Goal: Answer question/provide support: Share knowledge or assist other users

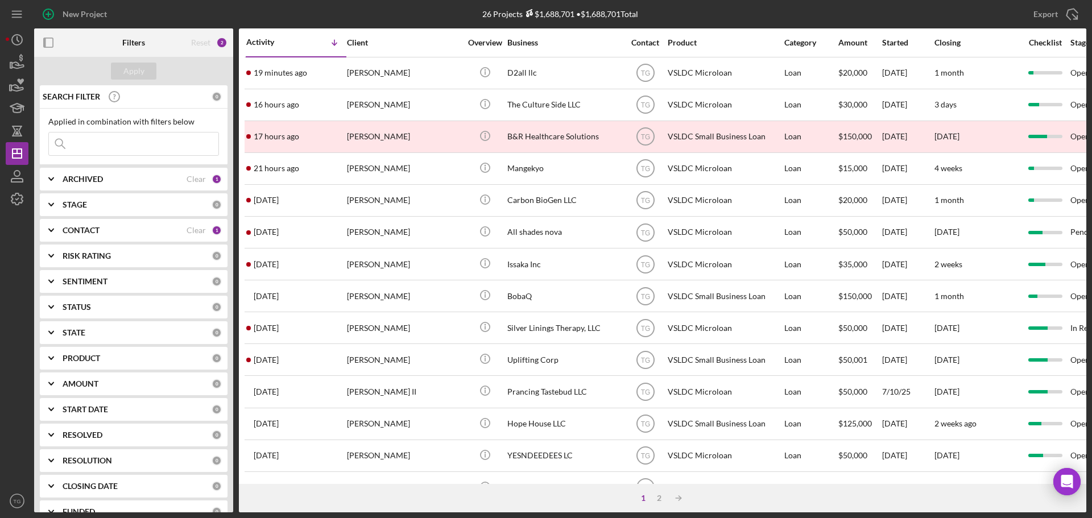
click at [193, 225] on div "CONTACT Clear 1" at bounding box center [142, 230] width 159 height 23
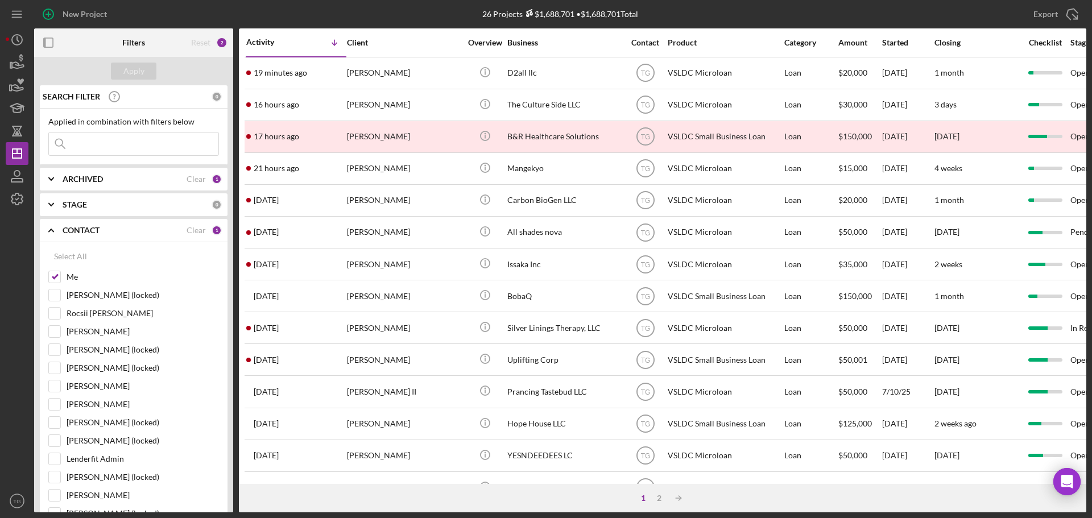
click at [117, 233] on div "CONTACT" at bounding box center [125, 230] width 124 height 9
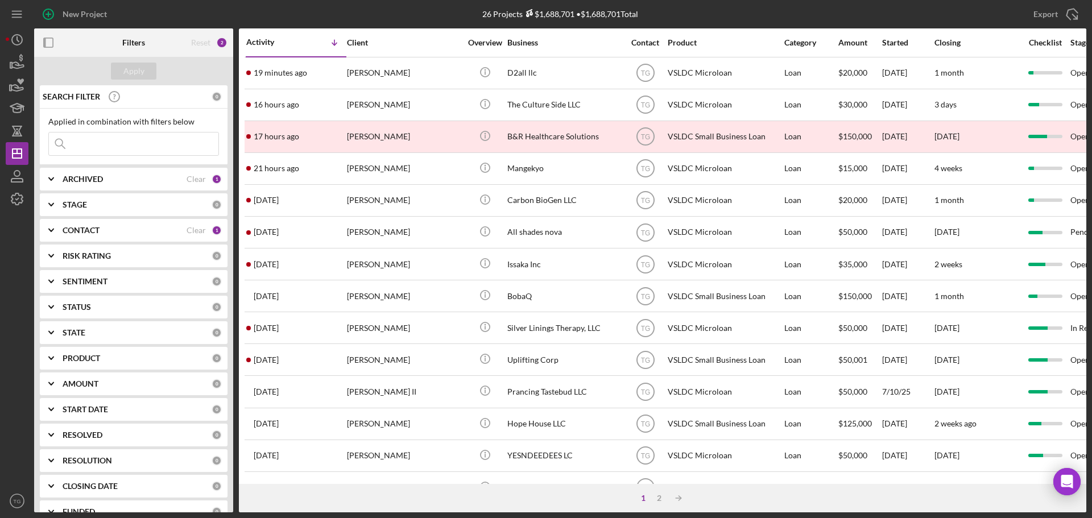
click at [197, 307] on div "STATUS" at bounding box center [137, 307] width 149 height 9
click at [57, 352] on input "Ongoing" at bounding box center [54, 353] width 11 height 11
checkbox input "true"
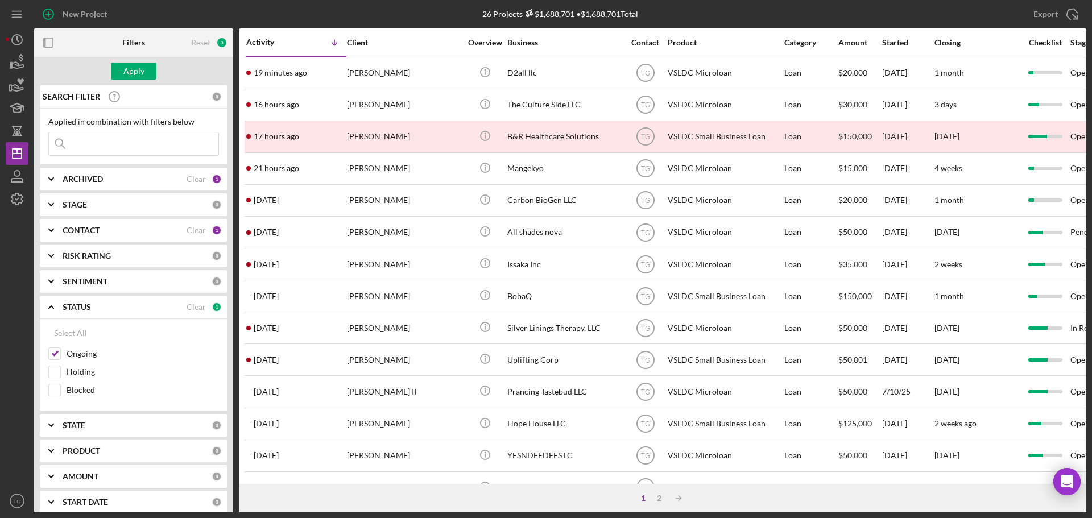
click at [131, 424] on div "STATE" at bounding box center [137, 425] width 149 height 9
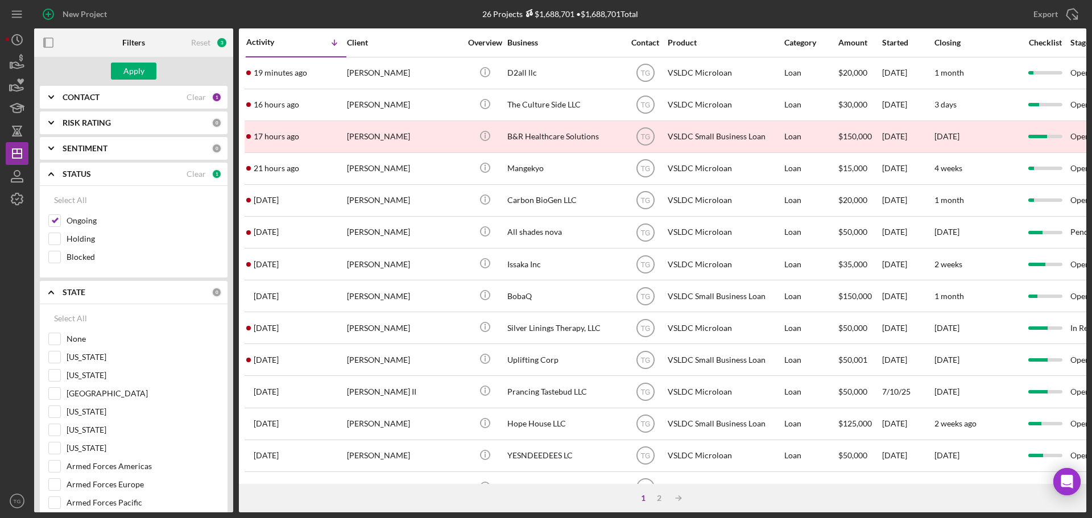
scroll to position [114, 0]
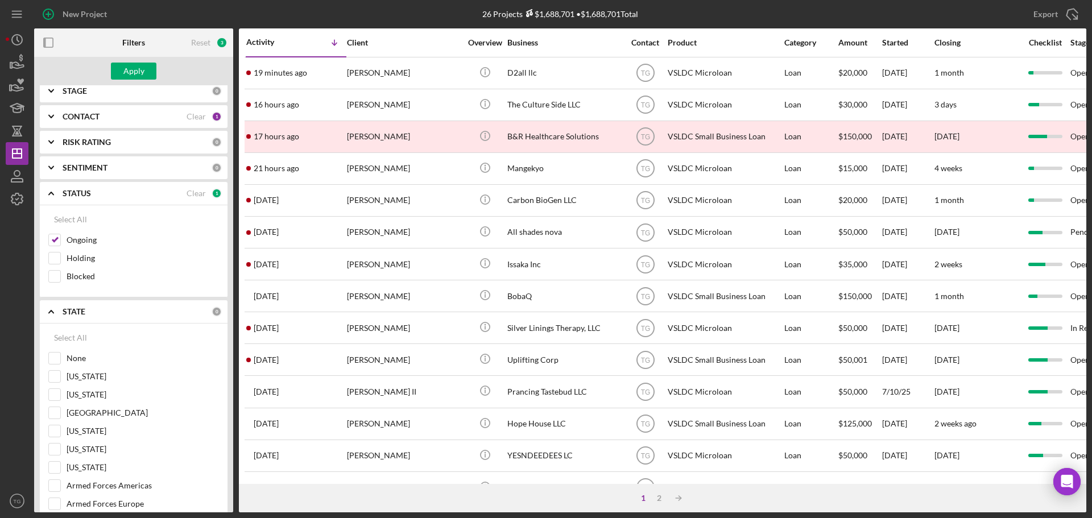
click at [171, 316] on div "STATE" at bounding box center [137, 311] width 149 height 9
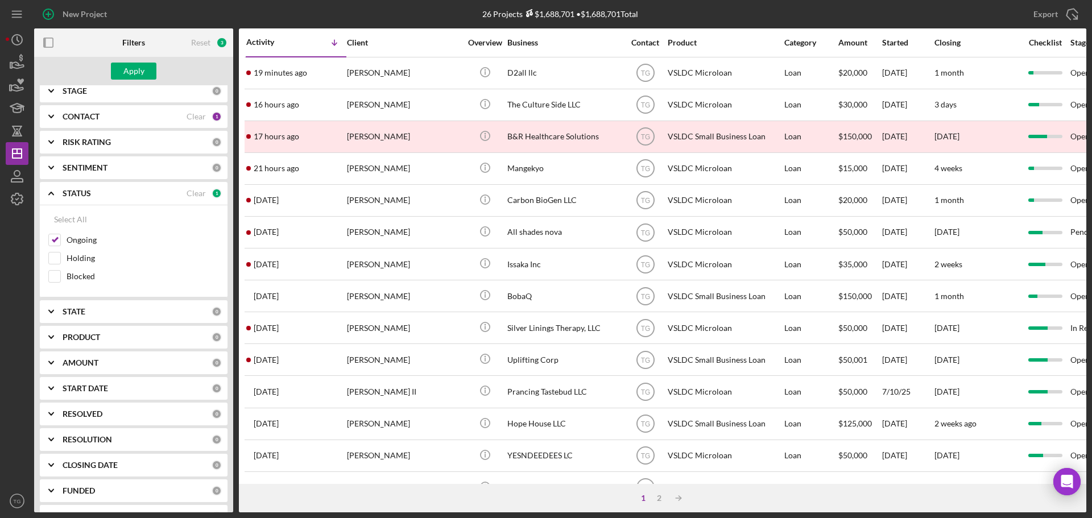
click at [159, 340] on div "PRODUCT" at bounding box center [137, 337] width 149 height 9
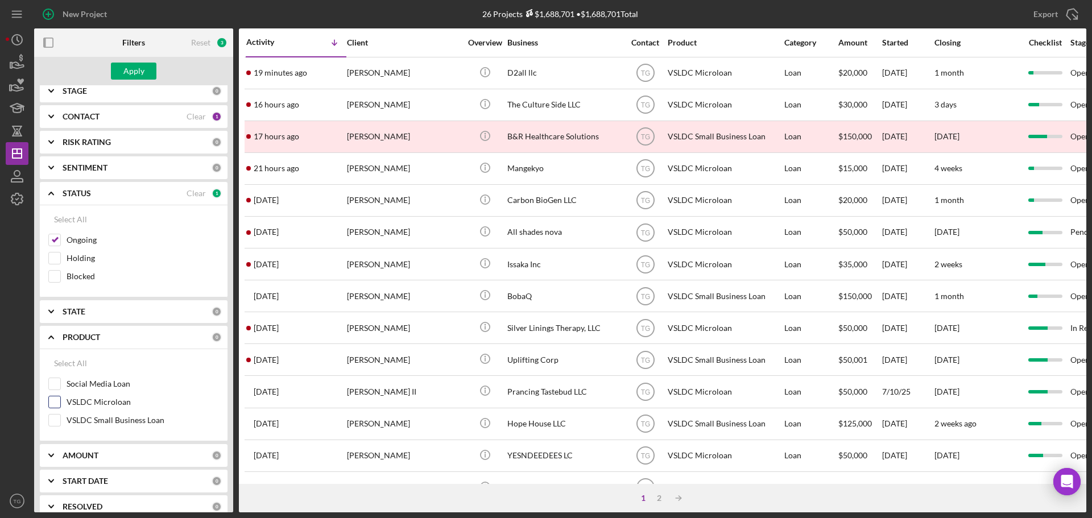
click at [54, 402] on input "VSLDC Microloan" at bounding box center [54, 402] width 11 height 11
checkbox input "true"
click at [57, 416] on input "VSLDC Small Business Loan" at bounding box center [54, 420] width 11 height 11
checkbox input "true"
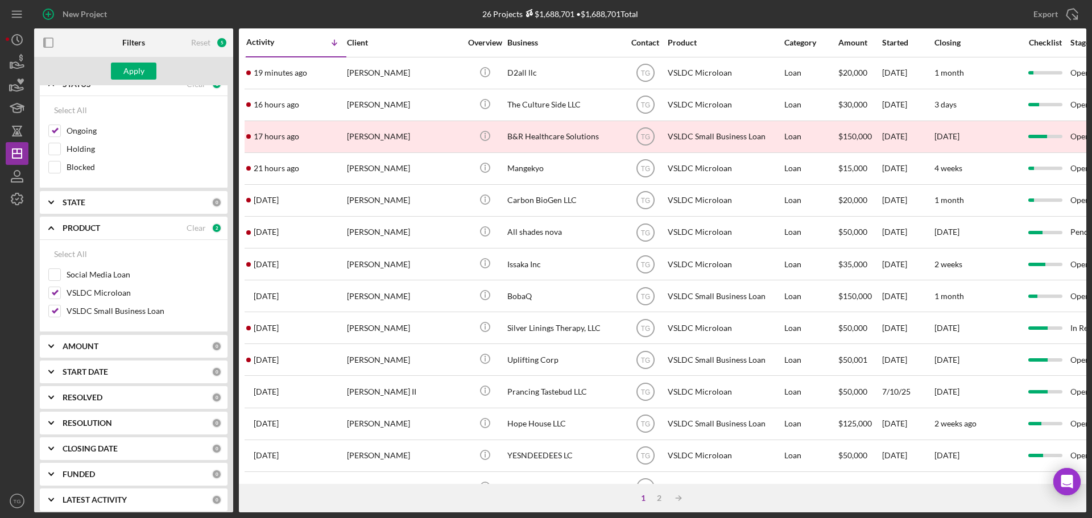
scroll to position [228, 0]
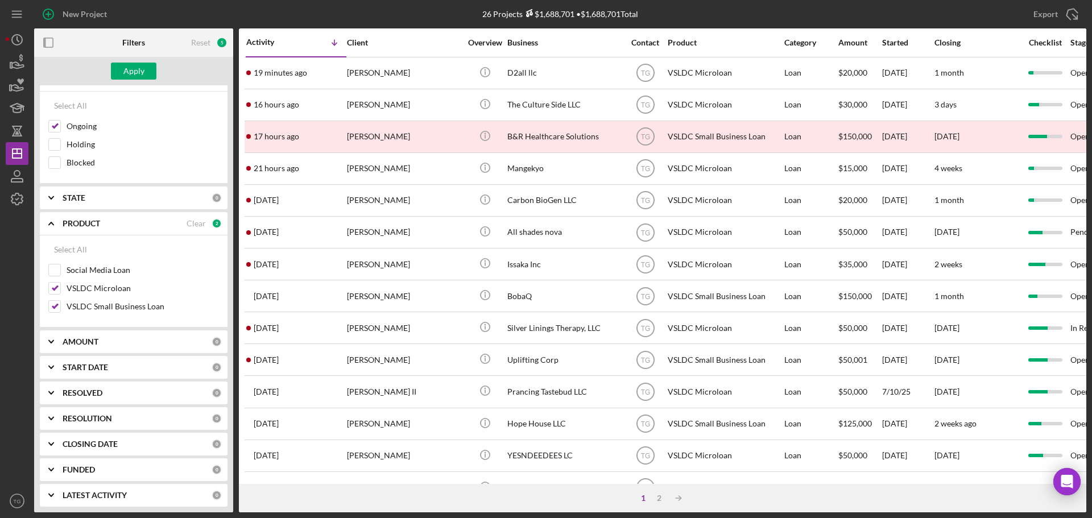
click at [139, 344] on div "AMOUNT" at bounding box center [137, 341] width 149 height 9
click at [181, 321] on div "Select All Social Media Loan VSLDC Microloan VSLDC Small Business Loan" at bounding box center [134, 282] width 188 height 92
click at [137, 427] on div "START DATE 0" at bounding box center [142, 421] width 159 height 23
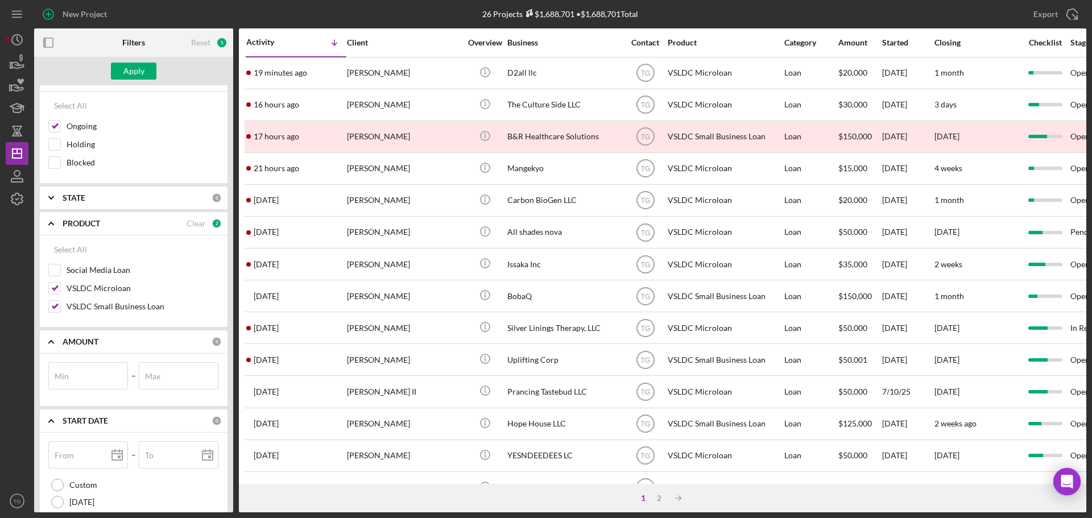
click at [137, 425] on div "START DATE" at bounding box center [137, 420] width 149 height 9
click at [177, 425] on div "START DATE" at bounding box center [137, 420] width 149 height 9
click at [139, 413] on div "START DATE 0" at bounding box center [142, 421] width 159 height 23
click at [118, 447] on div "RESOLVED" at bounding box center [137, 446] width 149 height 9
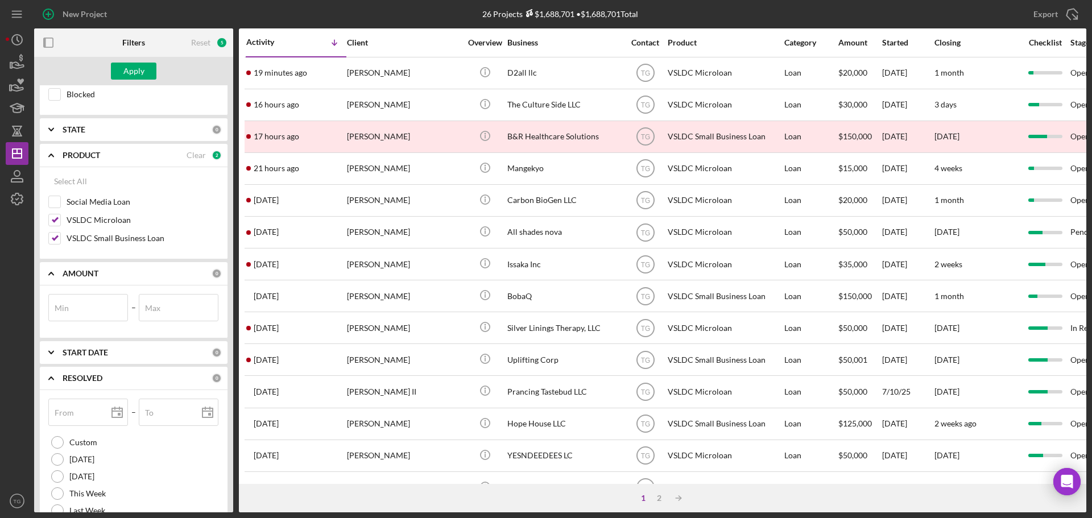
scroll to position [398, 0]
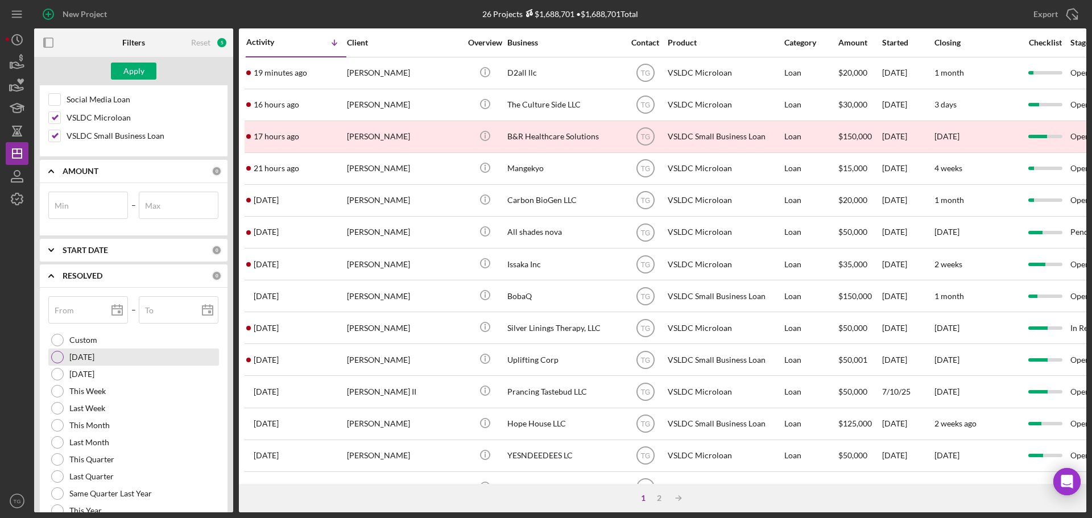
click at [61, 361] on div at bounding box center [57, 357] width 13 height 13
type input "[DATE]"
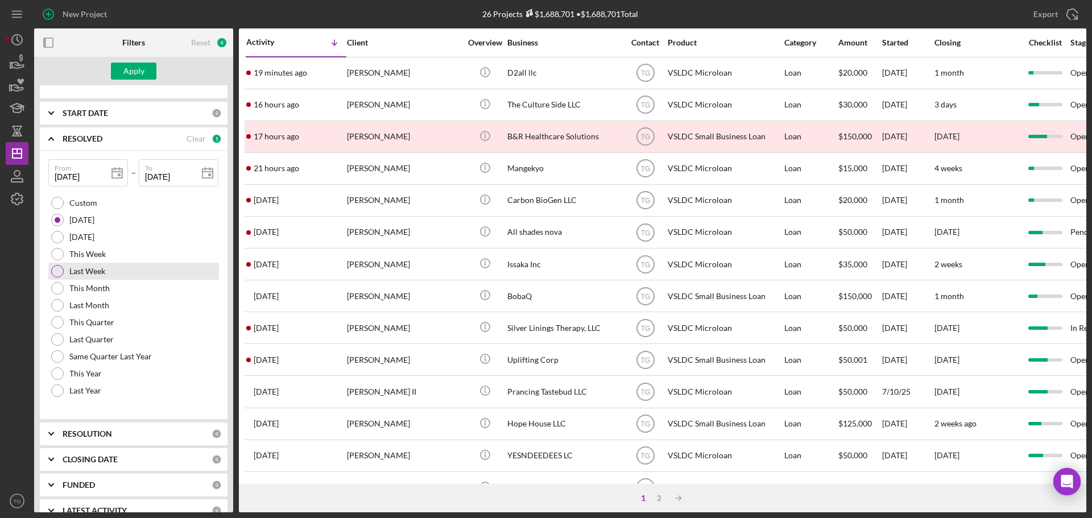
scroll to position [554, 0]
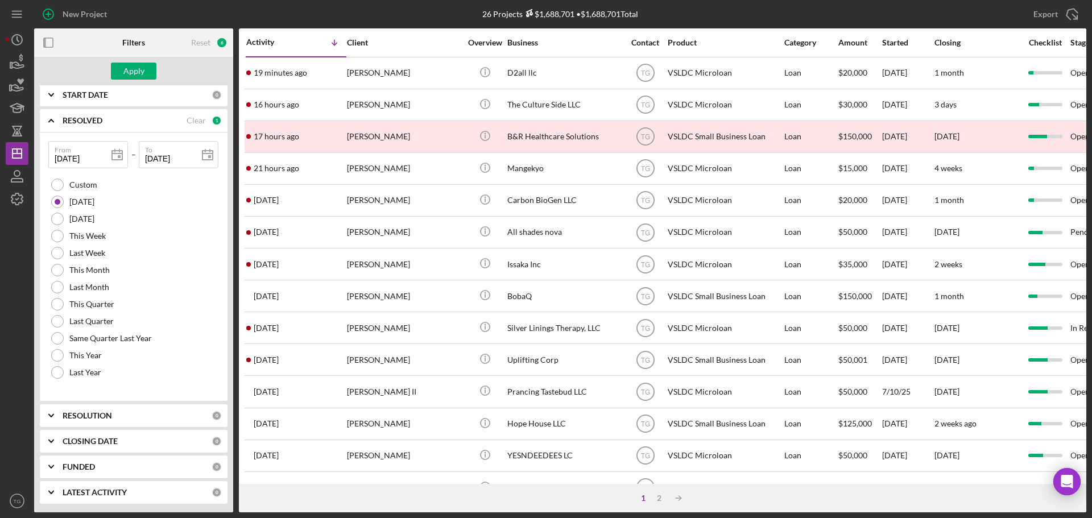
click at [197, 412] on div "RESOLUTION" at bounding box center [137, 415] width 149 height 9
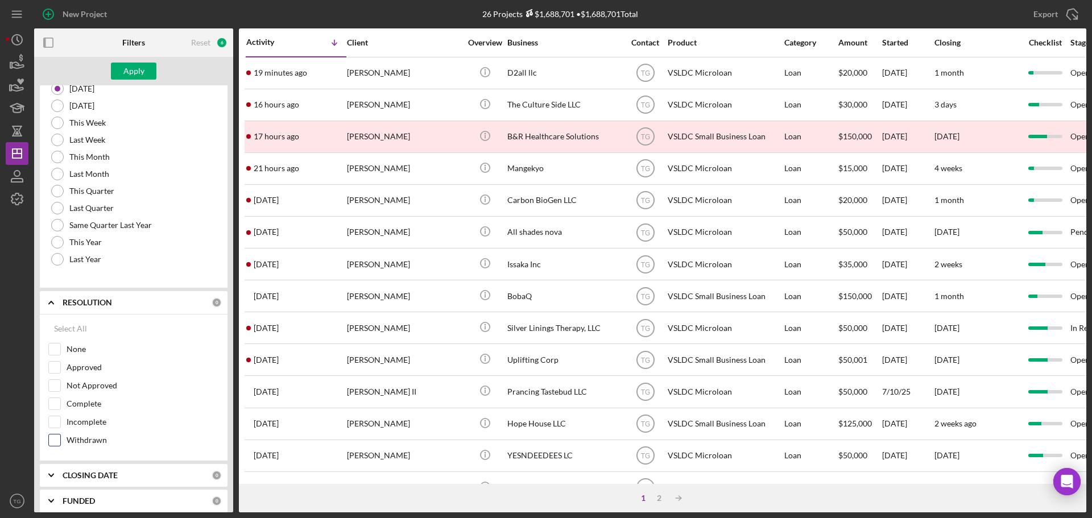
scroll to position [667, 0]
click at [53, 385] on input "Not Approved" at bounding box center [54, 384] width 11 height 11
checkbox input "true"
click at [60, 364] on input "Approved" at bounding box center [54, 366] width 11 height 11
checkbox input "true"
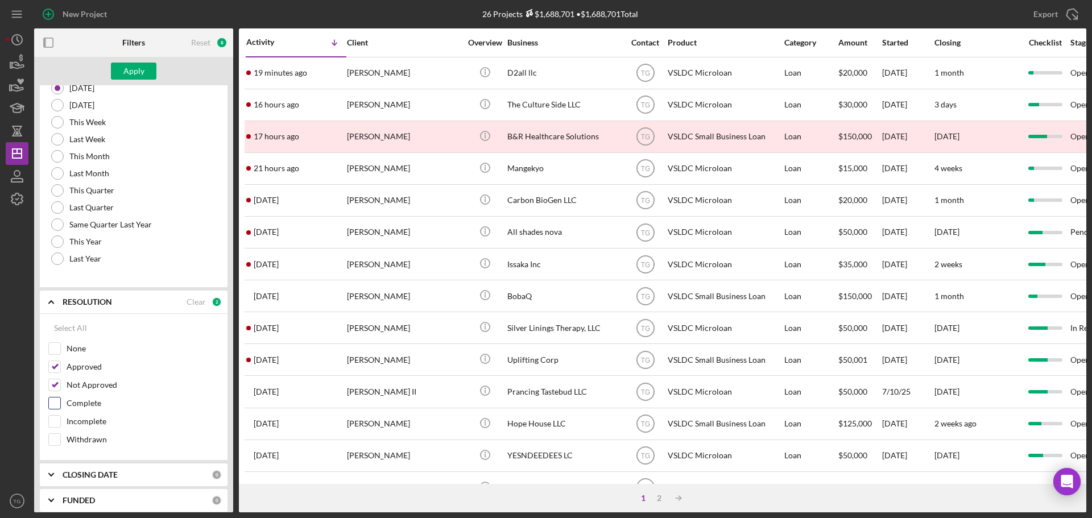
scroll to position [701, 0]
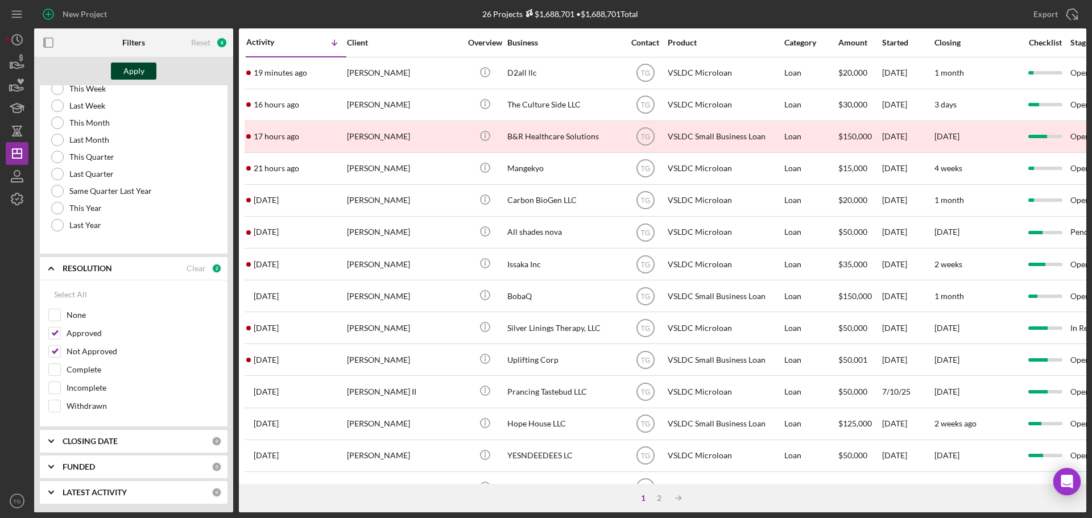
click at [139, 78] on div "Apply" at bounding box center [133, 71] width 21 height 17
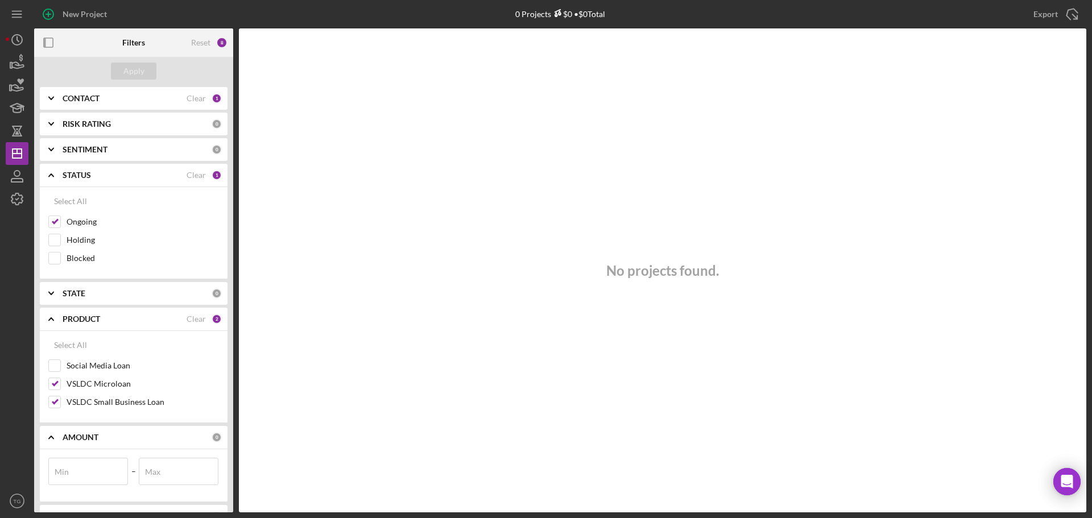
scroll to position [75, 0]
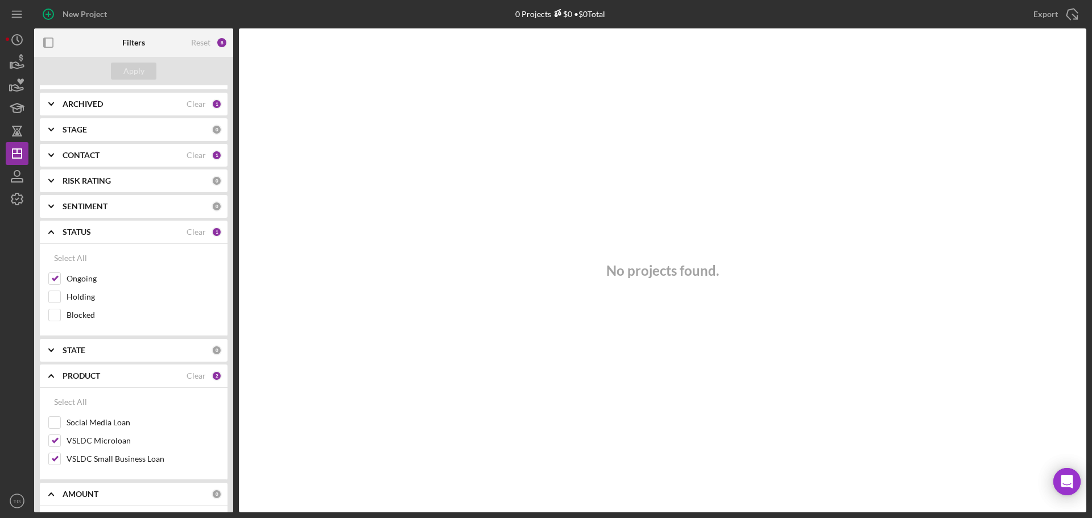
click at [101, 201] on div "SENTIMENT 0" at bounding box center [142, 206] width 159 height 23
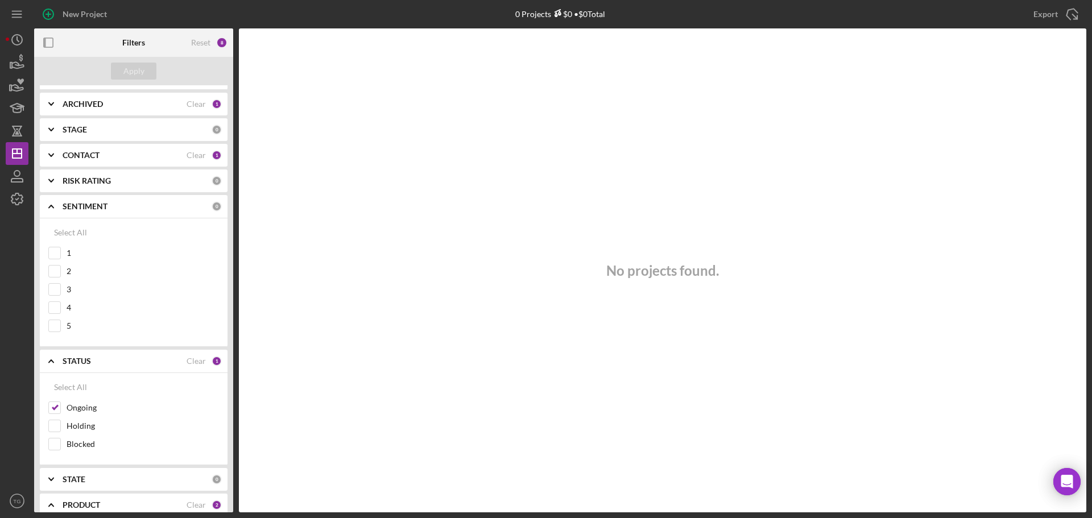
click at [101, 201] on div "SENTIMENT 0" at bounding box center [142, 206] width 159 height 23
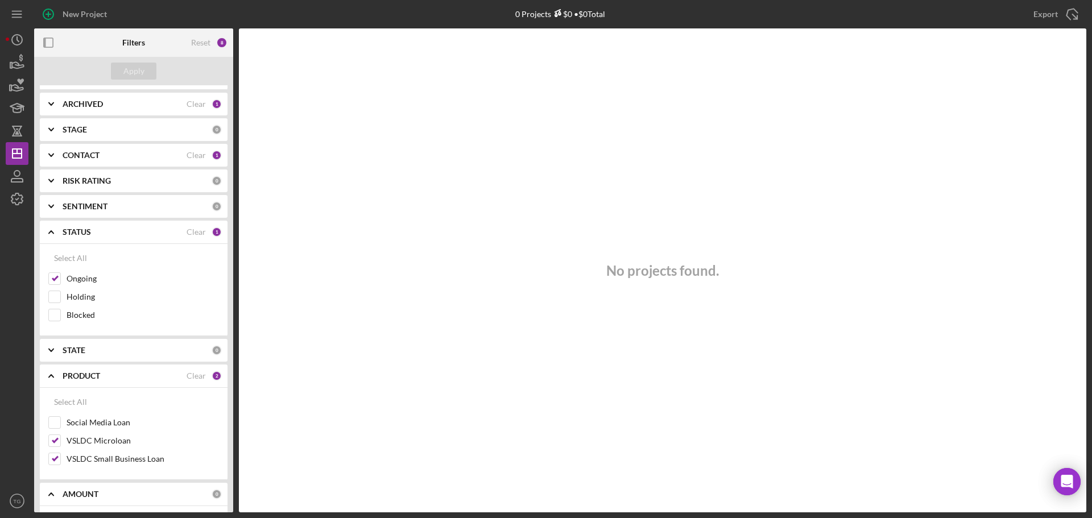
click at [108, 152] on div "CONTACT" at bounding box center [125, 155] width 124 height 9
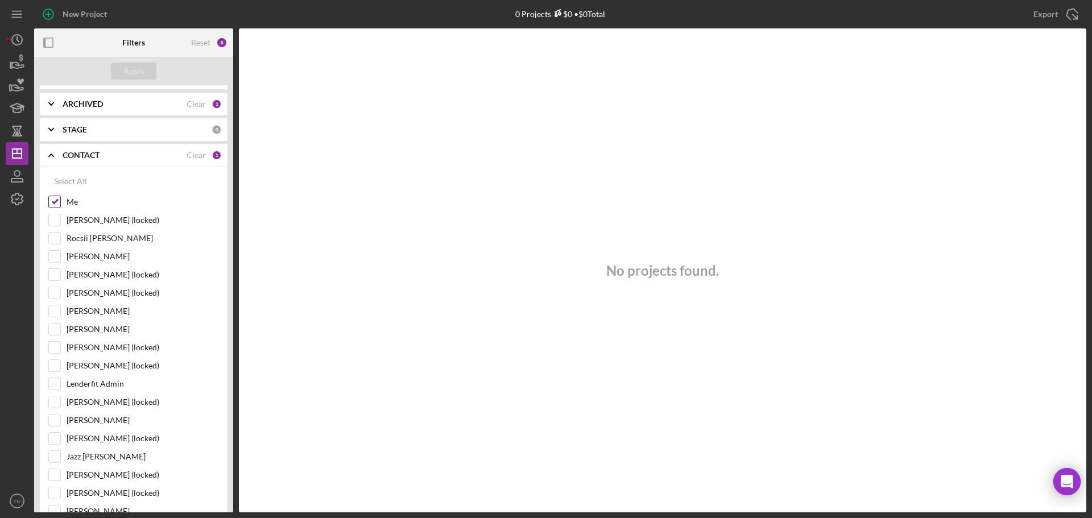
click at [53, 202] on input "Me" at bounding box center [54, 201] width 11 height 11
click at [51, 199] on input "Me" at bounding box center [54, 201] width 11 height 11
checkbox input "true"
click at [108, 131] on div "STAGE" at bounding box center [137, 129] width 149 height 9
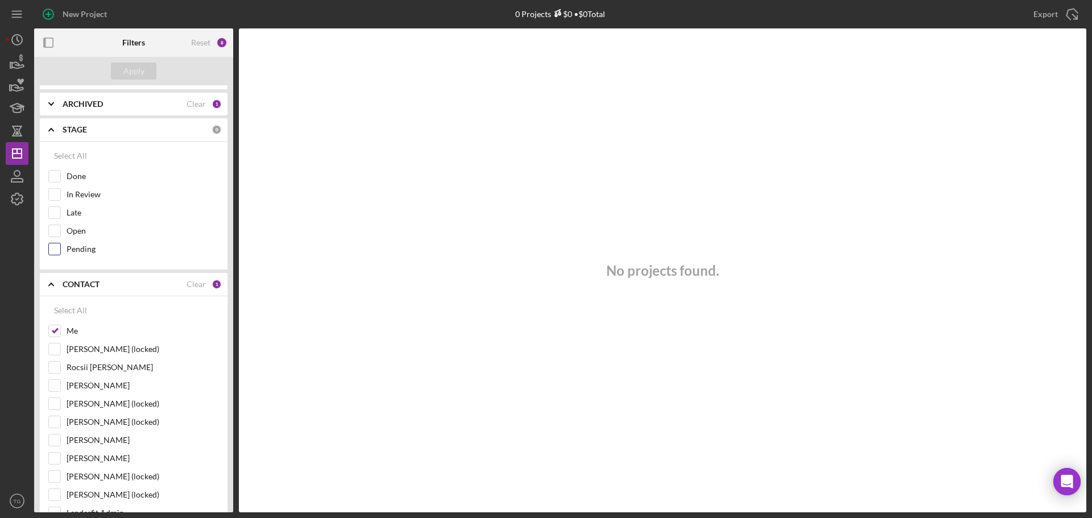
click at [57, 248] on input "Pending" at bounding box center [54, 249] width 11 height 11
checkbox input "true"
click at [133, 76] on div "Apply" at bounding box center [133, 71] width 21 height 17
click at [190, 124] on div "STAGE Clear 1" at bounding box center [142, 129] width 159 height 23
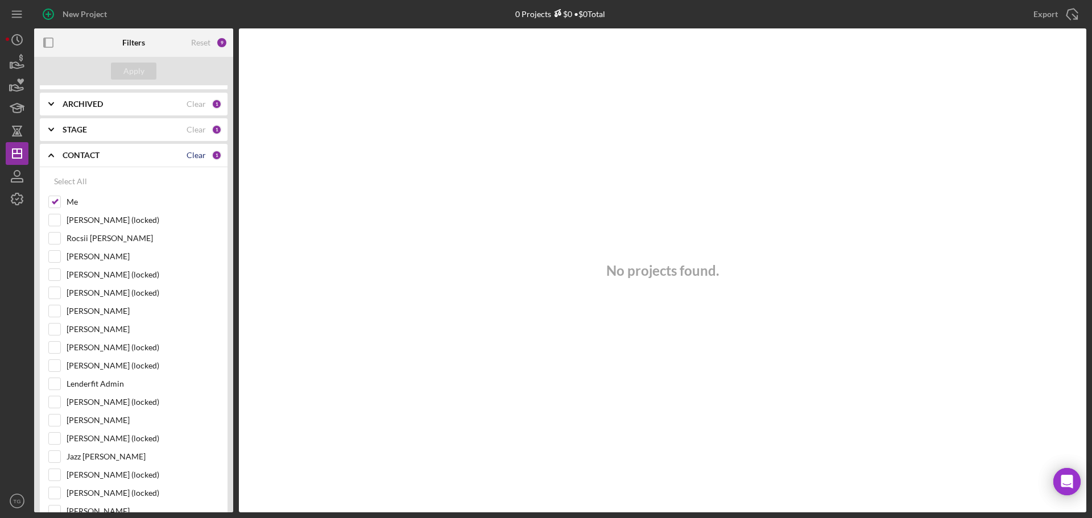
click at [187, 155] on div "Clear" at bounding box center [196, 155] width 19 height 9
click at [60, 203] on input "Me" at bounding box center [54, 201] width 11 height 11
checkbox input "true"
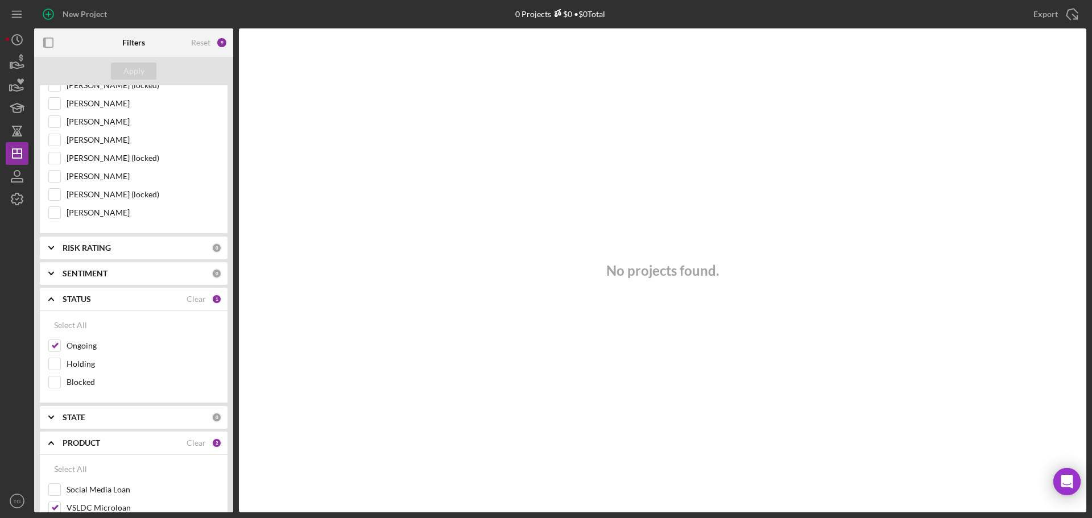
scroll to position [530, 0]
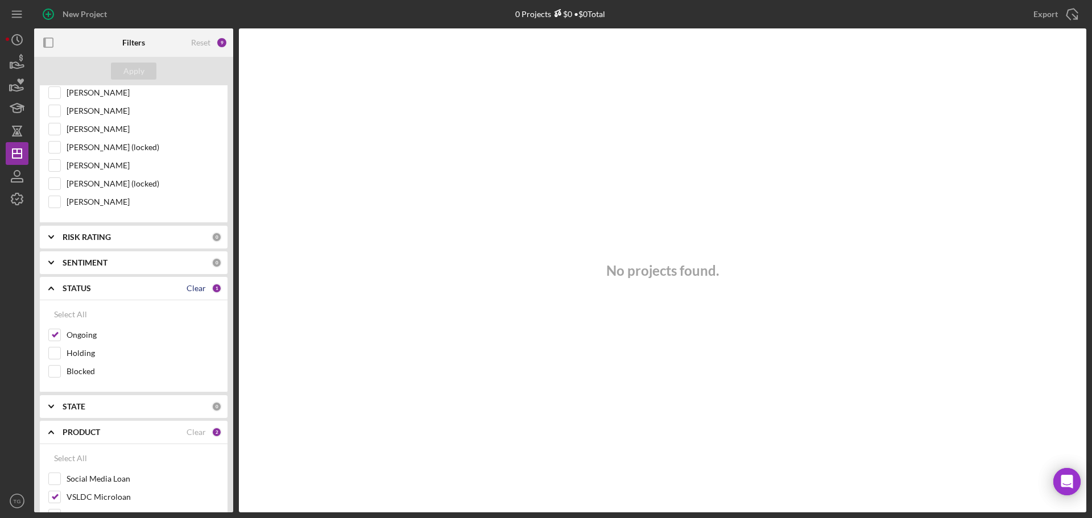
click at [196, 290] on div "Clear" at bounding box center [196, 288] width 19 height 9
checkbox input "false"
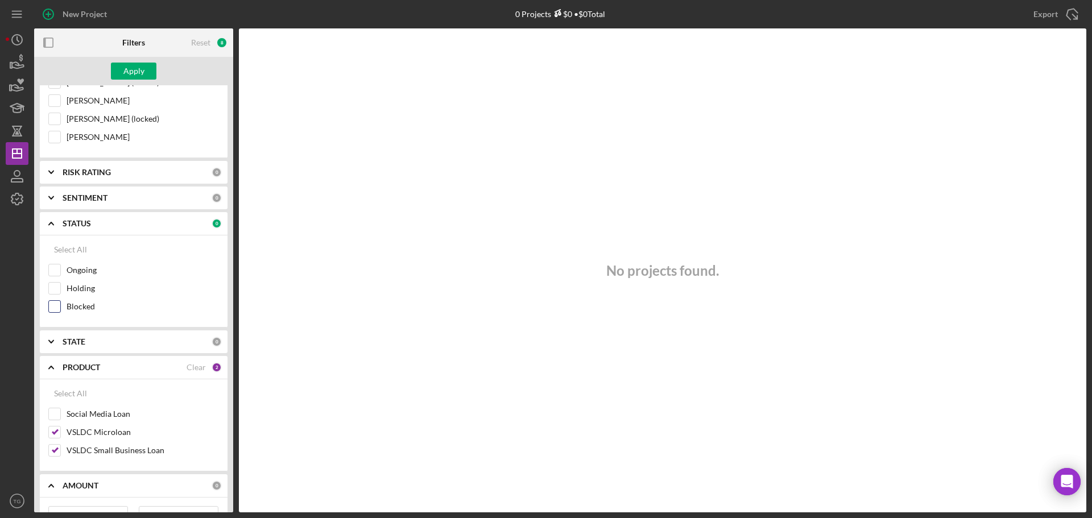
scroll to position [701, 0]
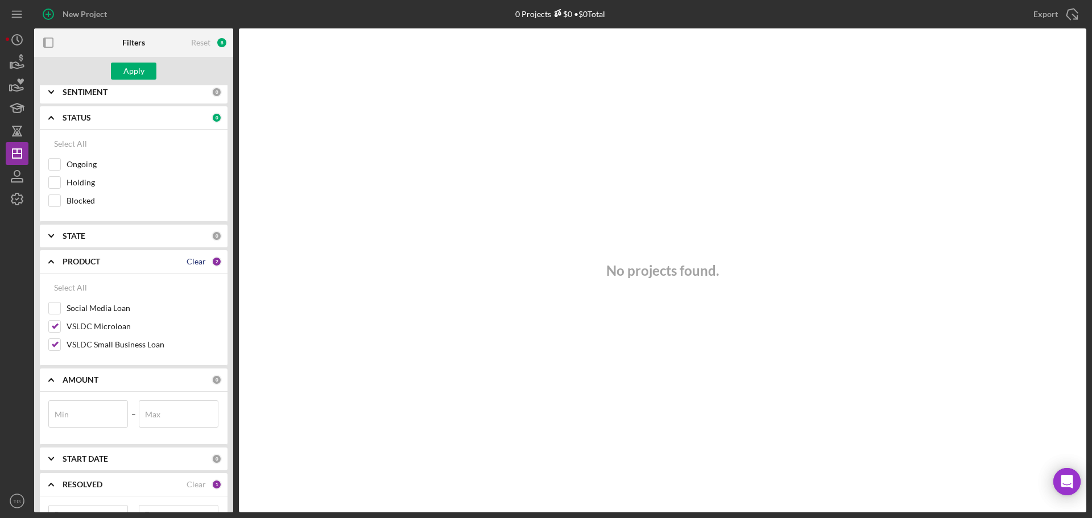
click at [192, 261] on div "Clear" at bounding box center [196, 261] width 19 height 9
checkbox input "false"
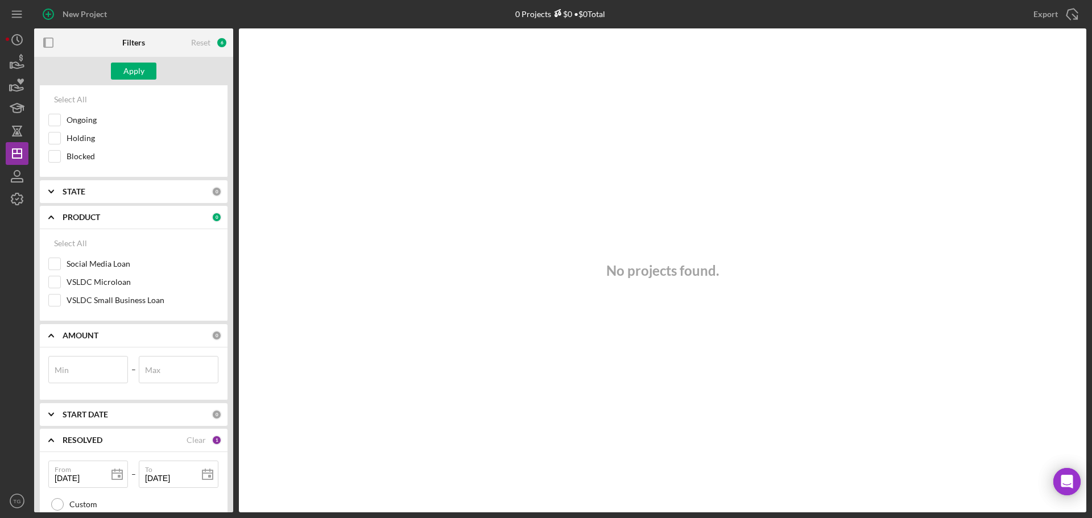
scroll to position [872, 0]
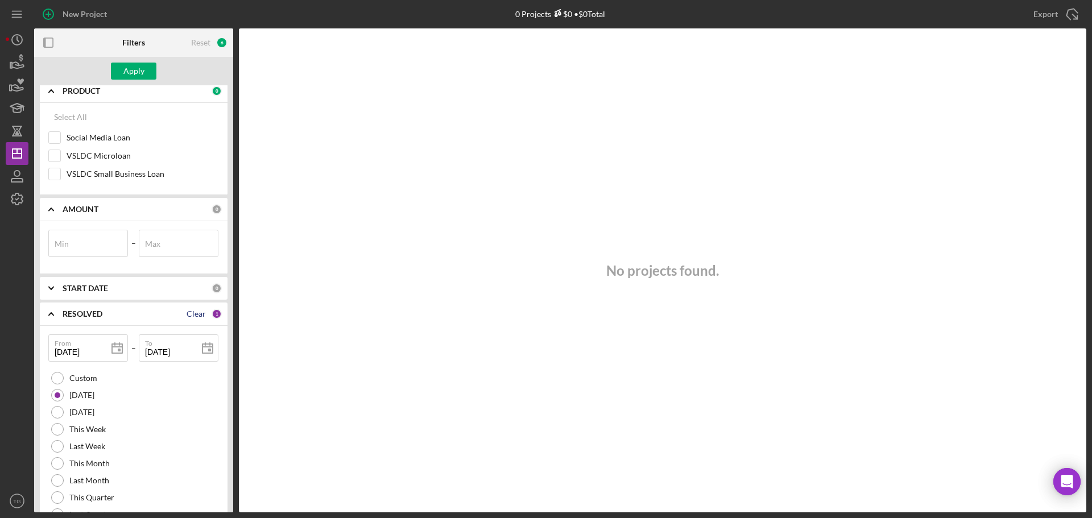
click at [193, 317] on div "Clear" at bounding box center [196, 314] width 19 height 9
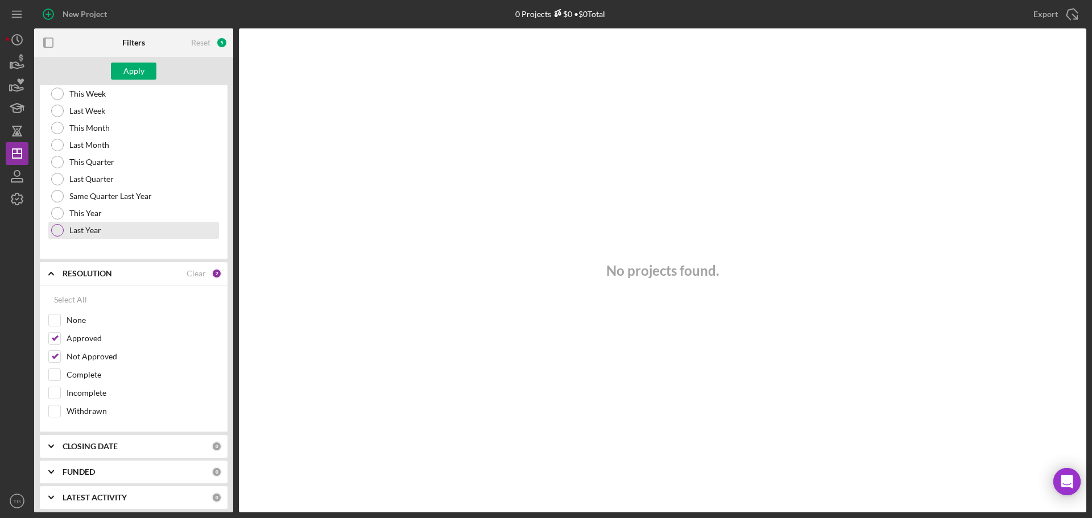
scroll to position [1212, 0]
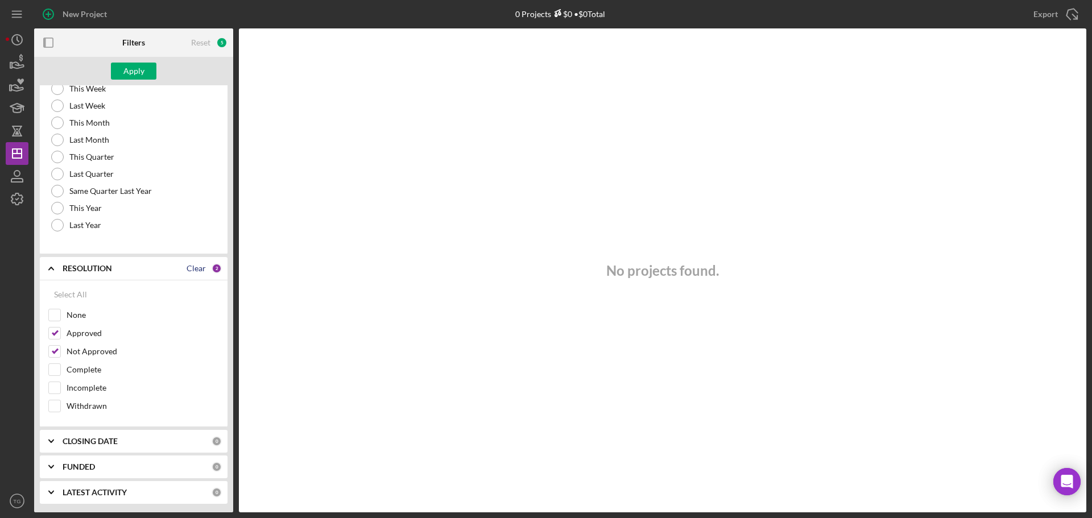
click at [200, 269] on div "Clear" at bounding box center [196, 268] width 19 height 9
checkbox input "false"
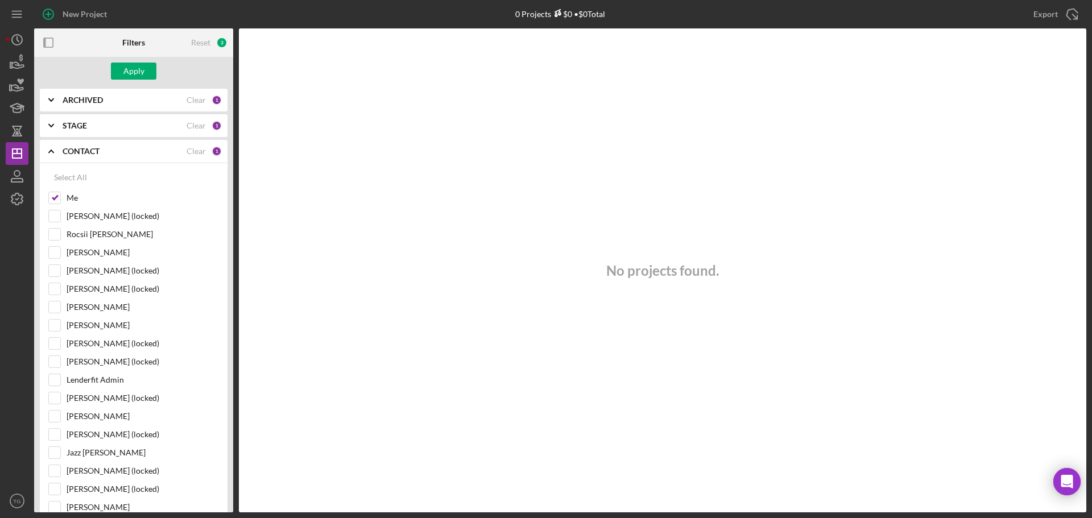
scroll to position [0, 0]
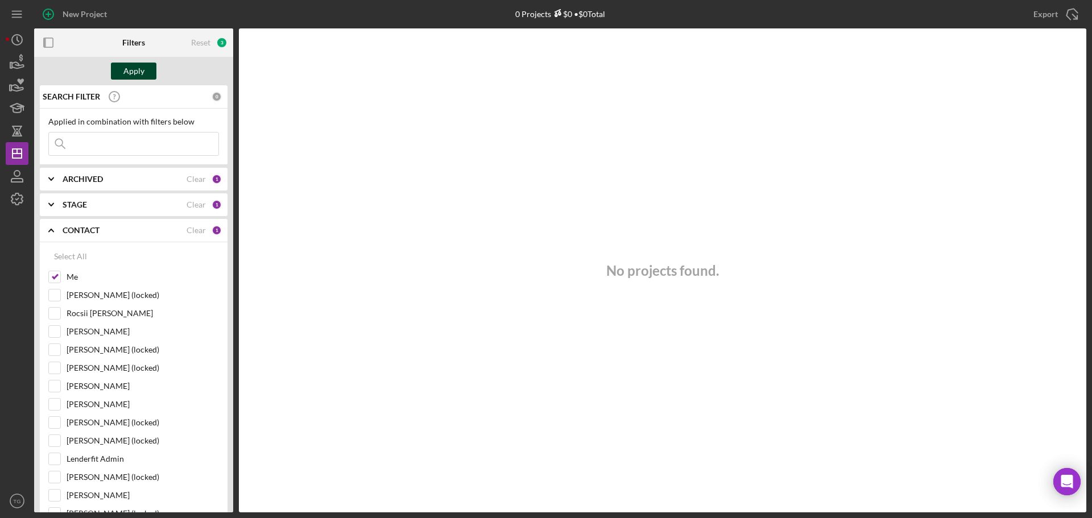
click at [150, 70] on button "Apply" at bounding box center [134, 71] width 46 height 17
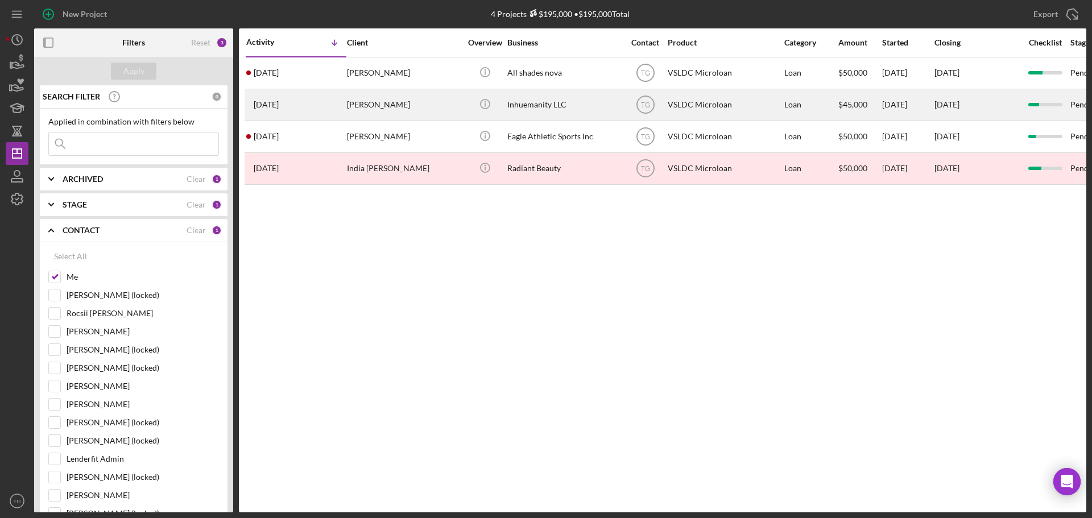
click at [378, 105] on div "[PERSON_NAME]" at bounding box center [404, 105] width 114 height 30
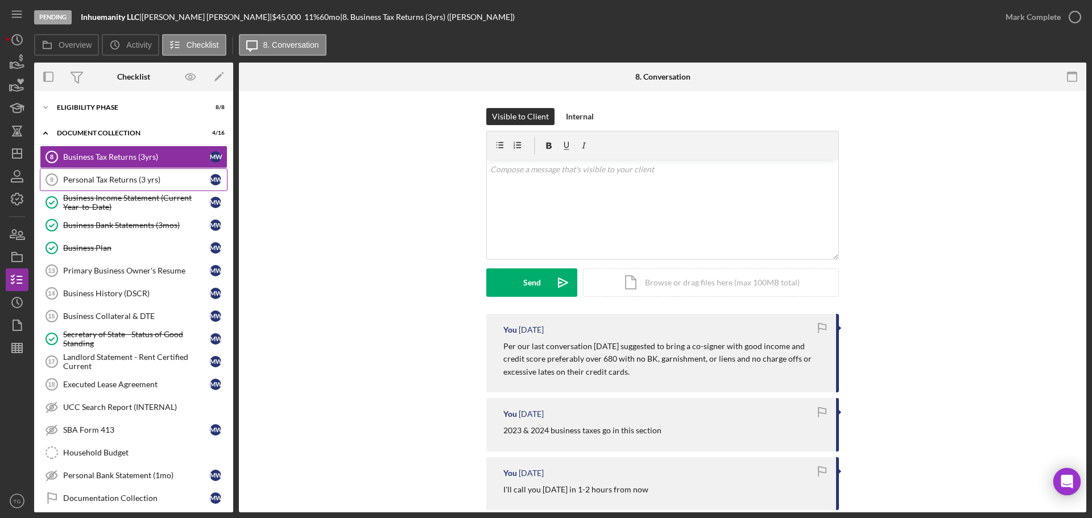
click at [111, 182] on div "Personal Tax Returns (3 yrs)" at bounding box center [136, 179] width 147 height 9
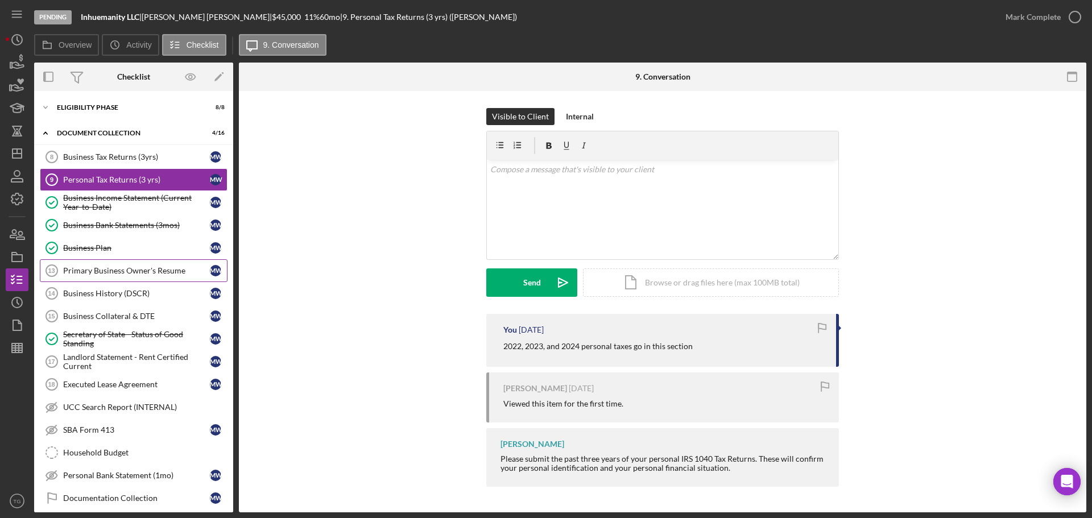
click at [149, 266] on div "Primary Business Owner's Resume" at bounding box center [136, 270] width 147 height 9
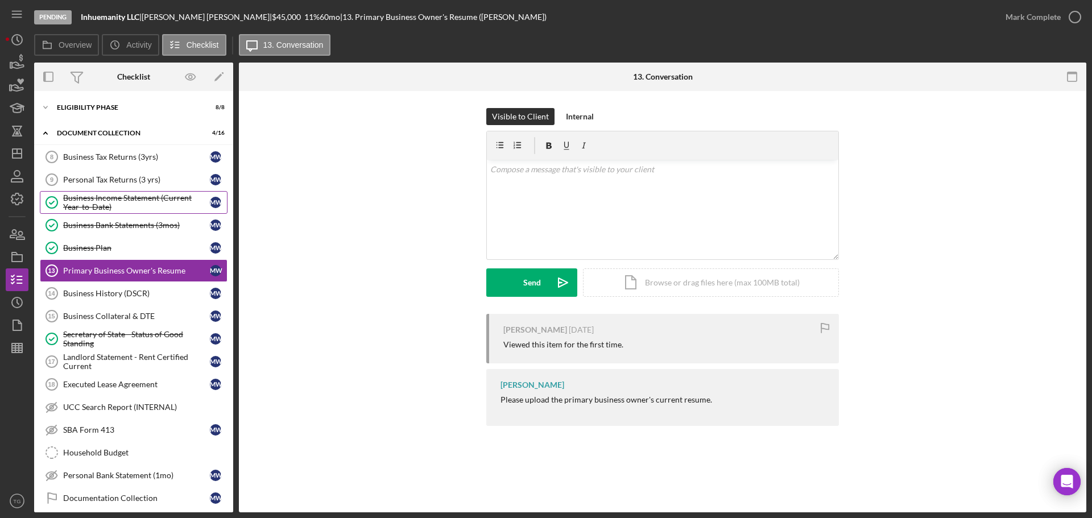
click at [159, 202] on div "Business Income Statement (Current Year-to-Date)" at bounding box center [136, 202] width 147 height 18
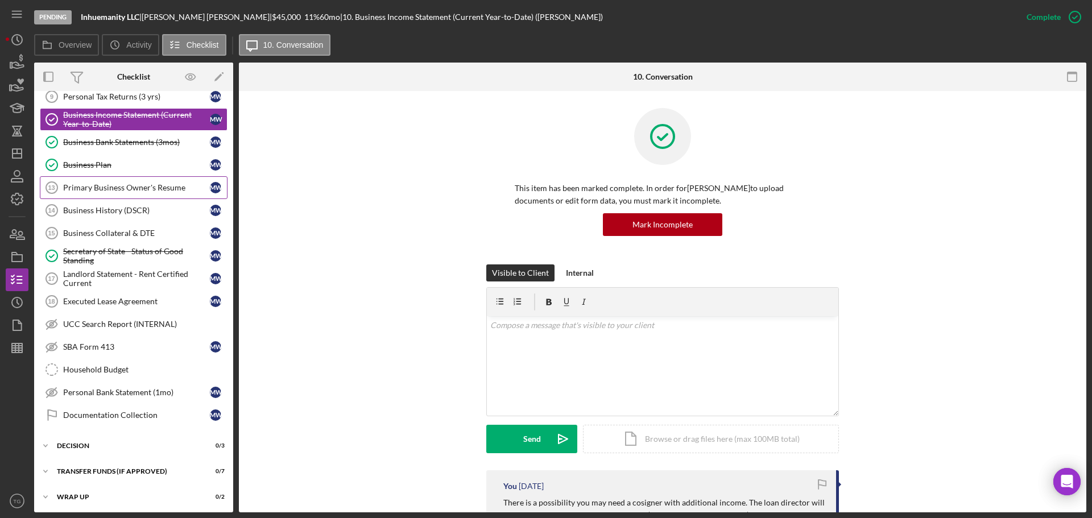
scroll to position [85, 0]
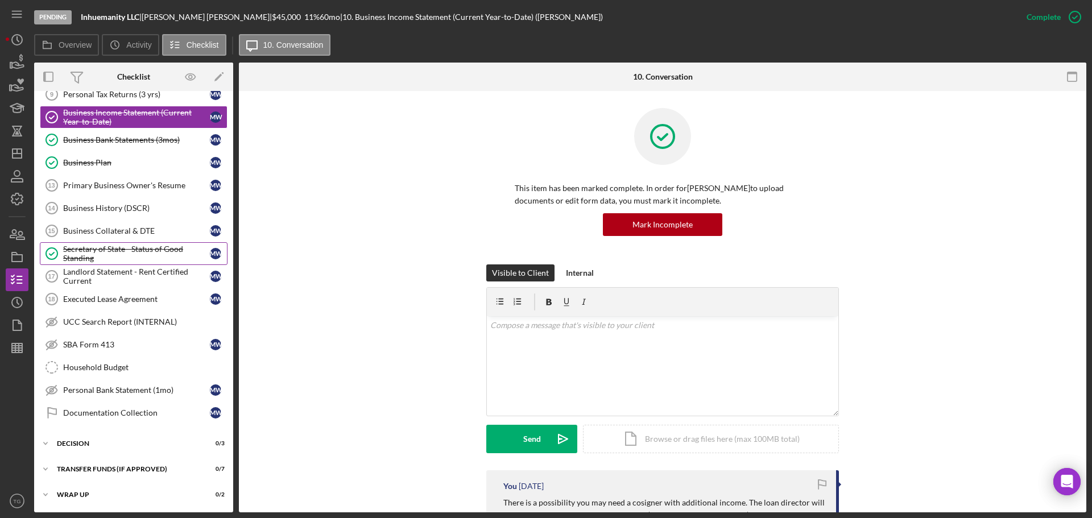
click at [142, 257] on div "Secretary of State - Status of Good Standing" at bounding box center [136, 254] width 147 height 18
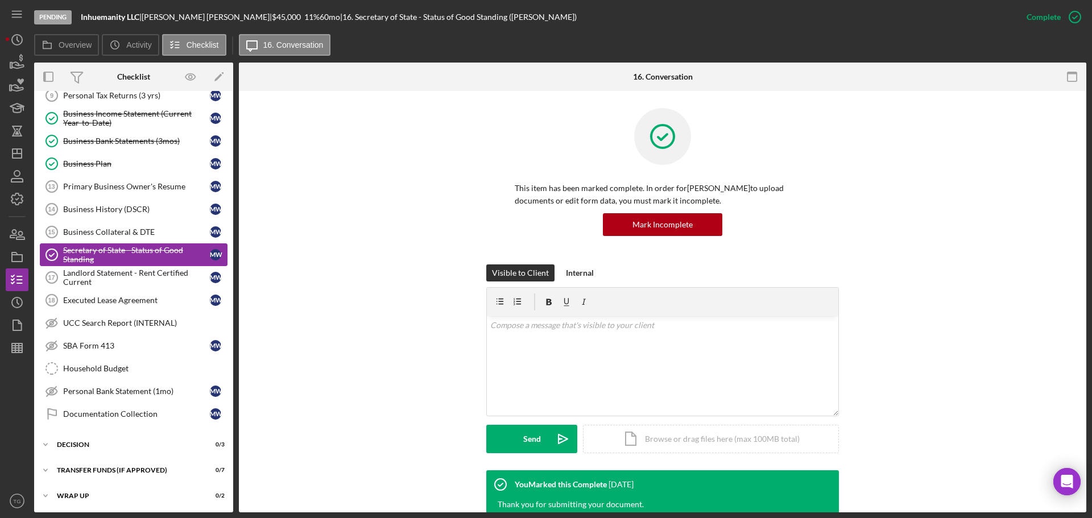
scroll to position [85, 0]
click at [121, 208] on div "Business History (DSCR)" at bounding box center [136, 208] width 147 height 9
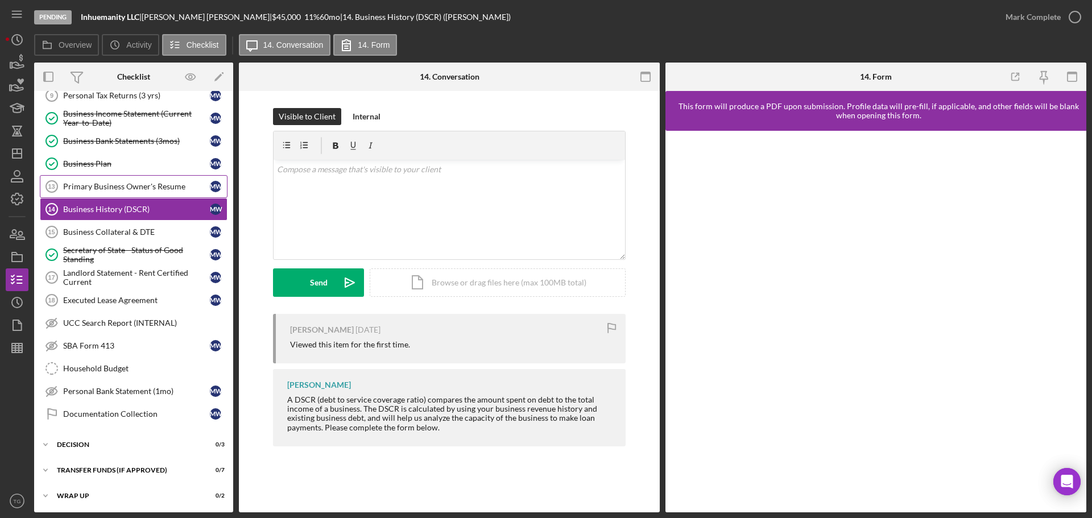
scroll to position [85, 0]
click at [131, 185] on div "Primary Business Owner's Resume" at bounding box center [136, 185] width 147 height 9
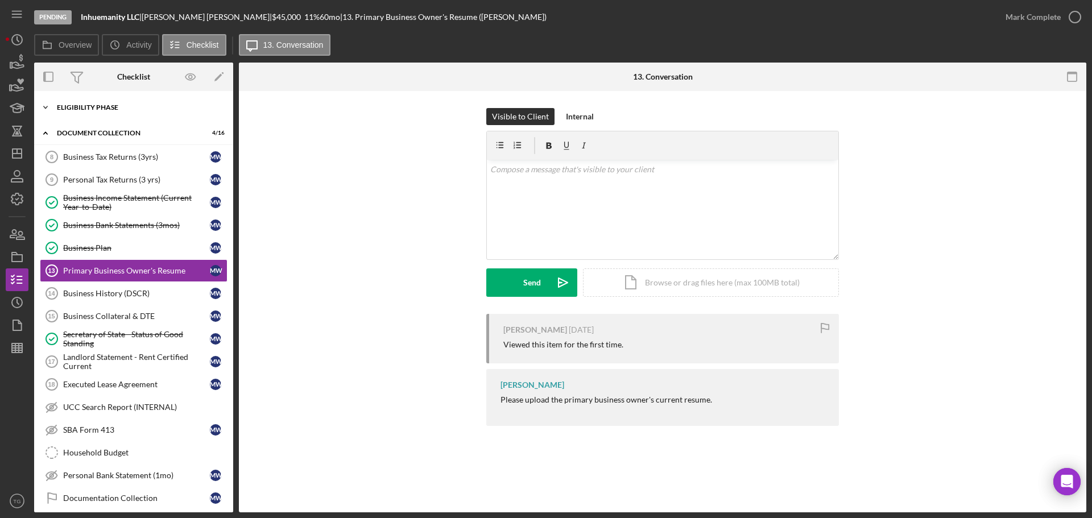
click at [90, 100] on div "Icon/Expander Eligibility Phase 8 / 8" at bounding box center [133, 107] width 199 height 23
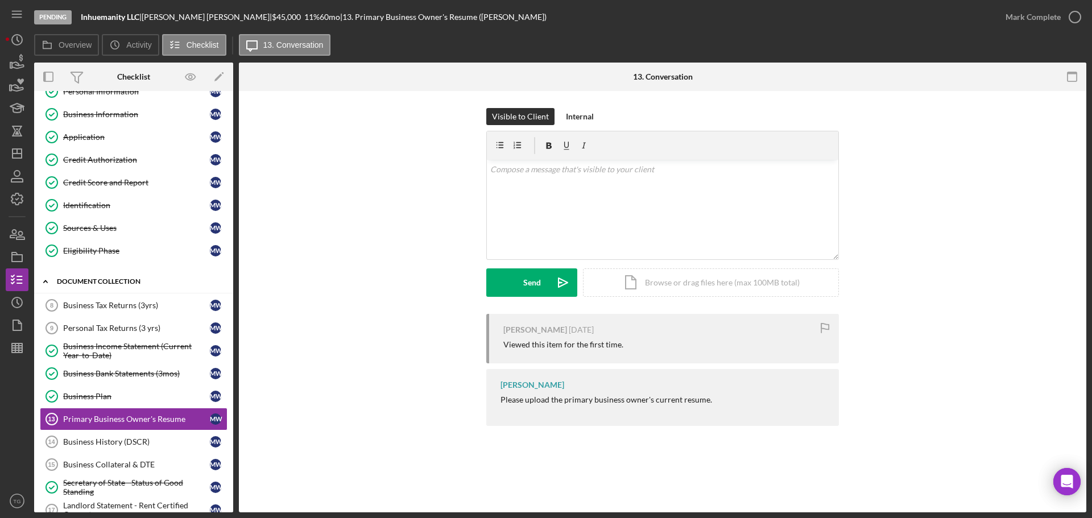
scroll to position [57, 0]
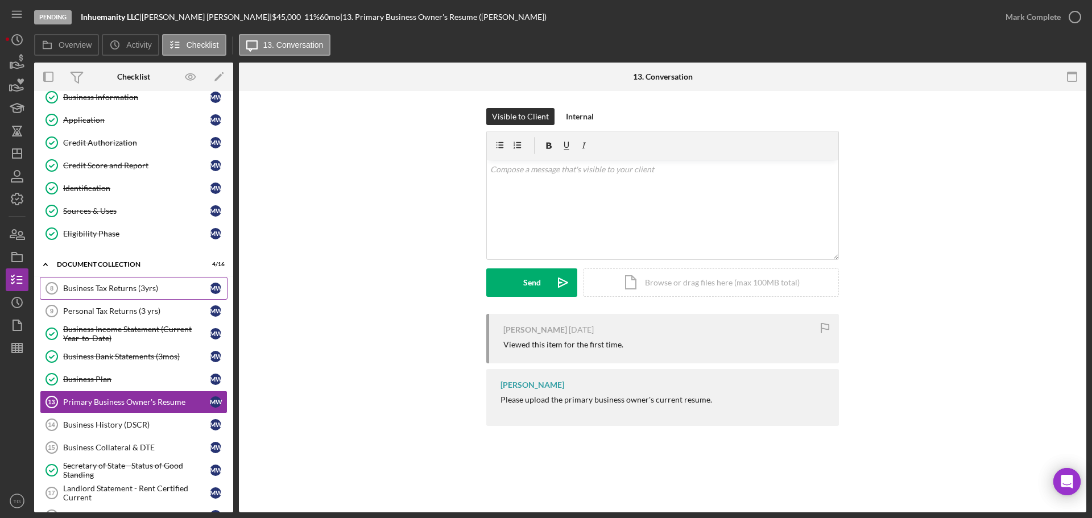
click at [160, 296] on link "Business Tax Returns (3yrs) 8 Business Tax Returns (3yrs) M W" at bounding box center [134, 288] width 188 height 23
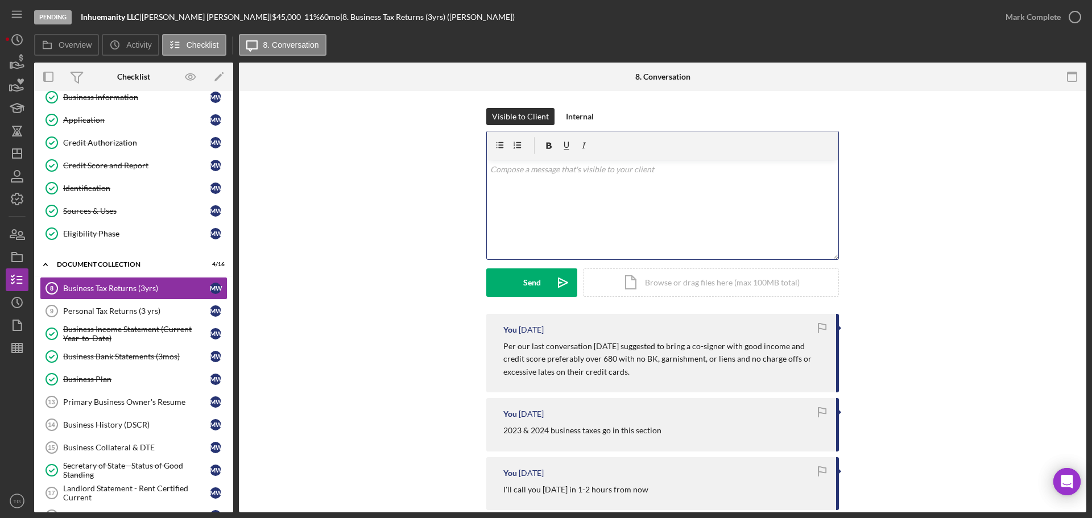
click at [502, 171] on p at bounding box center [662, 169] width 345 height 13
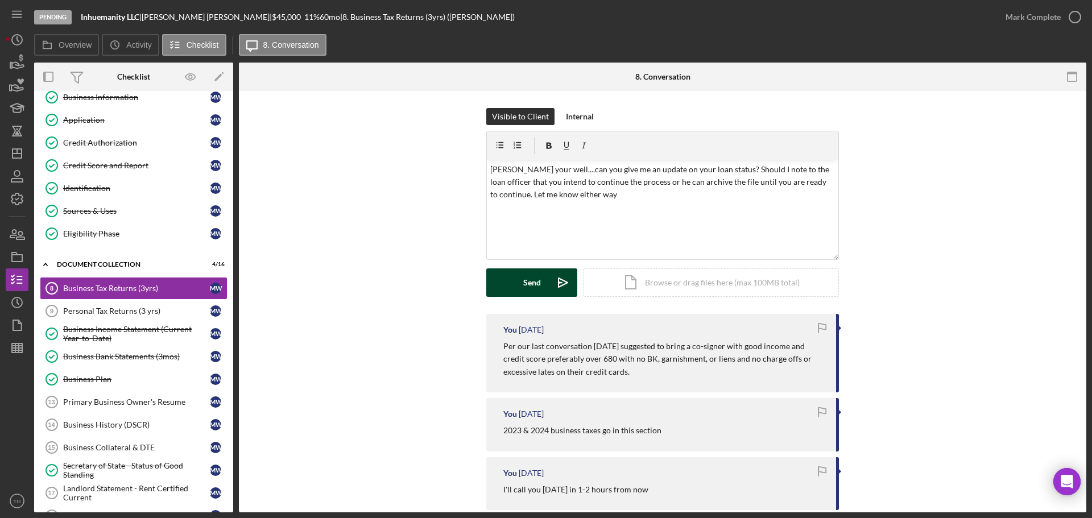
click at [525, 275] on div "Send" at bounding box center [532, 283] width 18 height 28
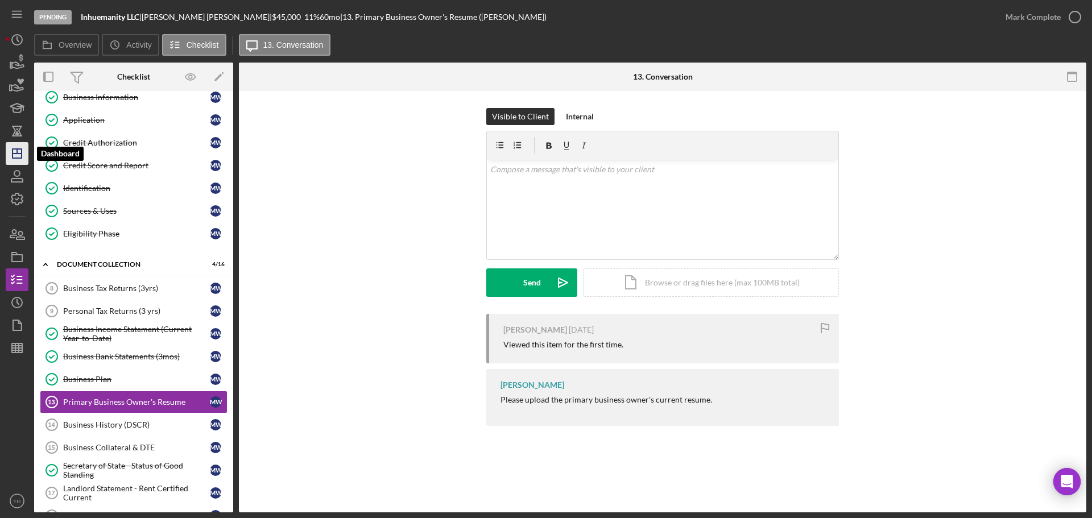
click at [15, 154] on line "button" at bounding box center [17, 154] width 9 height 0
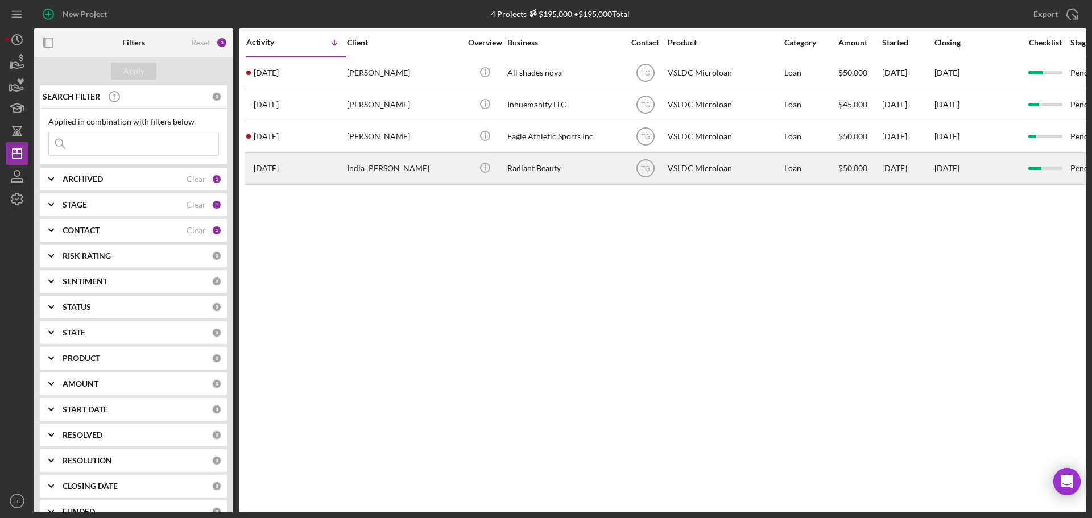
click at [552, 169] on div "Radiant Beauty" at bounding box center [565, 169] width 114 height 30
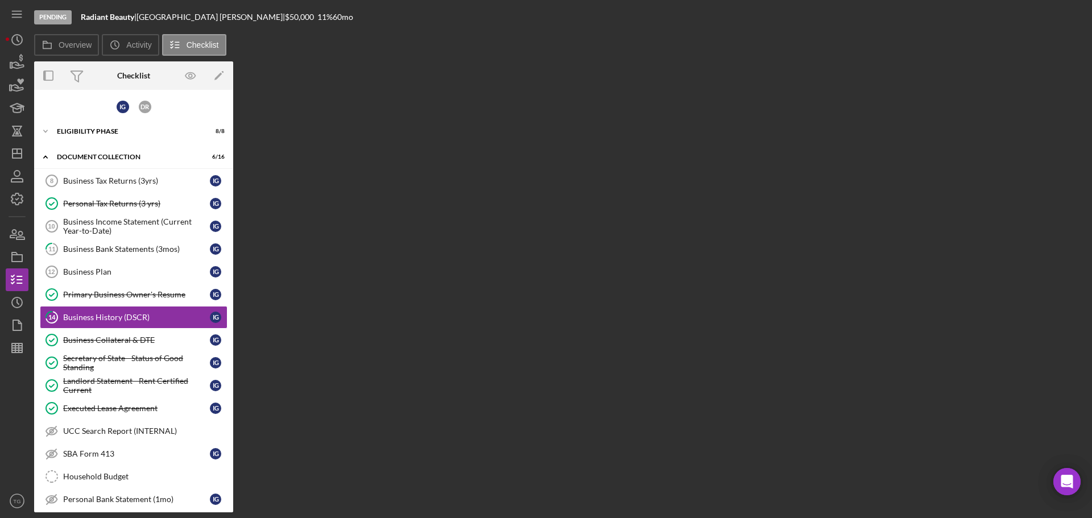
scroll to position [16, 0]
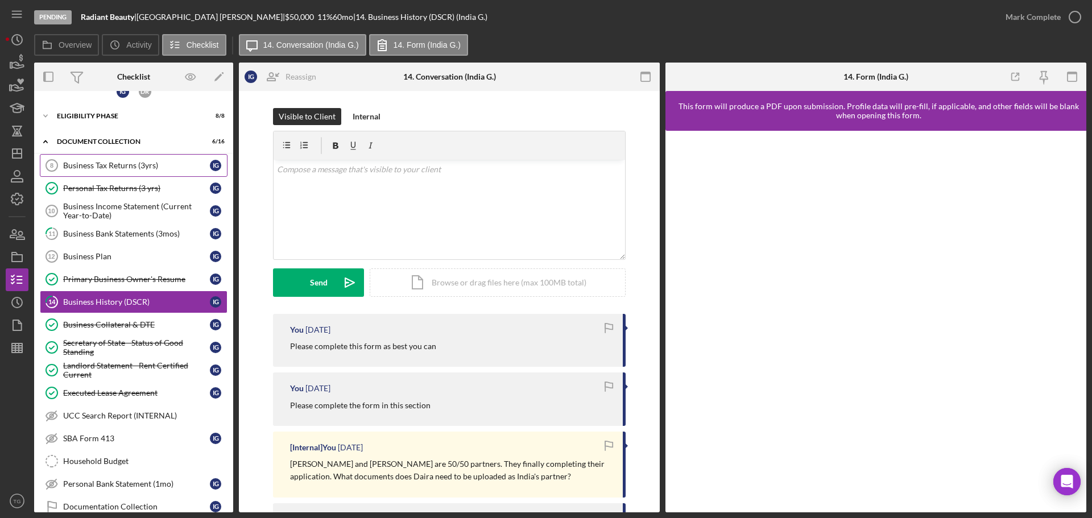
click at [123, 166] on div "Business Tax Returns (3yrs)" at bounding box center [136, 165] width 147 height 9
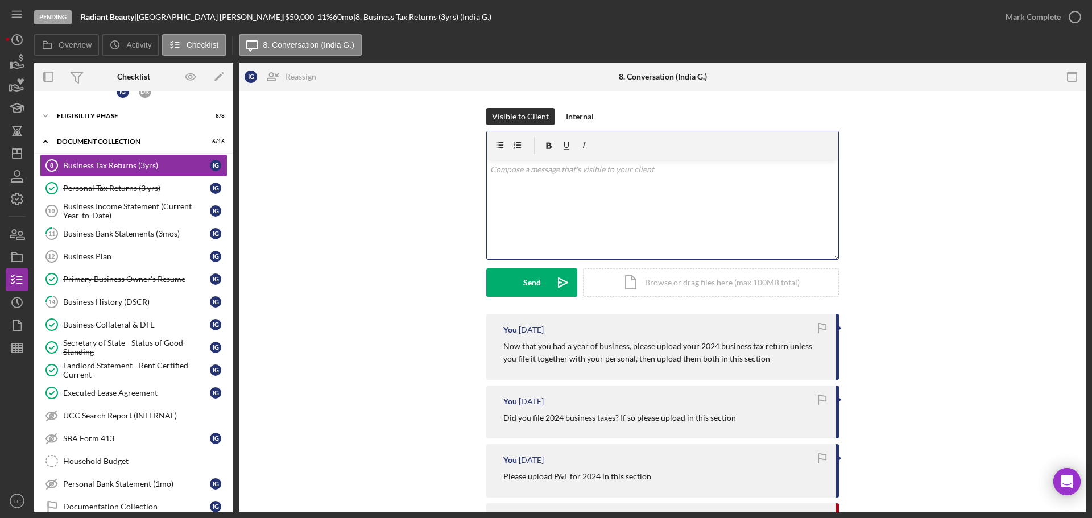
click at [546, 171] on p at bounding box center [662, 169] width 345 height 13
click at [518, 275] on button "Send Icon/icon-invite-send" at bounding box center [531, 283] width 91 height 28
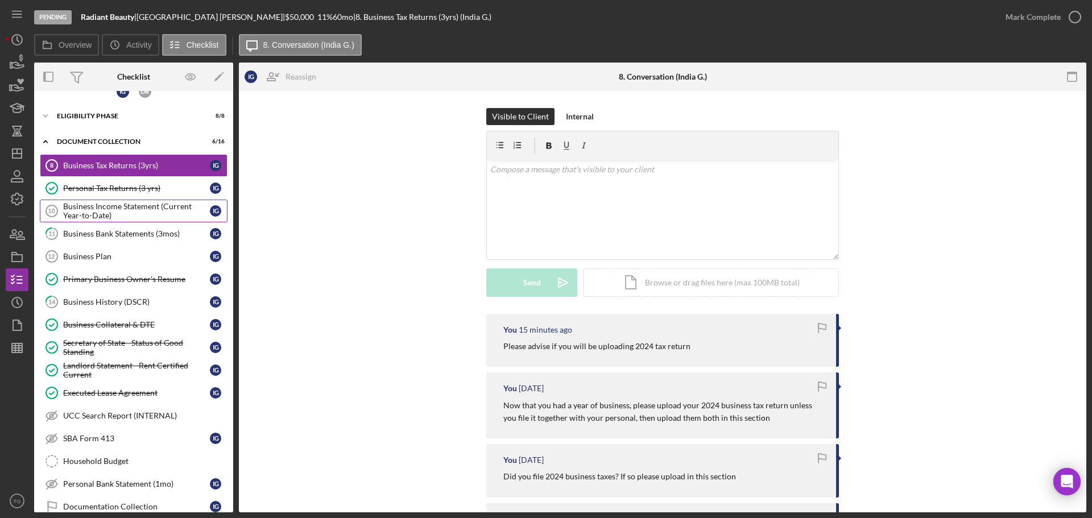
click at [113, 213] on div "Business Income Statement (Current Year-to-Date)" at bounding box center [136, 211] width 147 height 18
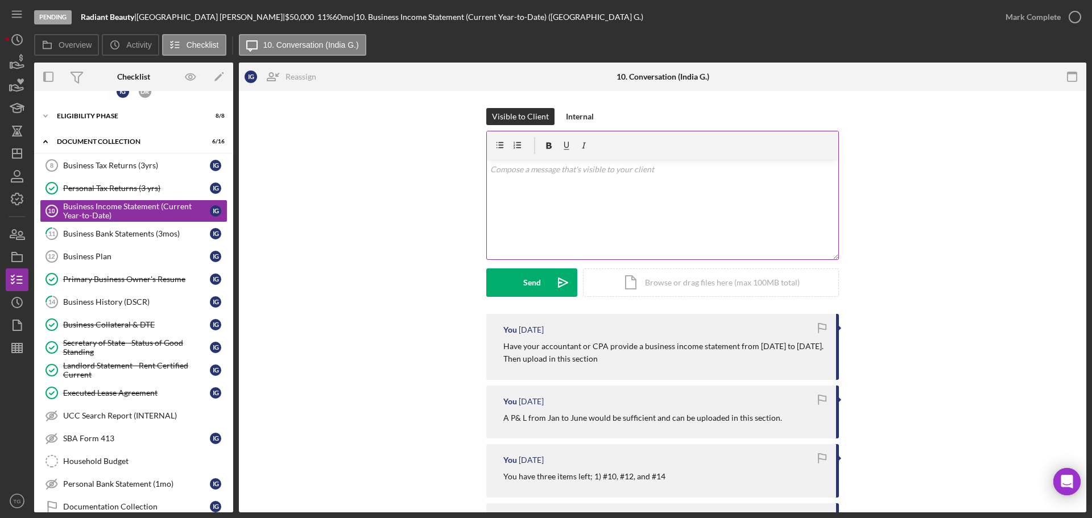
click at [526, 170] on p at bounding box center [662, 169] width 345 height 13
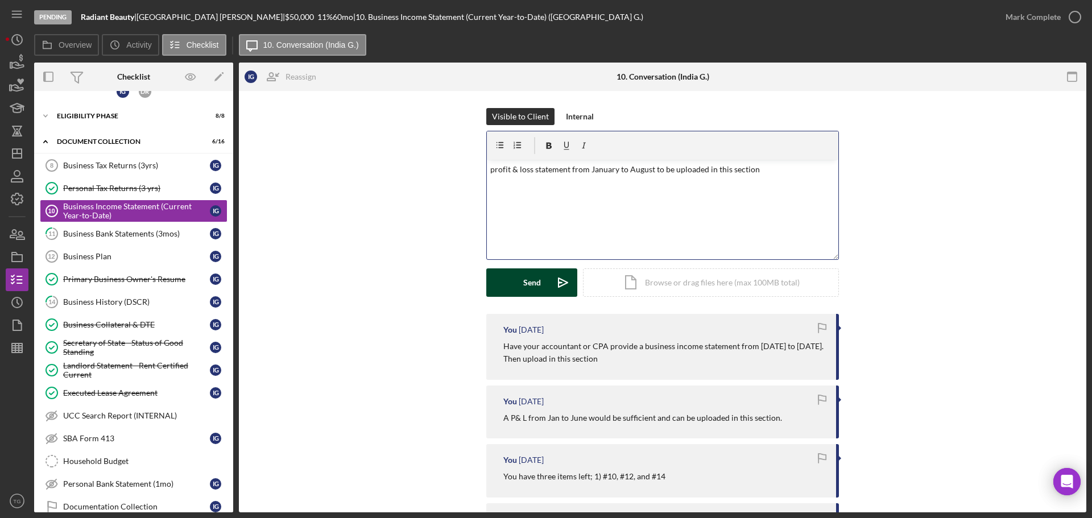
click at [529, 291] on div "Send" at bounding box center [532, 283] width 18 height 28
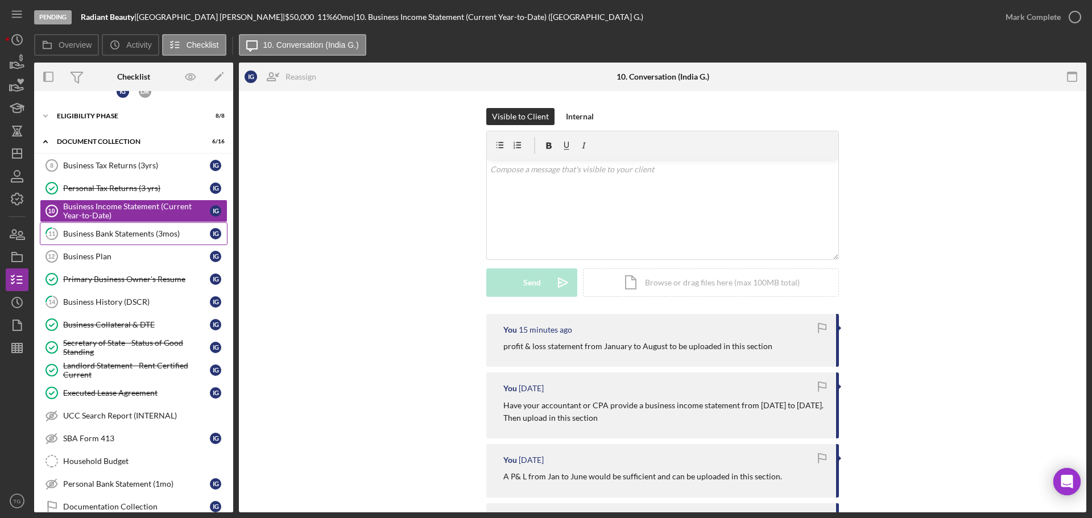
click at [141, 226] on link "11 Business Bank Statements (3mos) I G" at bounding box center [134, 233] width 188 height 23
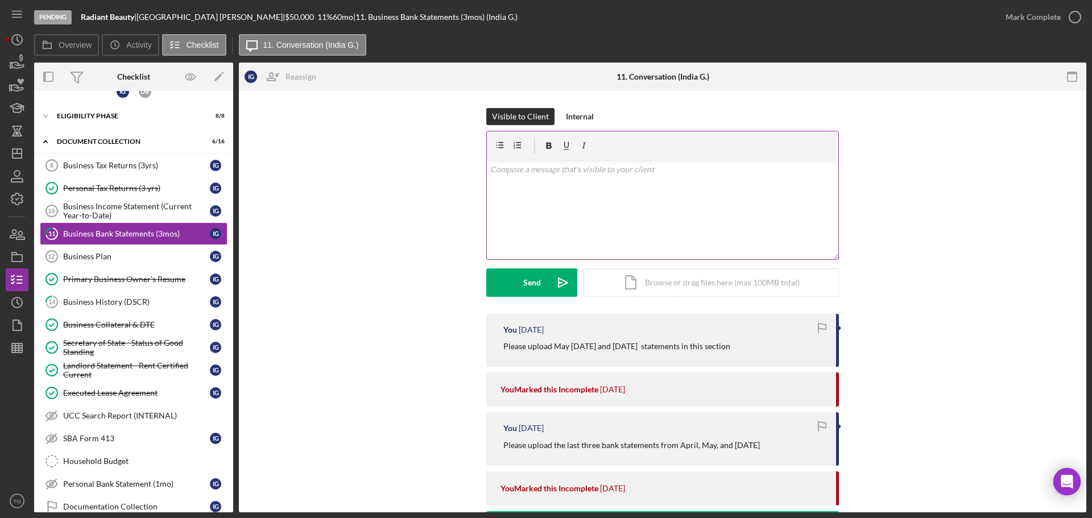
click at [508, 172] on p at bounding box center [662, 169] width 345 height 13
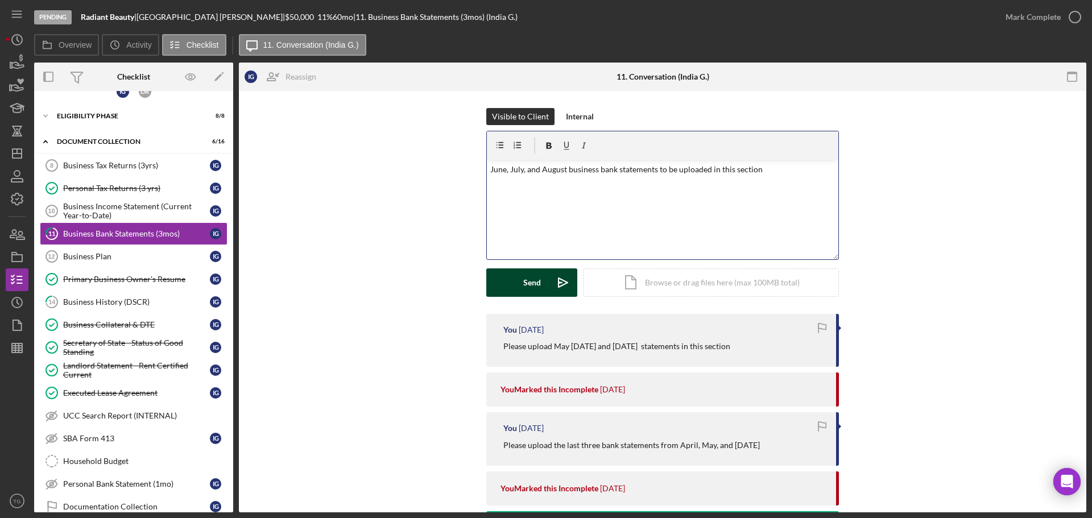
click at [517, 280] on button "Send Icon/icon-invite-send" at bounding box center [531, 283] width 91 height 28
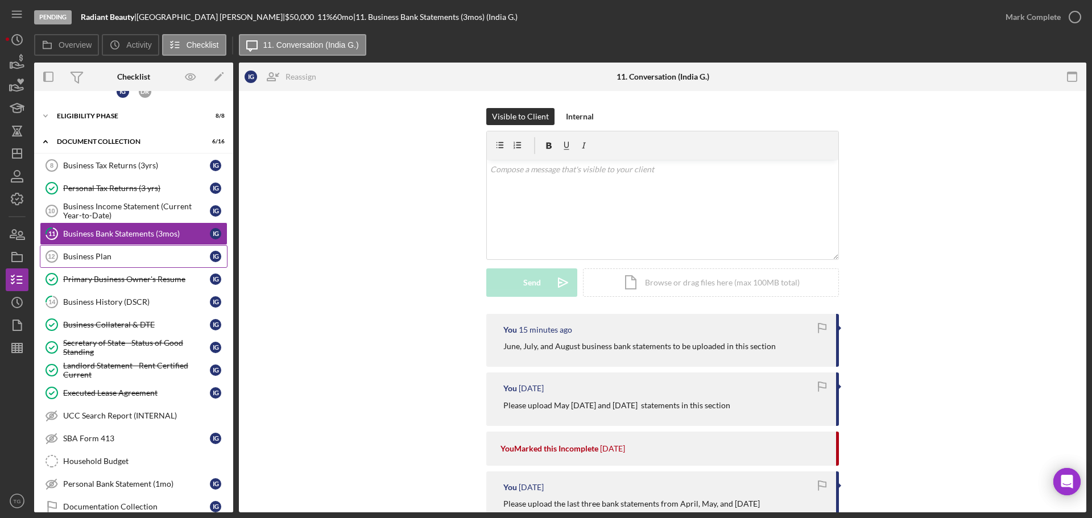
click at [117, 251] on link "Business Plan 12 Business Plan I G" at bounding box center [134, 256] width 188 height 23
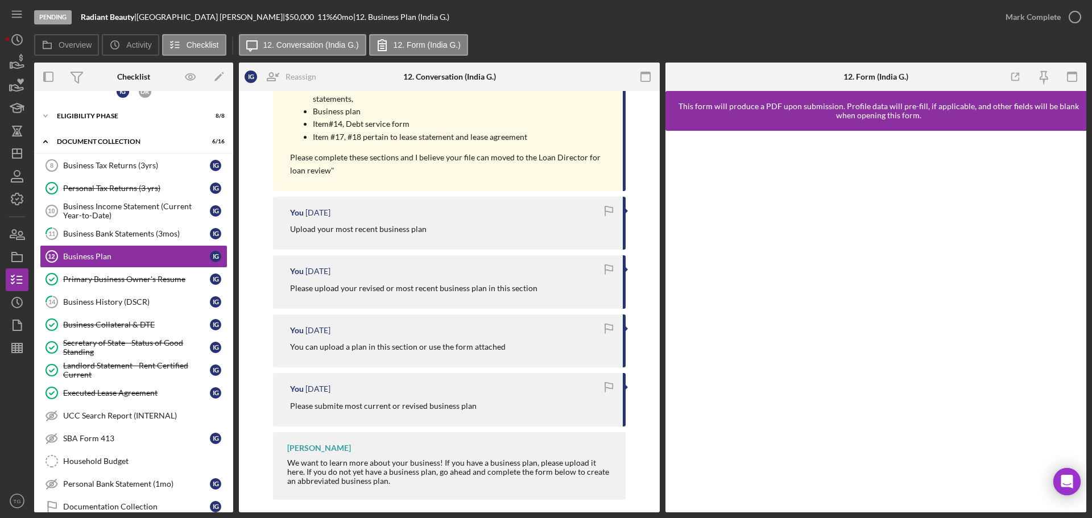
scroll to position [853, 0]
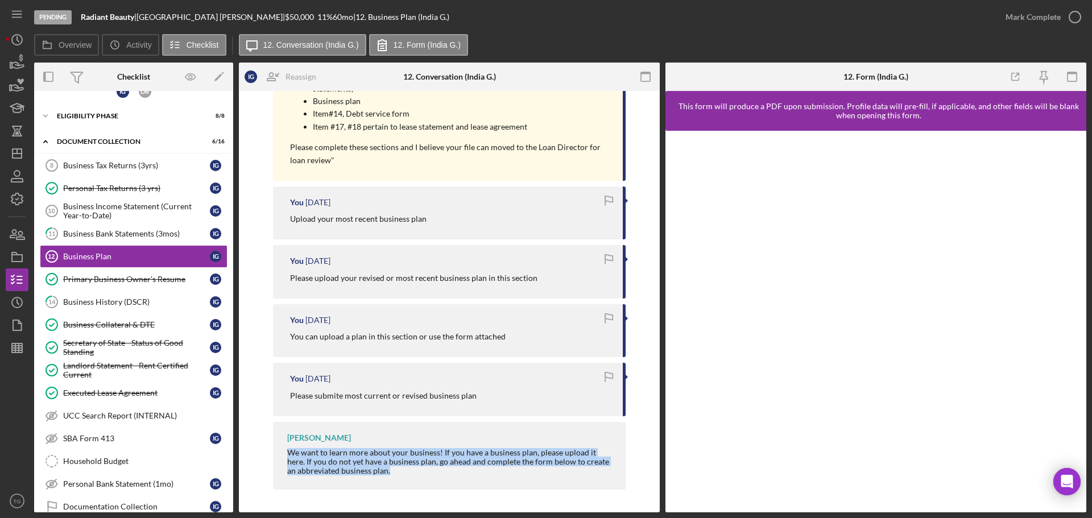
drag, startPoint x: 384, startPoint y: 475, endPoint x: 284, endPoint y: 452, distance: 102.7
click at [284, 452] on div "[PERSON_NAME] We want to learn more about your business! If you have a business…" at bounding box center [449, 456] width 353 height 68
copy div "We want to learn more about your business! If you have a business plan, please …"
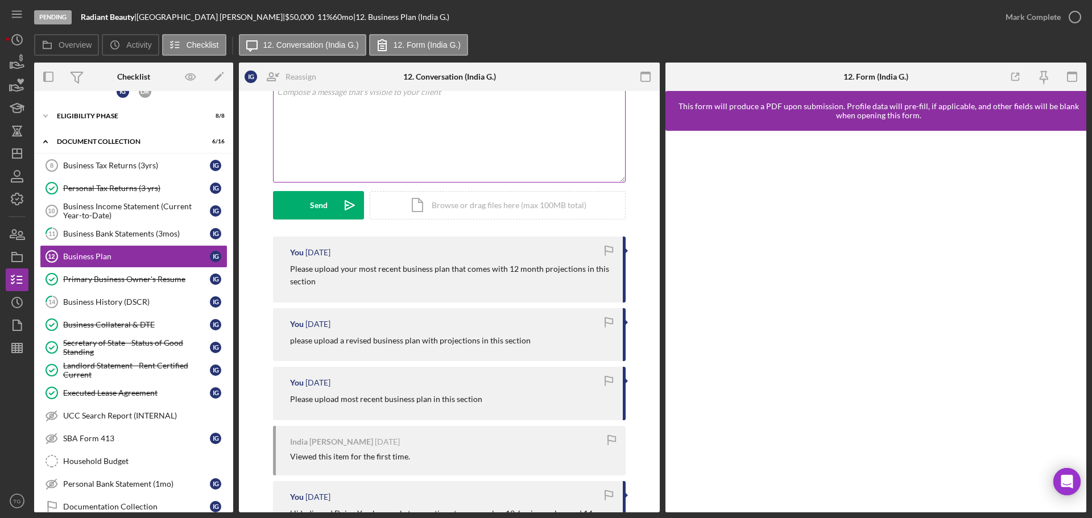
scroll to position [0, 0]
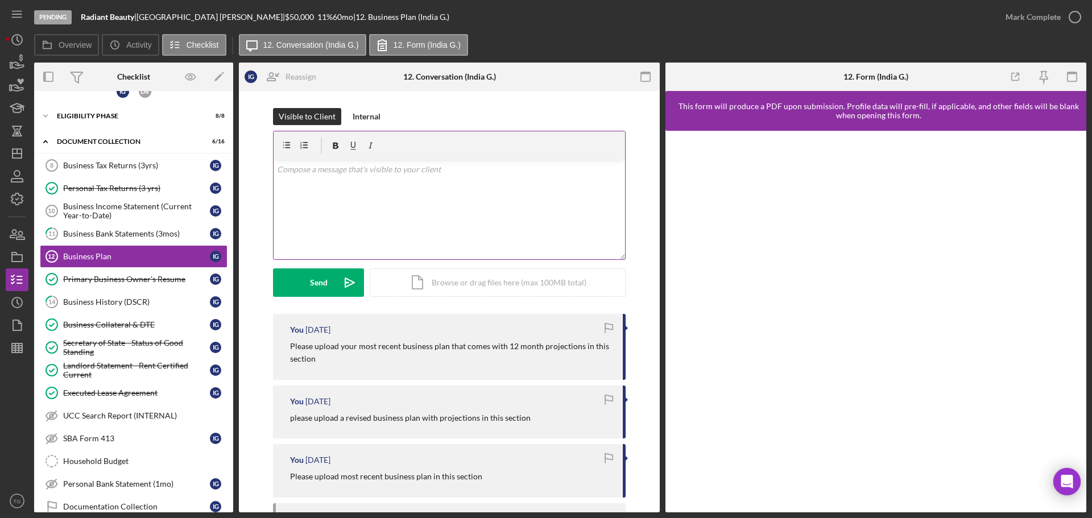
click at [305, 167] on p at bounding box center [449, 169] width 345 height 13
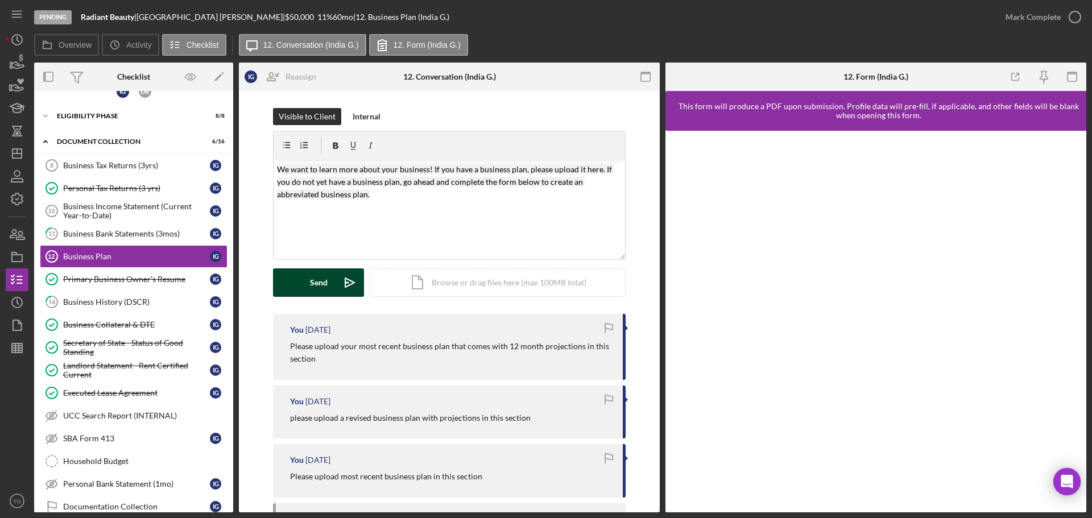
click at [320, 277] on div "Send" at bounding box center [319, 283] width 18 height 28
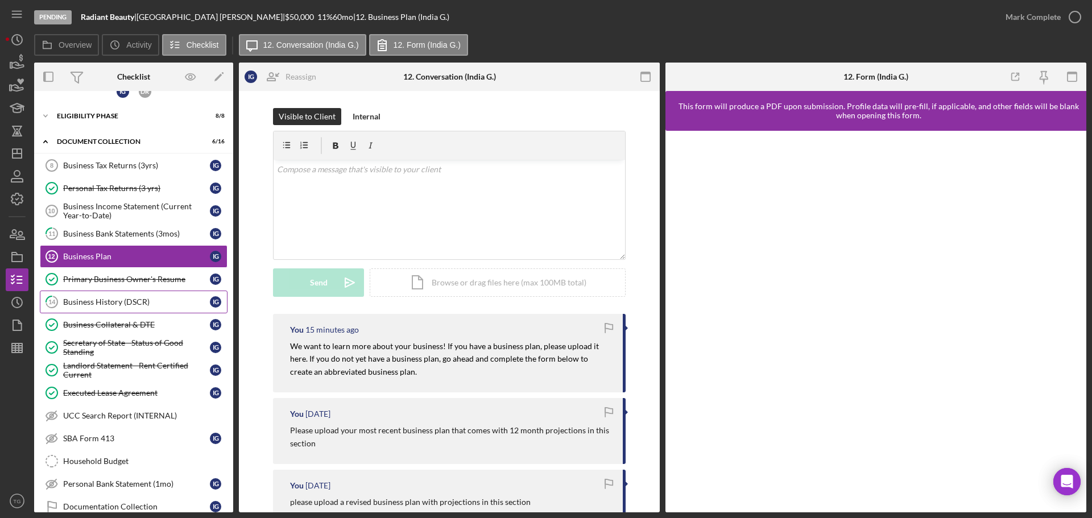
click at [138, 302] on div "Business History (DSCR)" at bounding box center [136, 302] width 147 height 9
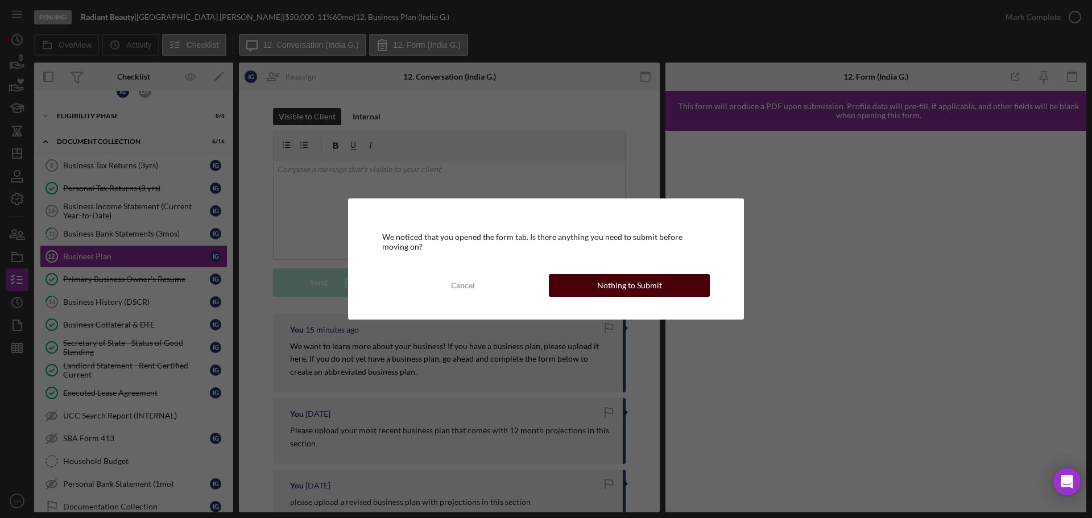
click at [591, 294] on button "Nothing to Submit" at bounding box center [629, 285] width 161 height 23
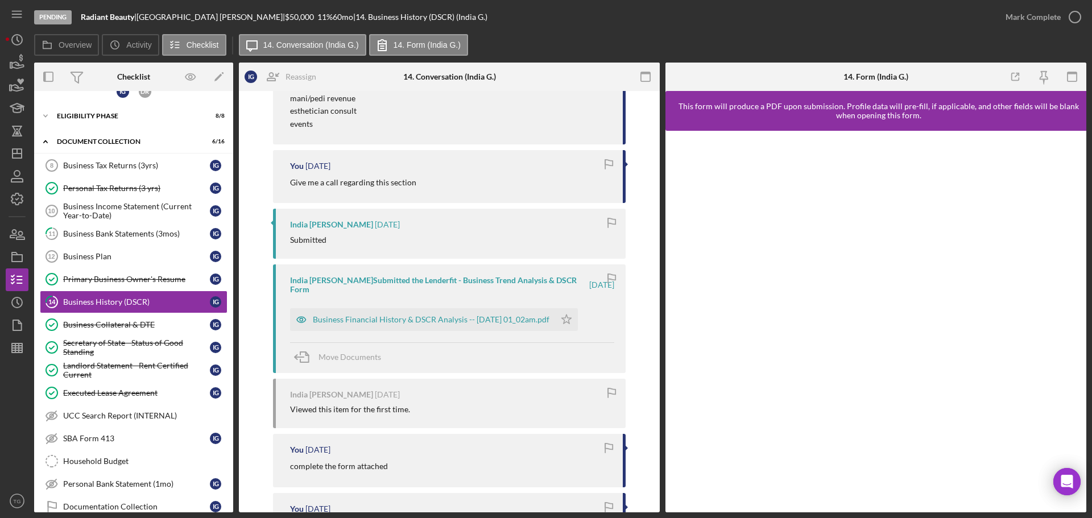
scroll to position [740, 0]
click at [519, 312] on div "Business Financial History & DSCR Analysis -- [DATE] 01_02am.pdf" at bounding box center [431, 316] width 237 height 9
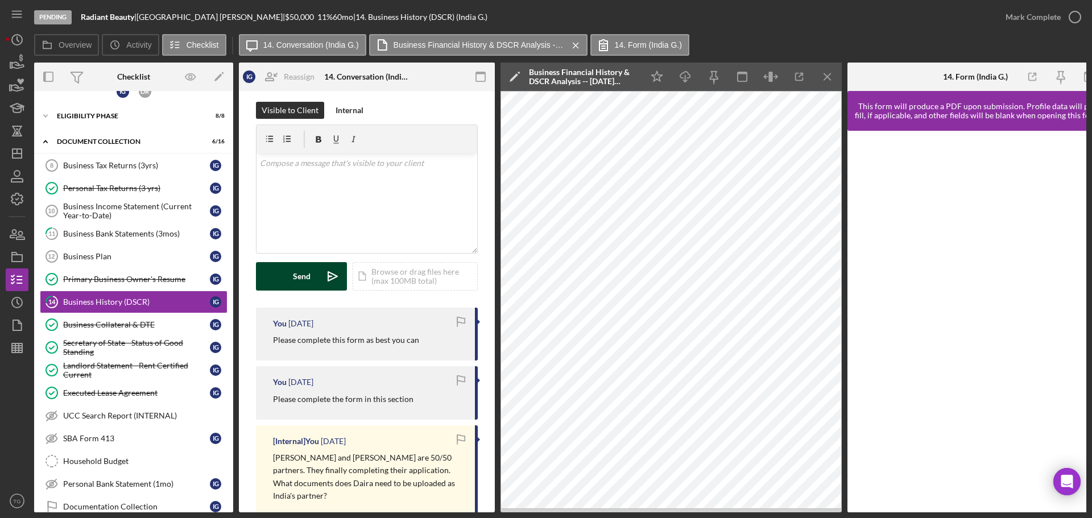
scroll to position [0, 0]
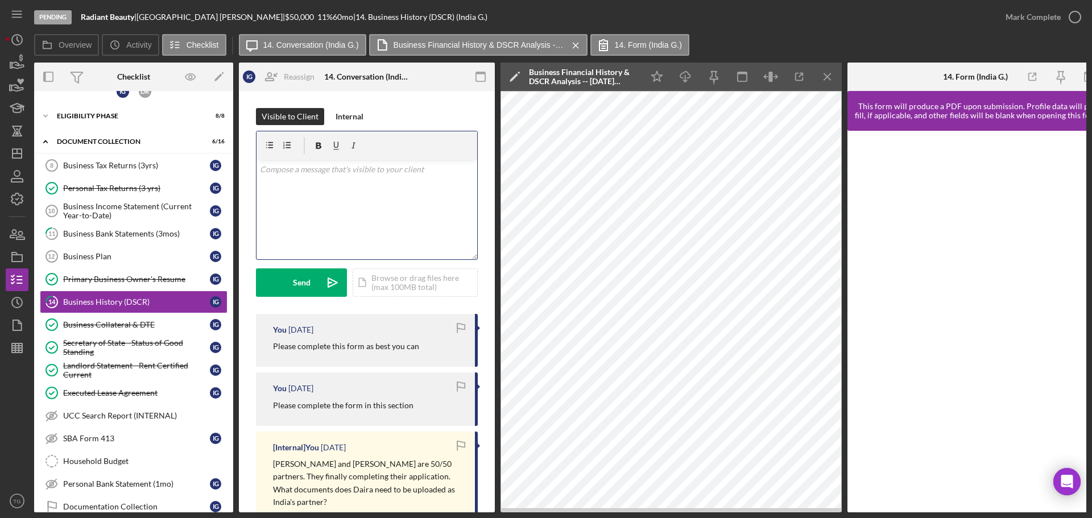
click at [298, 169] on p at bounding box center [367, 169] width 214 height 13
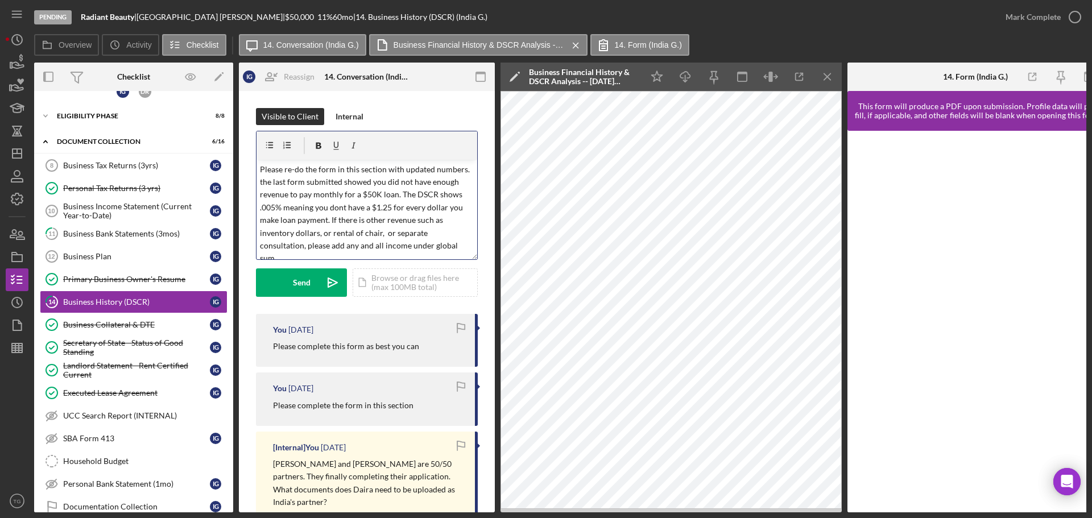
scroll to position [6, 0]
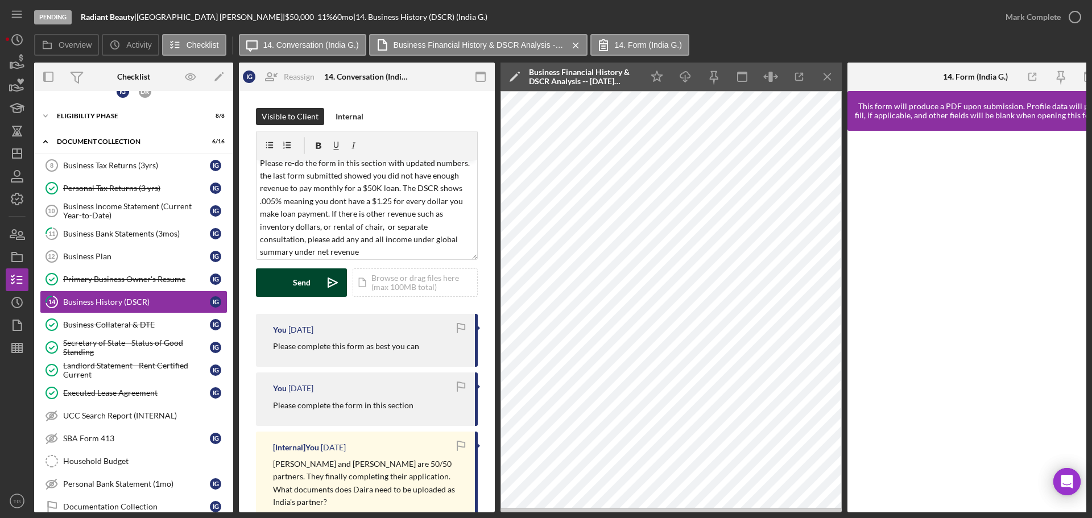
click at [298, 275] on div "Send" at bounding box center [302, 283] width 18 height 28
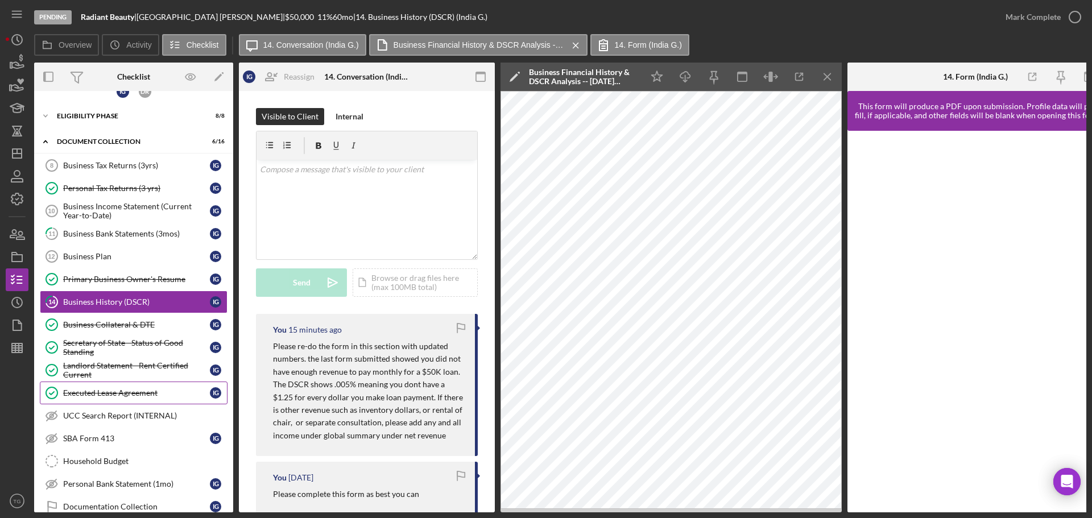
scroll to position [0, 0]
click at [14, 152] on icon "Icon/Dashboard" at bounding box center [17, 153] width 28 height 28
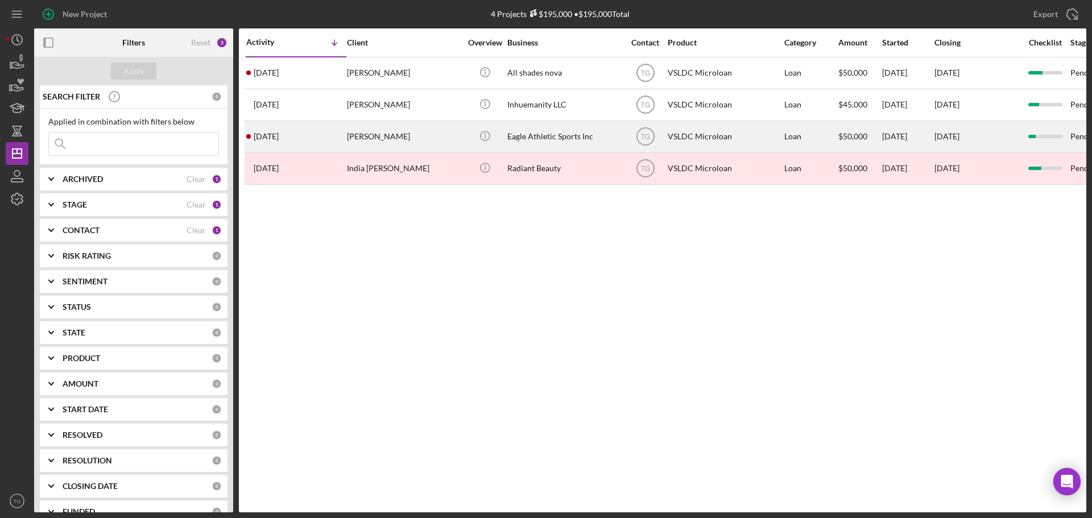
click at [527, 135] on div "Eagle Athletic Sports Inc" at bounding box center [565, 137] width 114 height 30
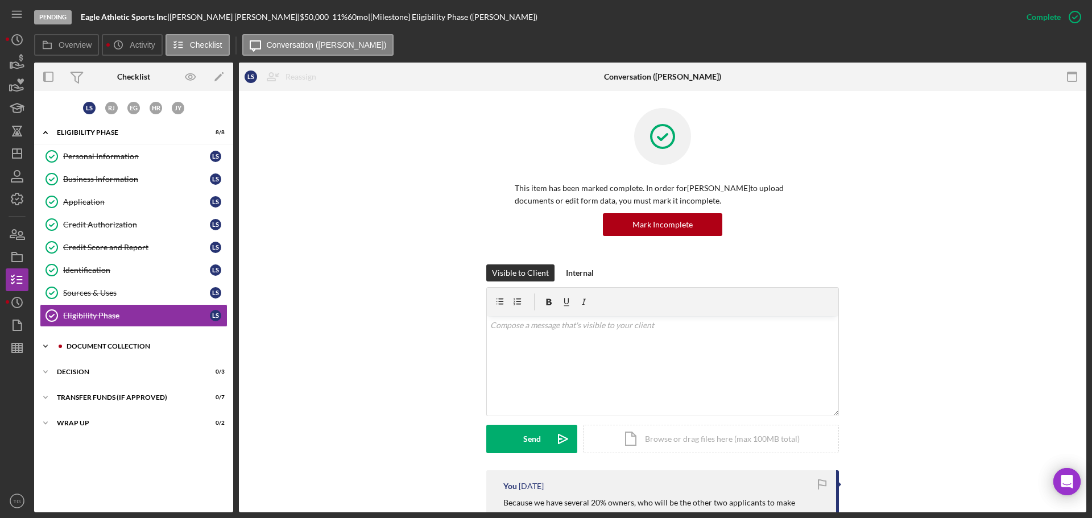
click at [139, 347] on div "Document Collection" at bounding box center [143, 346] width 152 height 7
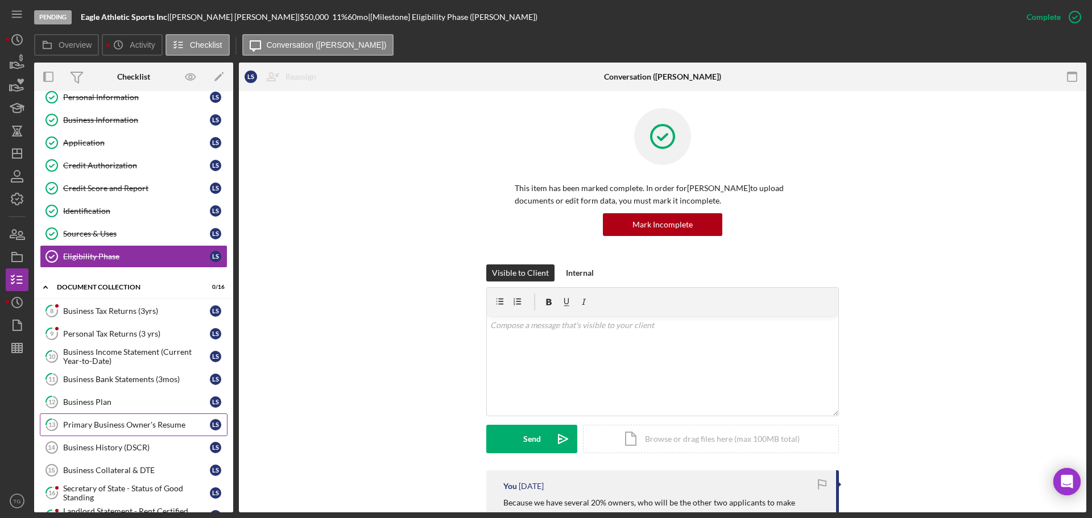
scroll to position [171, 0]
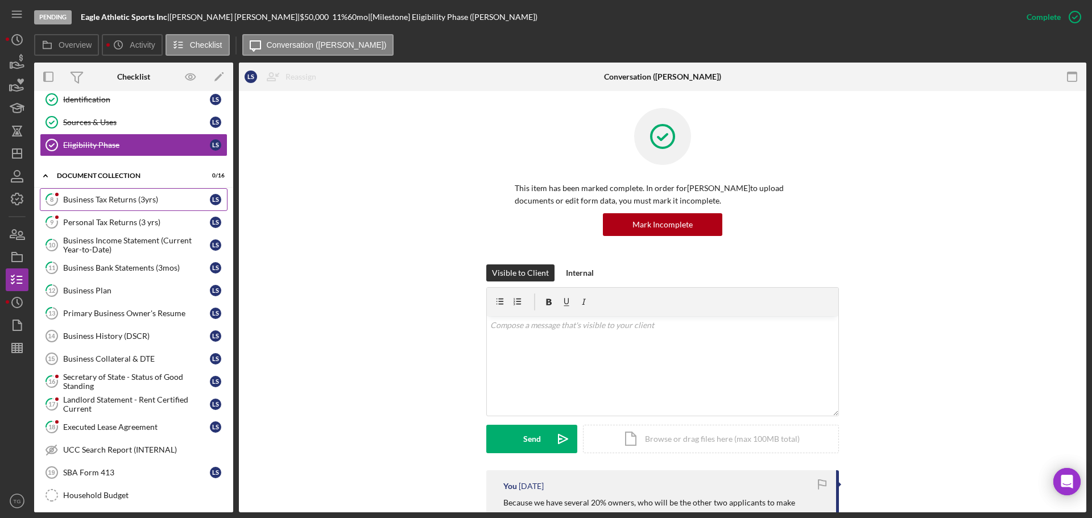
click at [123, 194] on link "8 Business Tax Returns (3yrs) L S" at bounding box center [134, 199] width 188 height 23
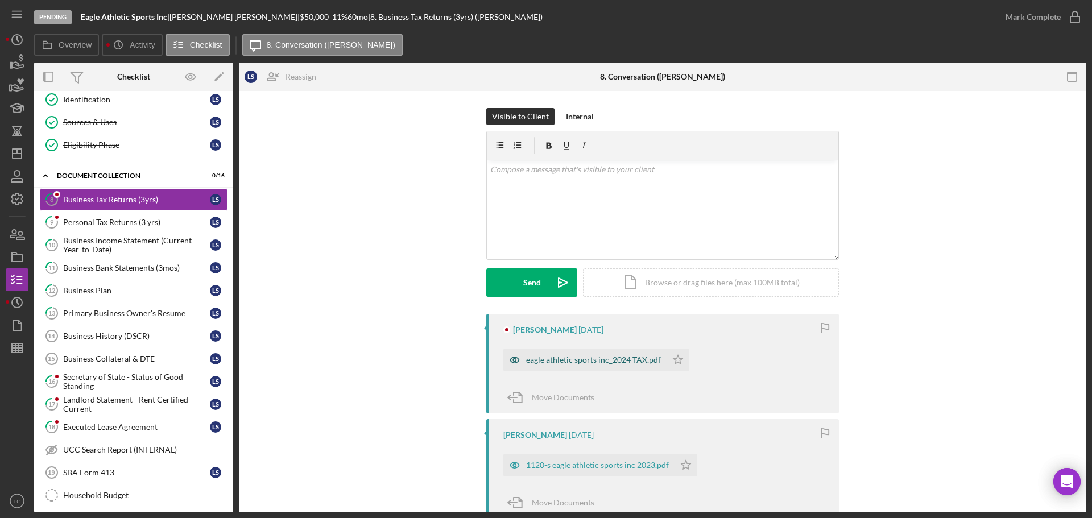
click at [590, 360] on div "eagle athletic sports inc_2024 TAX.pdf" at bounding box center [593, 360] width 135 height 9
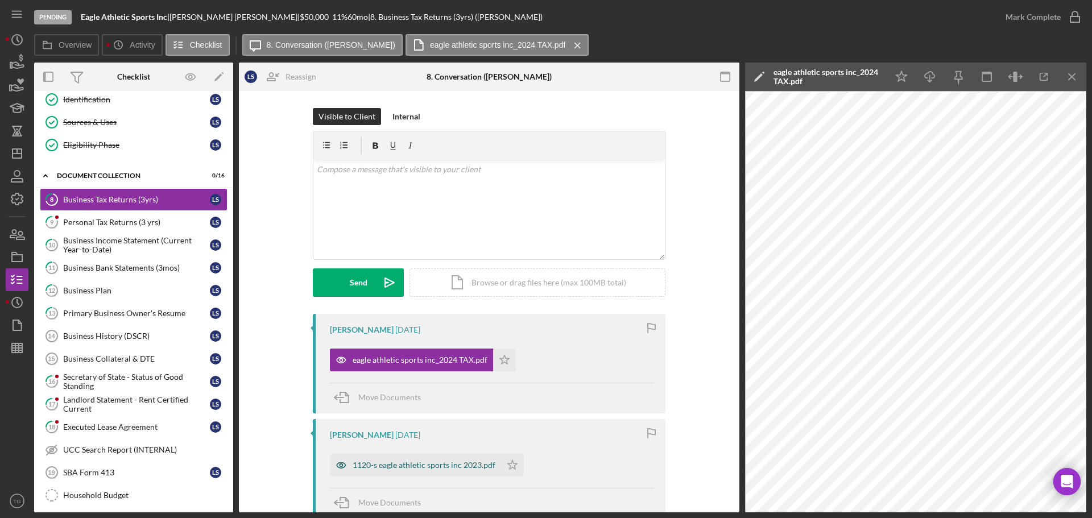
click at [485, 468] on div "1120-s eagle athletic sports inc 2023.pdf" at bounding box center [424, 465] width 143 height 9
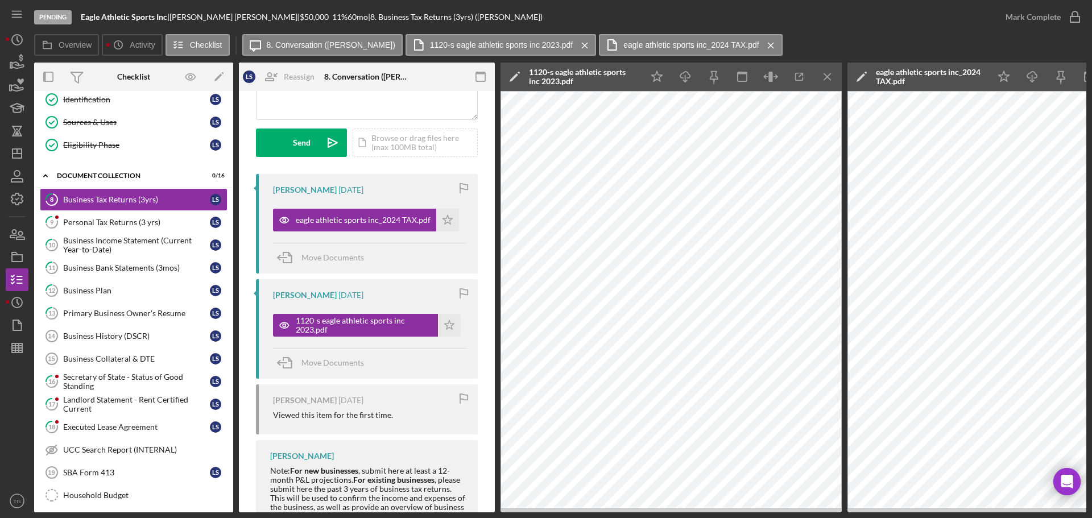
scroll to position [114, 0]
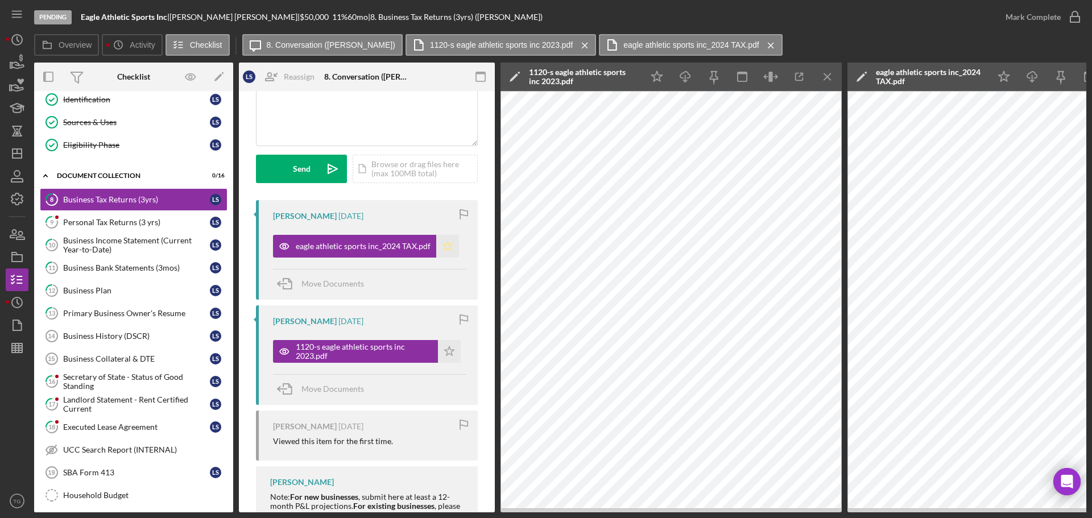
click at [447, 250] on icon "Icon/Star" at bounding box center [447, 246] width 23 height 23
click at [447, 350] on icon "Icon/Star" at bounding box center [449, 351] width 23 height 23
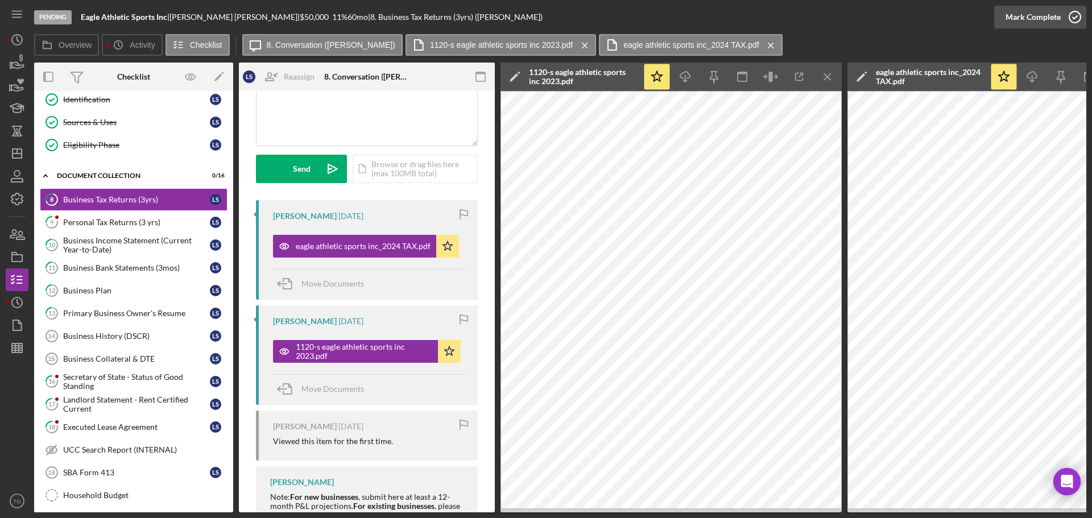
click at [1078, 13] on icon "button" at bounding box center [1075, 17] width 28 height 28
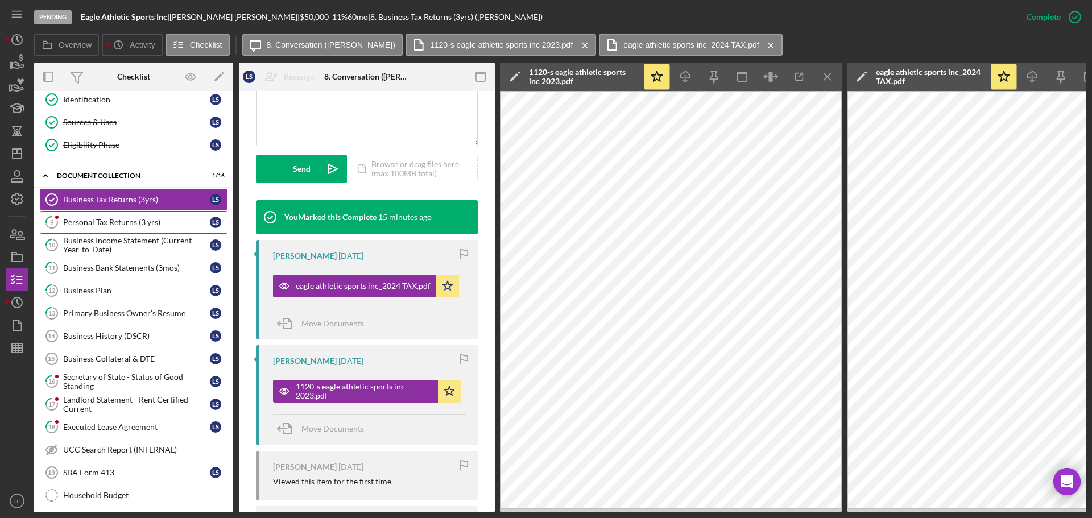
click at [135, 225] on div "Personal Tax Returns (3 yrs)" at bounding box center [136, 222] width 147 height 9
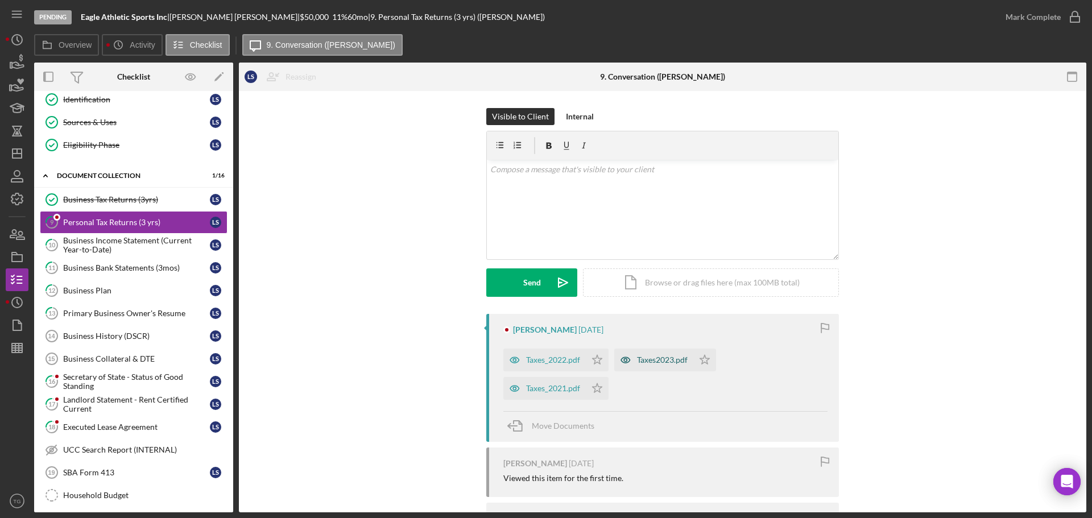
click at [657, 361] on div "Taxes2023.pdf" at bounding box center [662, 360] width 51 height 9
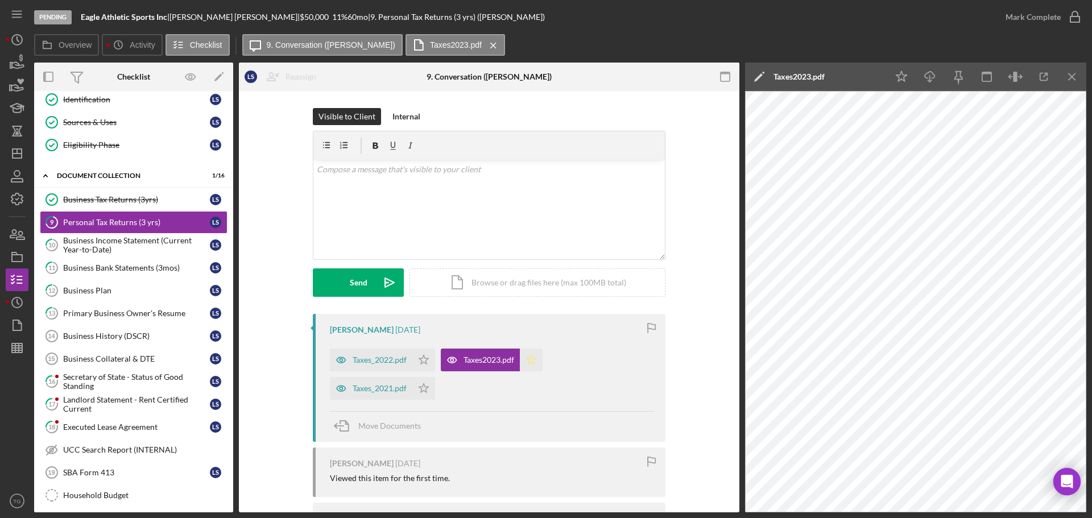
click at [529, 360] on icon "Icon/Star" at bounding box center [531, 360] width 23 height 23
click at [424, 361] on polygon "button" at bounding box center [424, 359] width 10 height 9
click at [423, 390] on icon "Icon/Star" at bounding box center [423, 388] width 23 height 23
click at [384, 360] on div "Taxes_2022.pdf" at bounding box center [380, 360] width 54 height 9
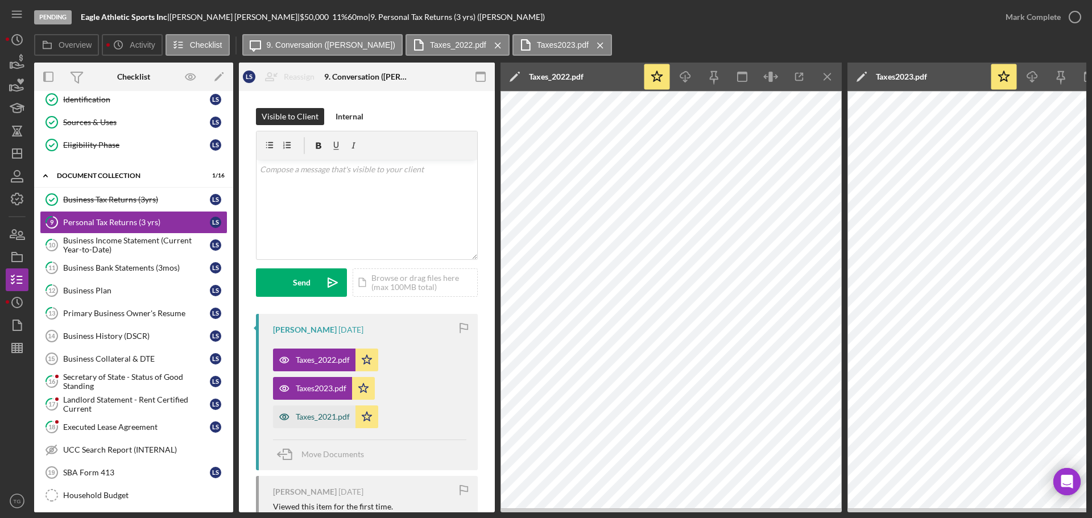
click at [333, 412] on div "Taxes_2021.pdf" at bounding box center [323, 416] width 54 height 9
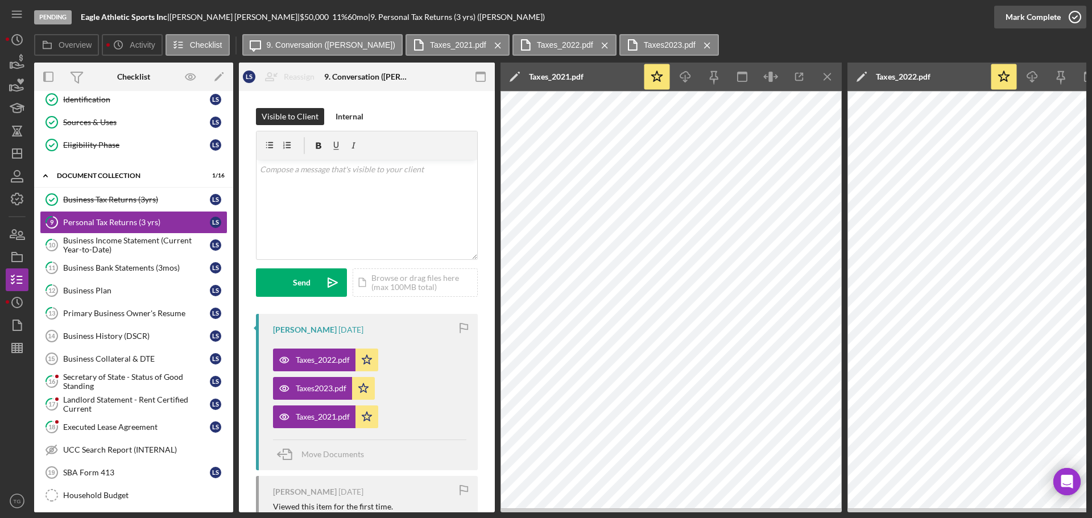
click at [1070, 16] on icon "button" at bounding box center [1075, 17] width 28 height 28
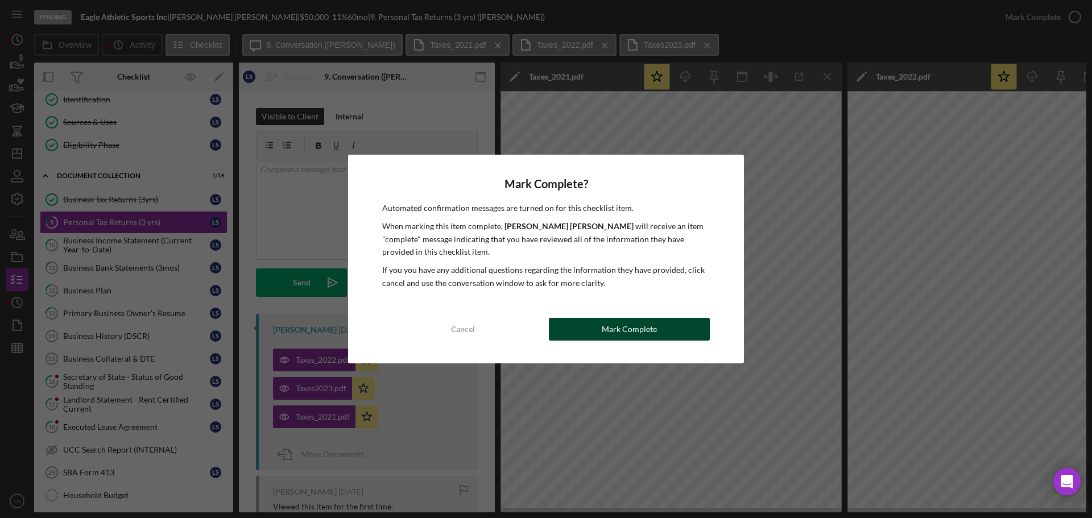
click at [571, 331] on button "Mark Complete" at bounding box center [629, 329] width 161 height 23
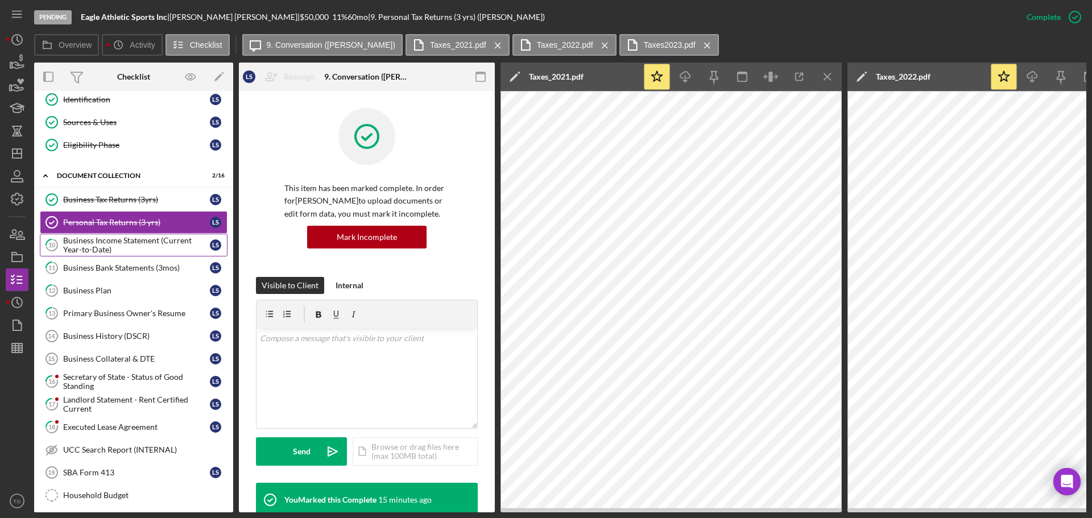
click at [155, 247] on div "Business Income Statement (Current Year-to-Date)" at bounding box center [136, 245] width 147 height 18
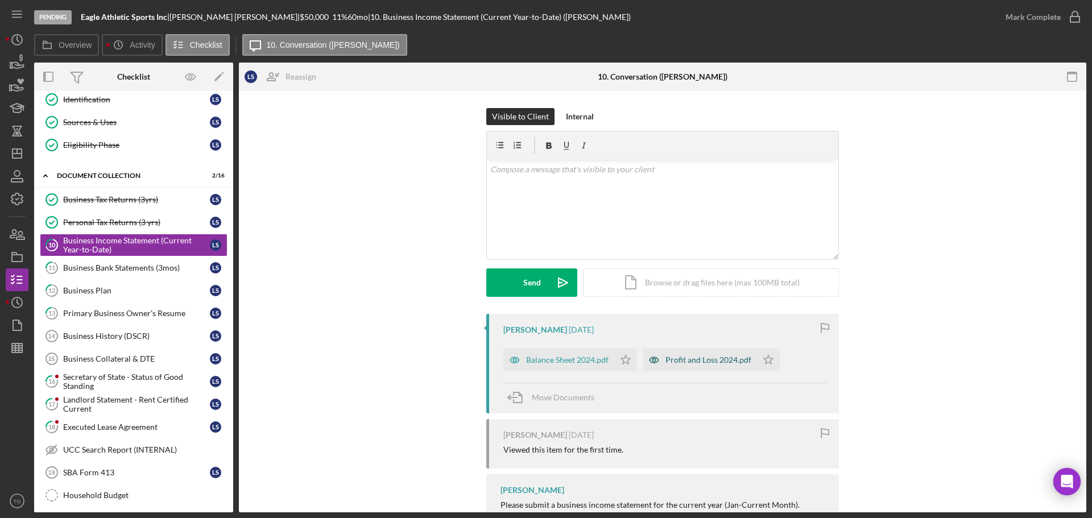
click at [692, 352] on div "Profit and Loss 2024.pdf" at bounding box center [700, 360] width 114 height 23
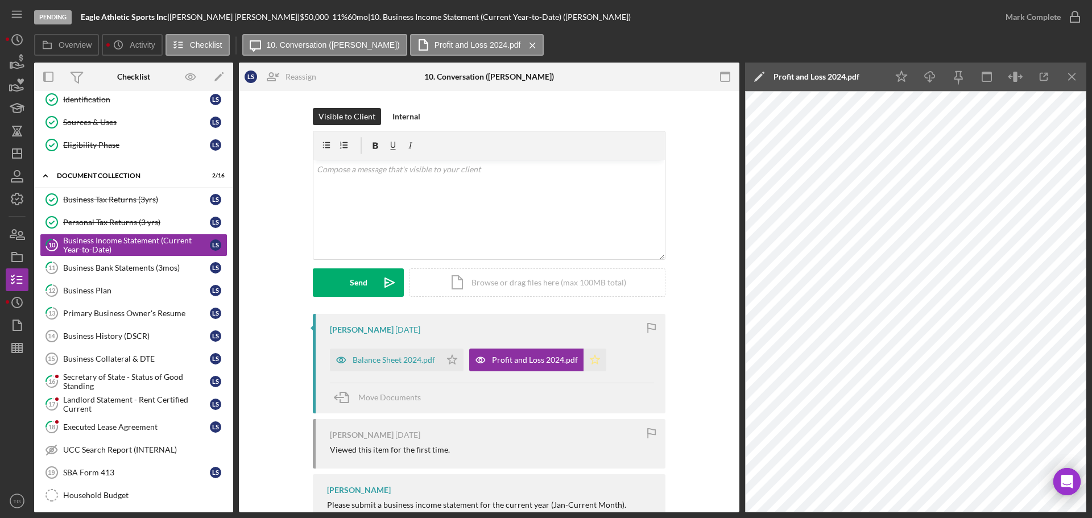
click at [599, 360] on icon "Icon/Star" at bounding box center [595, 360] width 23 height 23
click at [451, 358] on icon "Icon/Star" at bounding box center [452, 360] width 23 height 23
click at [1074, 19] on icon "button" at bounding box center [1075, 17] width 28 height 28
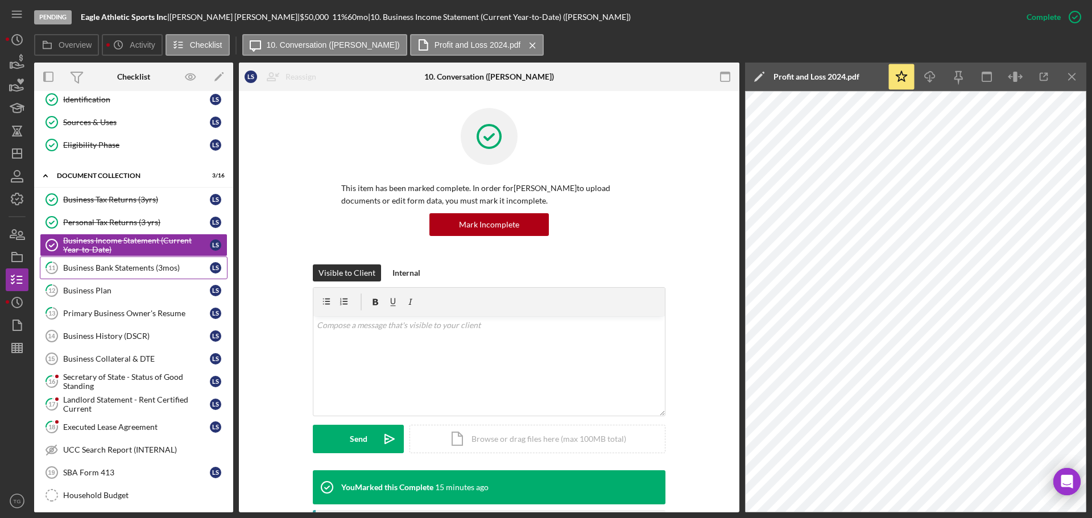
click at [151, 271] on div "Business Bank Statements (3mos)" at bounding box center [136, 267] width 147 height 9
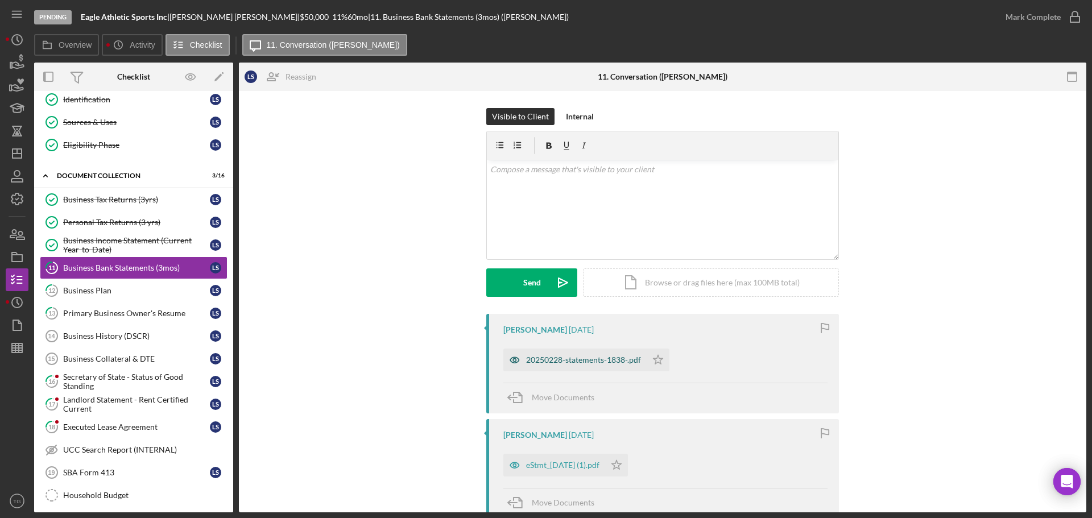
click at [558, 357] on div "20250228-statements-1838-.pdf" at bounding box center [583, 360] width 115 height 9
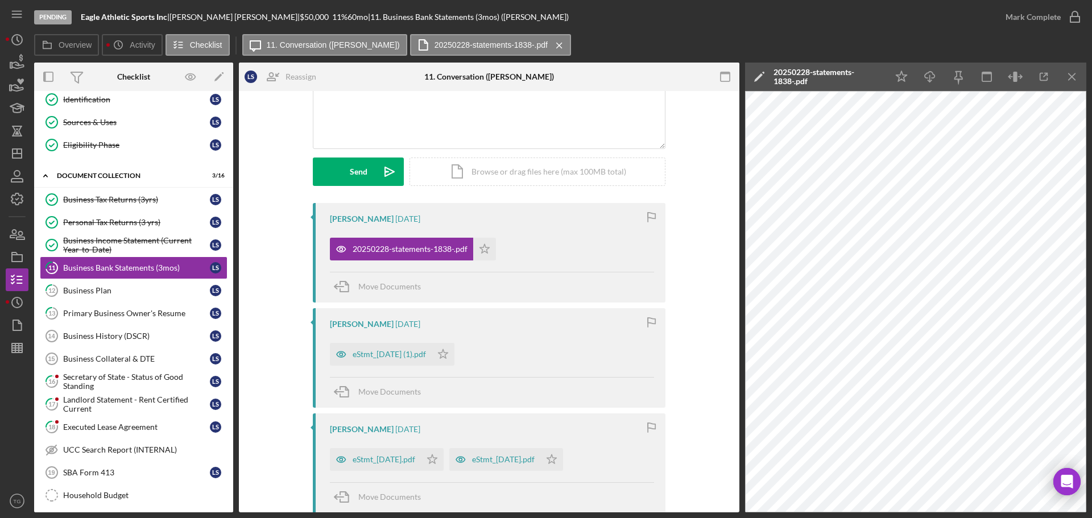
scroll to position [171, 0]
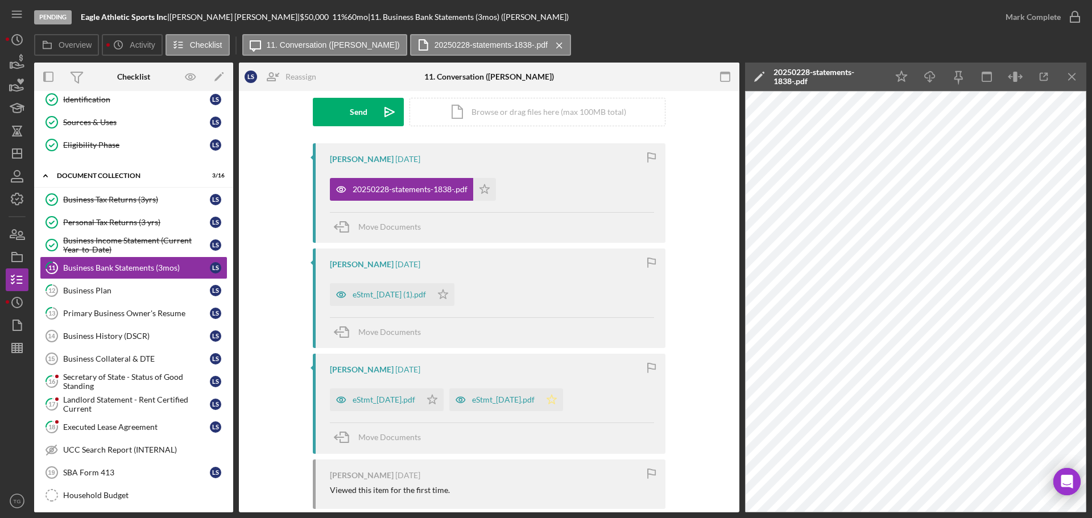
click at [563, 398] on icon "Icon/Star" at bounding box center [552, 400] width 23 height 23
click at [455, 291] on icon "Icon/Star" at bounding box center [443, 294] width 23 height 23
click at [485, 180] on icon "Icon/Star" at bounding box center [484, 189] width 23 height 23
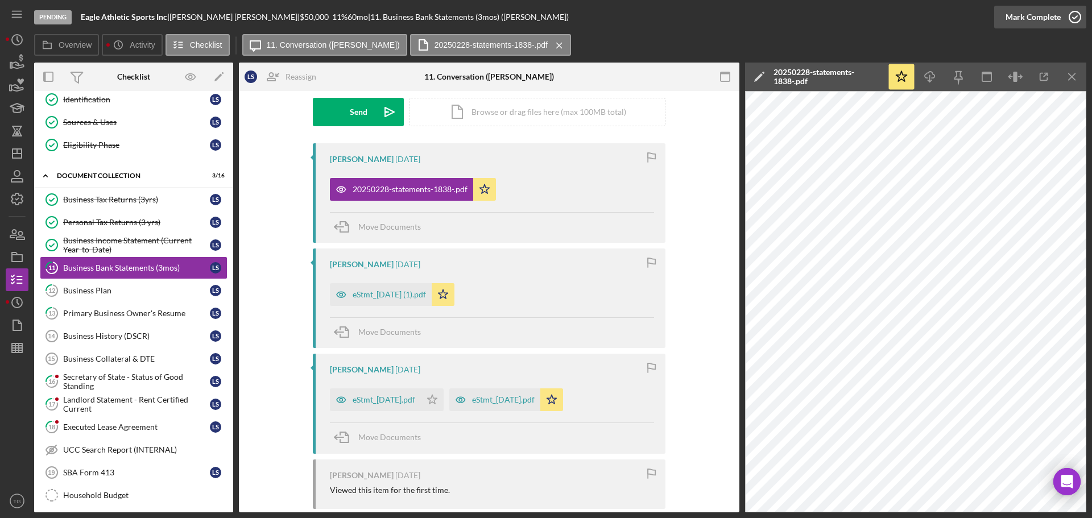
click at [1075, 19] on icon "button" at bounding box center [1075, 17] width 28 height 28
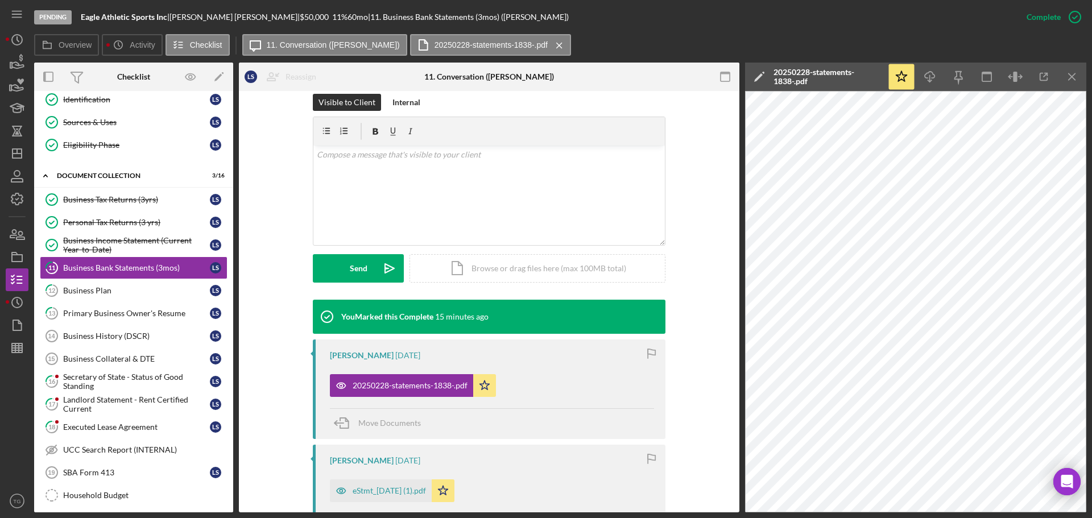
scroll to position [327, 0]
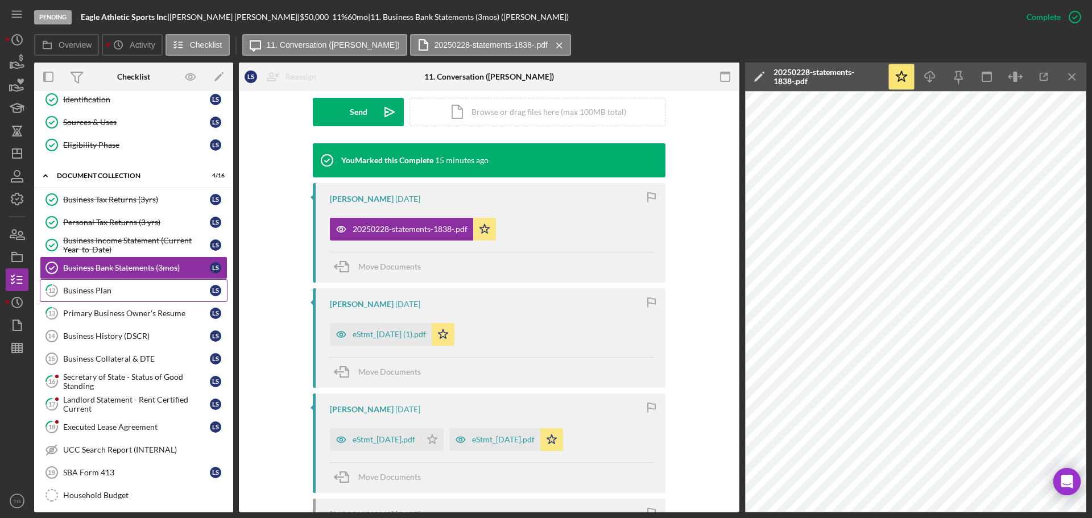
click at [137, 295] on link "12 Business Plan L S" at bounding box center [134, 290] width 188 height 23
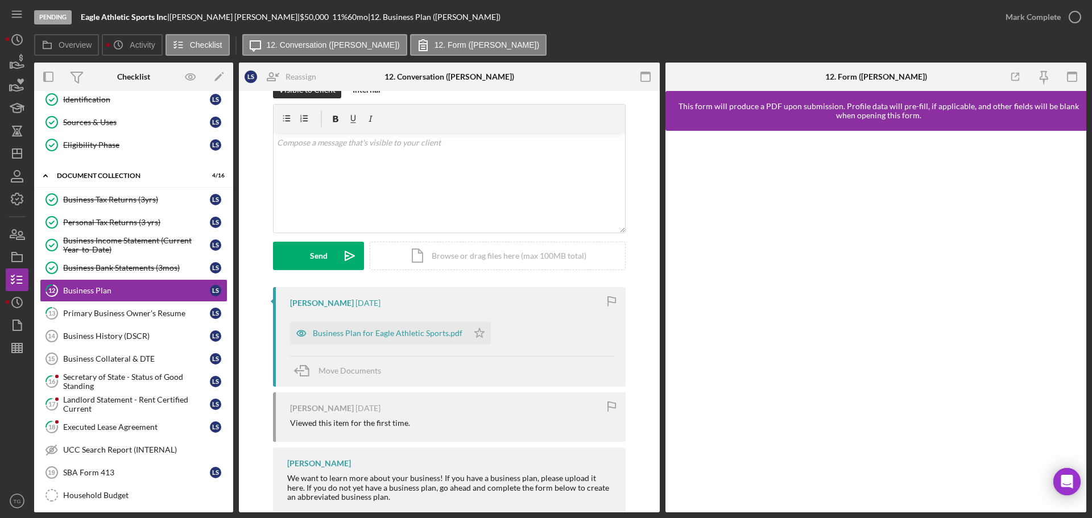
scroll to position [53, 0]
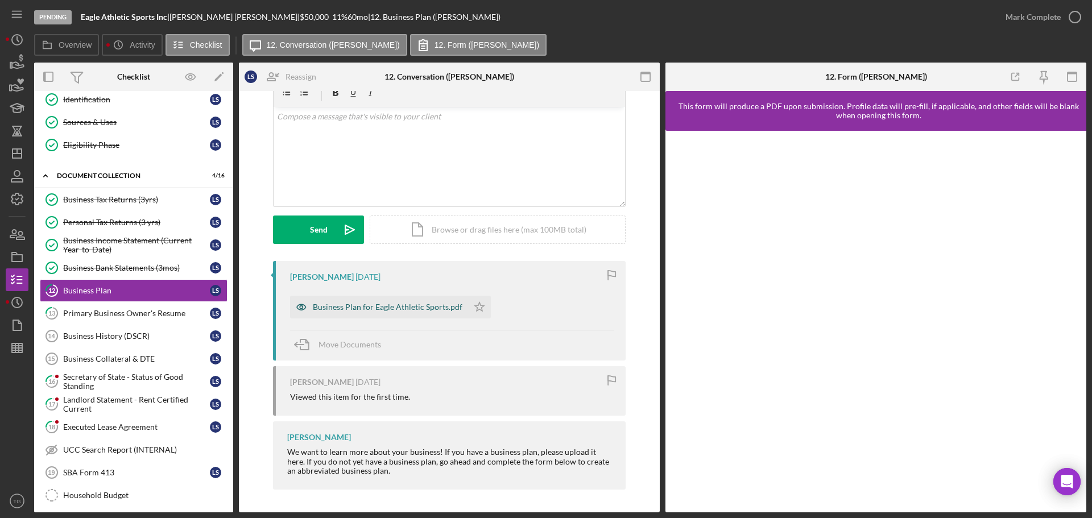
click at [429, 305] on div "Business Plan for Eagle Athletic Sports.pdf" at bounding box center [388, 307] width 150 height 9
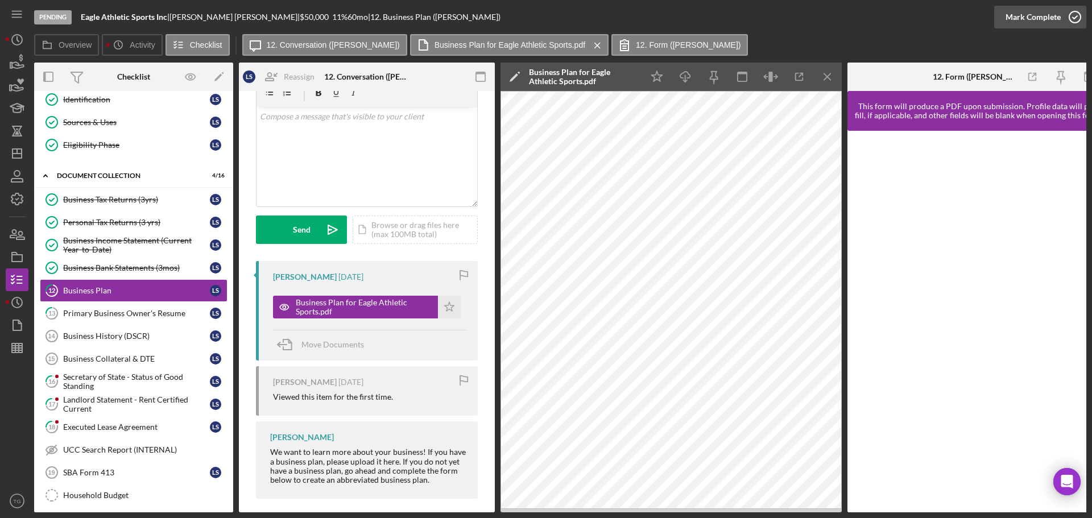
click at [1071, 16] on icon "button" at bounding box center [1075, 17] width 28 height 28
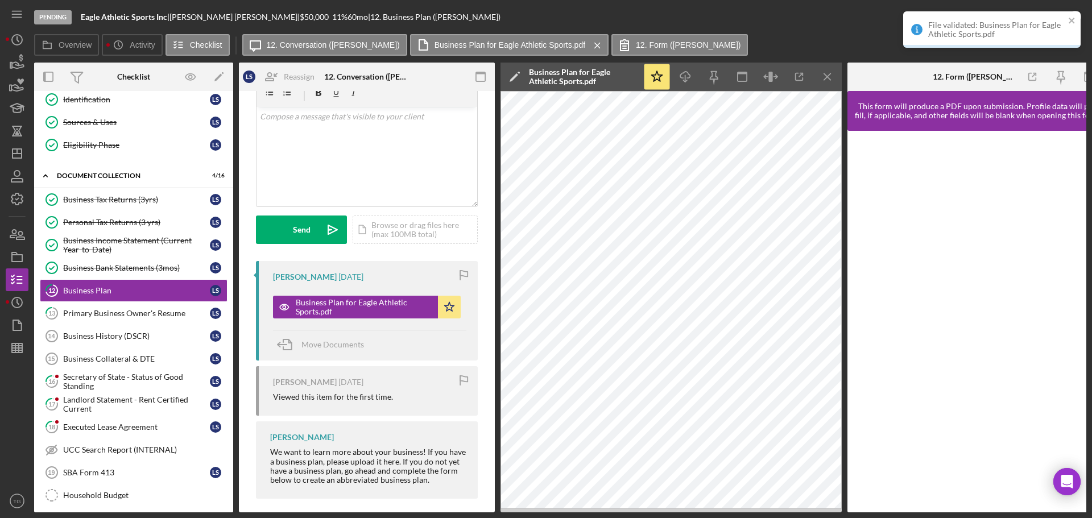
scroll to position [222, 0]
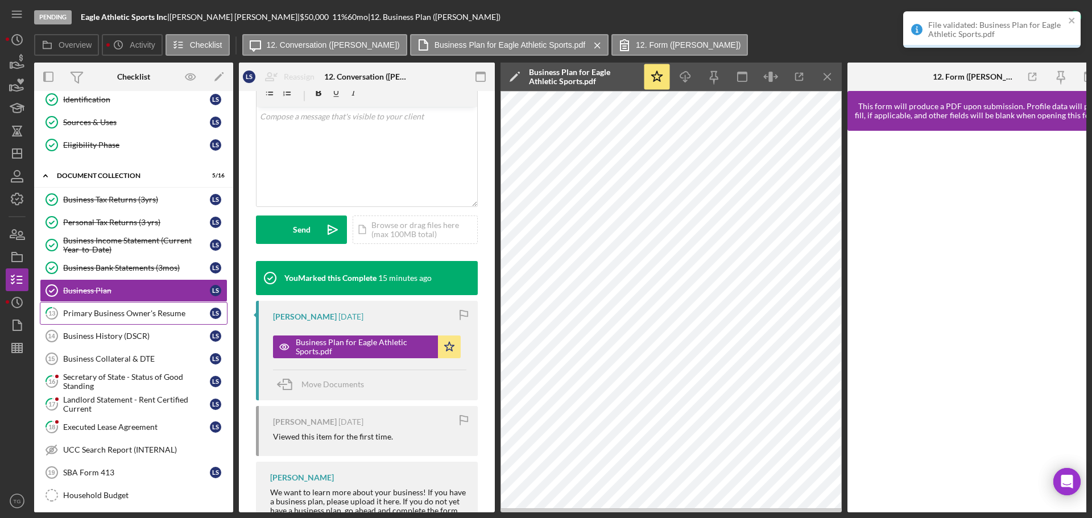
click at [149, 316] on div "Primary Business Owner's Resume" at bounding box center [136, 313] width 147 height 9
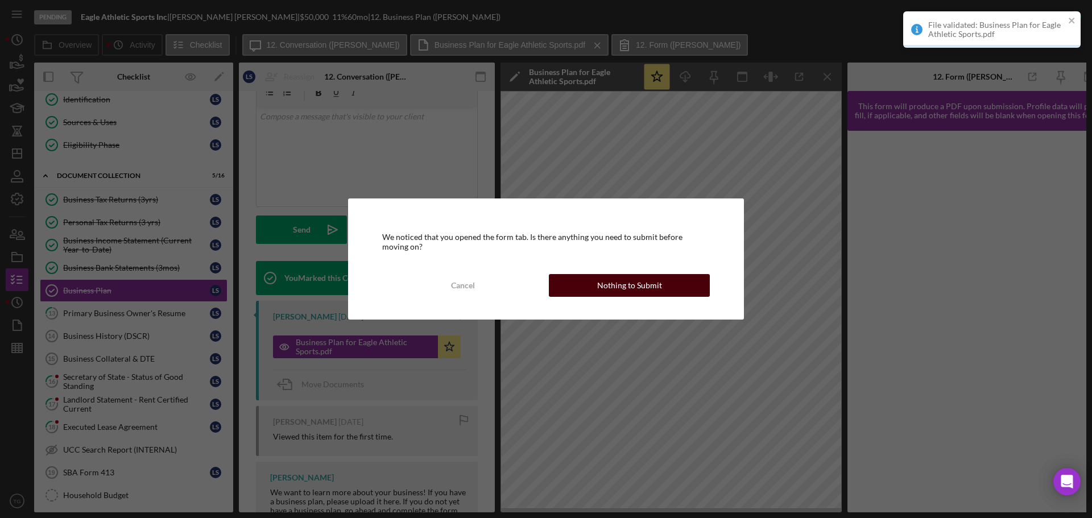
click at [640, 277] on div "Nothing to Submit" at bounding box center [629, 285] width 65 height 23
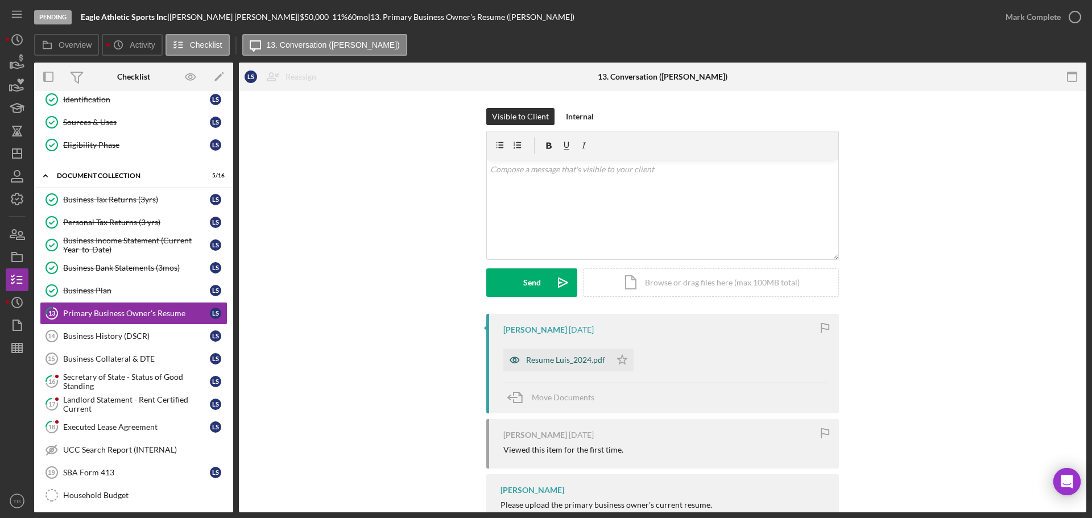
click at [539, 361] on div "Resume Luis_2024.pdf" at bounding box center [565, 360] width 79 height 9
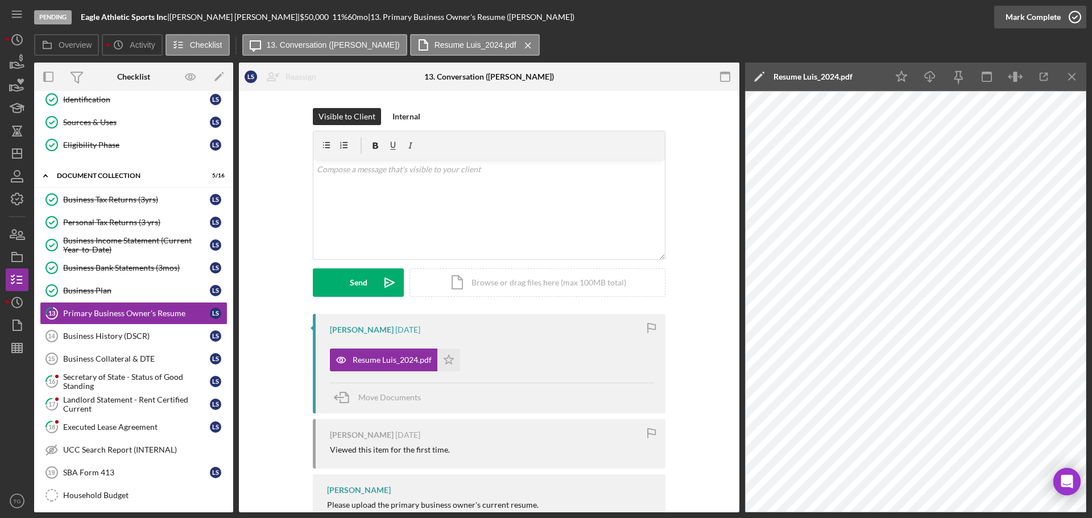
click at [1078, 18] on icon "button" at bounding box center [1075, 17] width 28 height 28
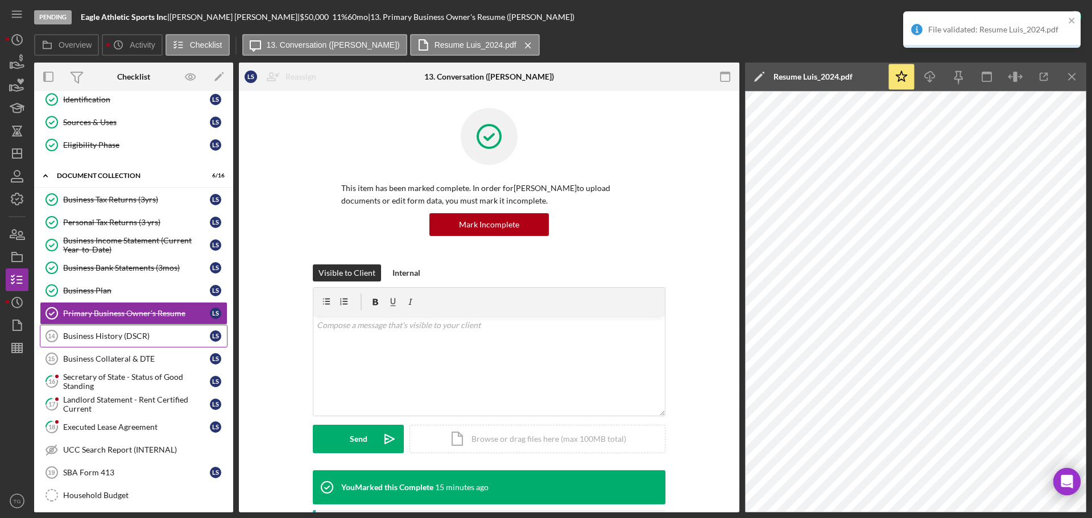
click at [153, 335] on div "Business History (DSCR)" at bounding box center [136, 336] width 147 height 9
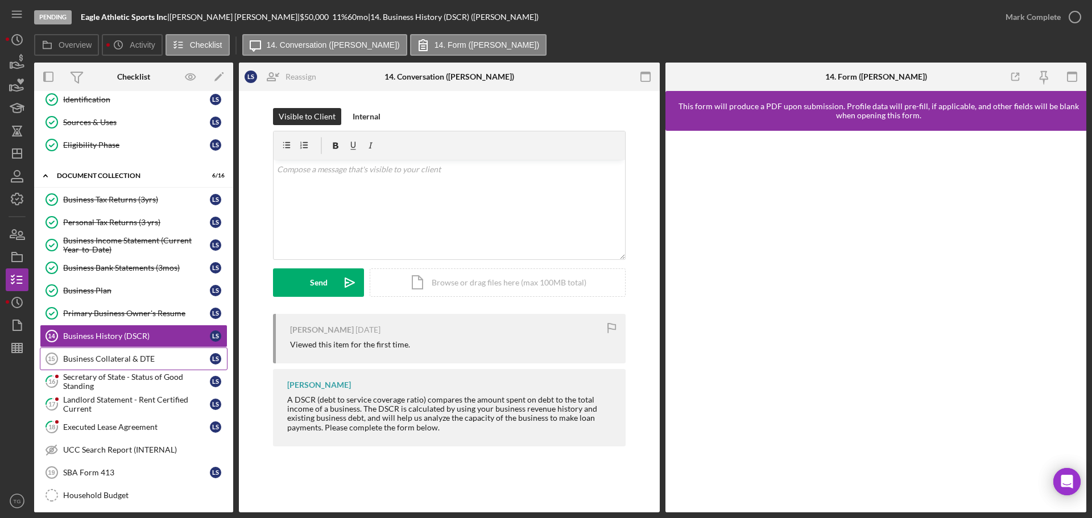
click at [141, 357] on div "Business Collateral & DTE" at bounding box center [136, 358] width 147 height 9
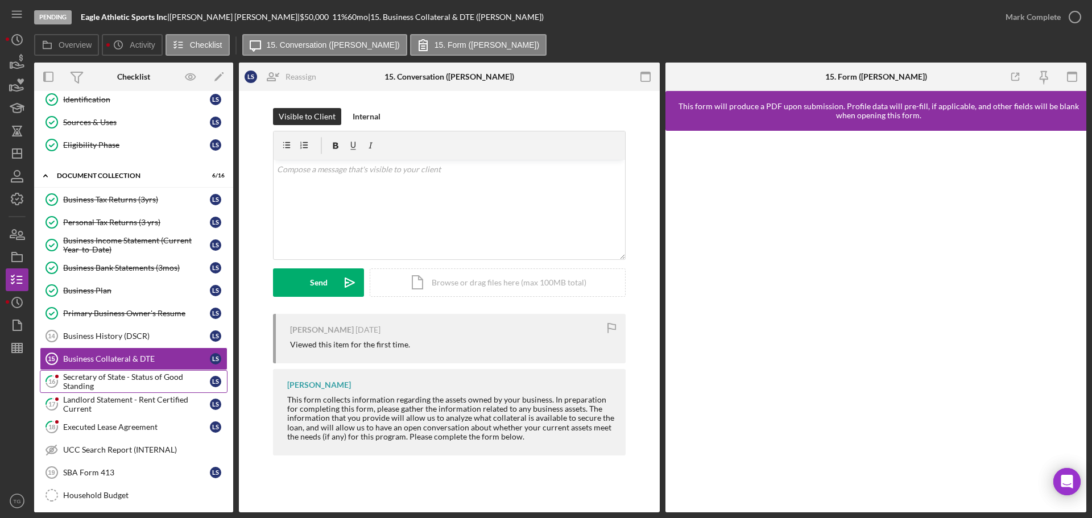
click at [128, 377] on div "Secretary of State - Status of Good Standing" at bounding box center [136, 382] width 147 height 18
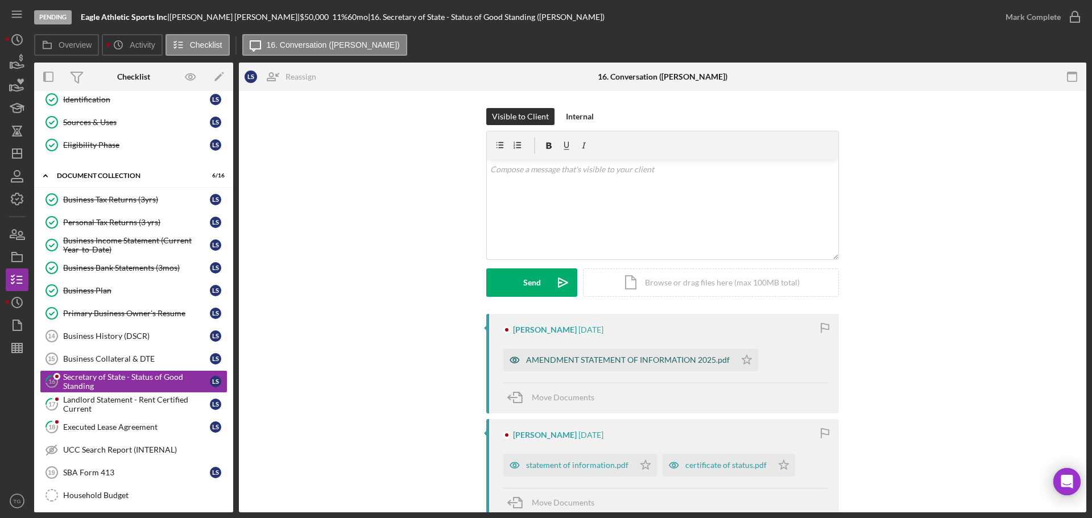
click at [649, 356] on div "AMENDMENT STATEMENT OF INFORMATION 2025.pdf" at bounding box center [628, 360] width 204 height 9
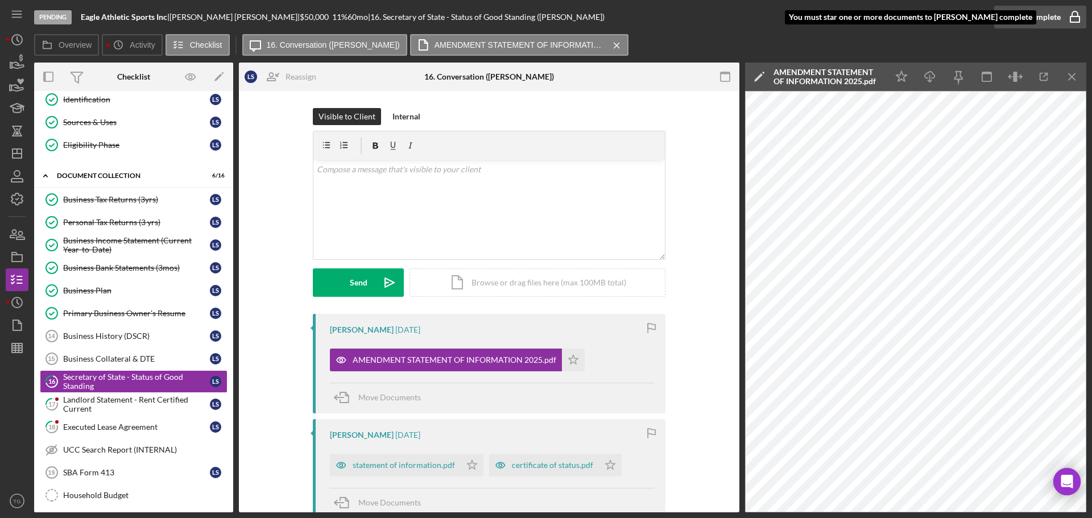
click at [1077, 22] on rect "button" at bounding box center [1075, 19] width 9 height 6
click at [571, 362] on icon "Icon/Star" at bounding box center [573, 360] width 23 height 23
click at [1072, 20] on icon "button" at bounding box center [1075, 17] width 28 height 28
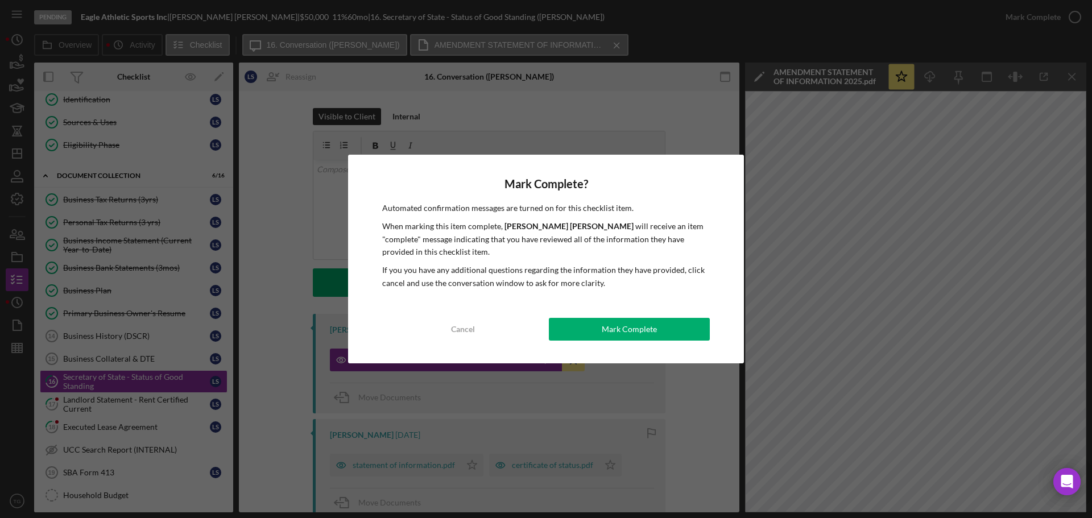
click at [142, 405] on div "Mark Complete? Automated confirmation messages are turned on for this checklist…" at bounding box center [546, 259] width 1092 height 518
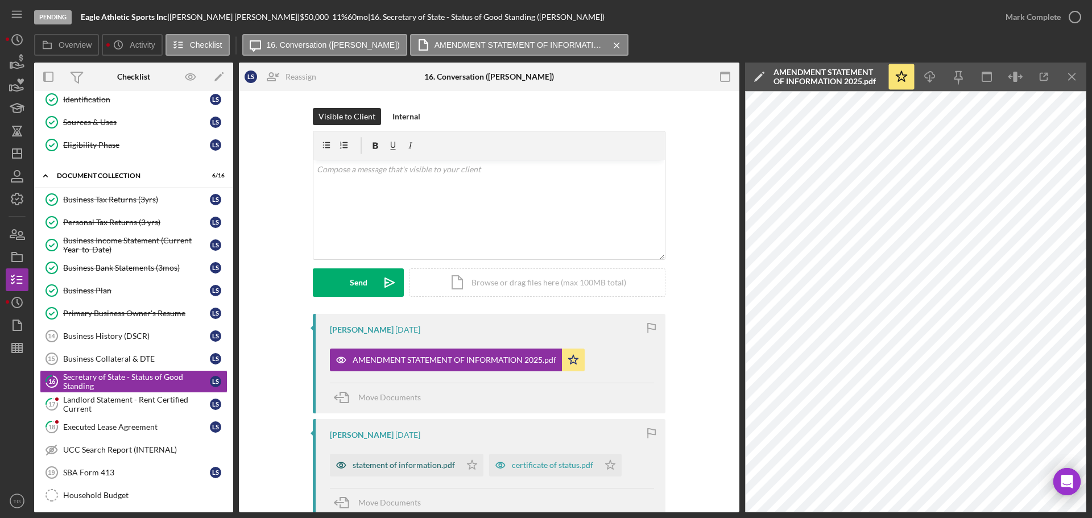
click at [456, 467] on div "statement of information.pdf" at bounding box center [395, 465] width 131 height 23
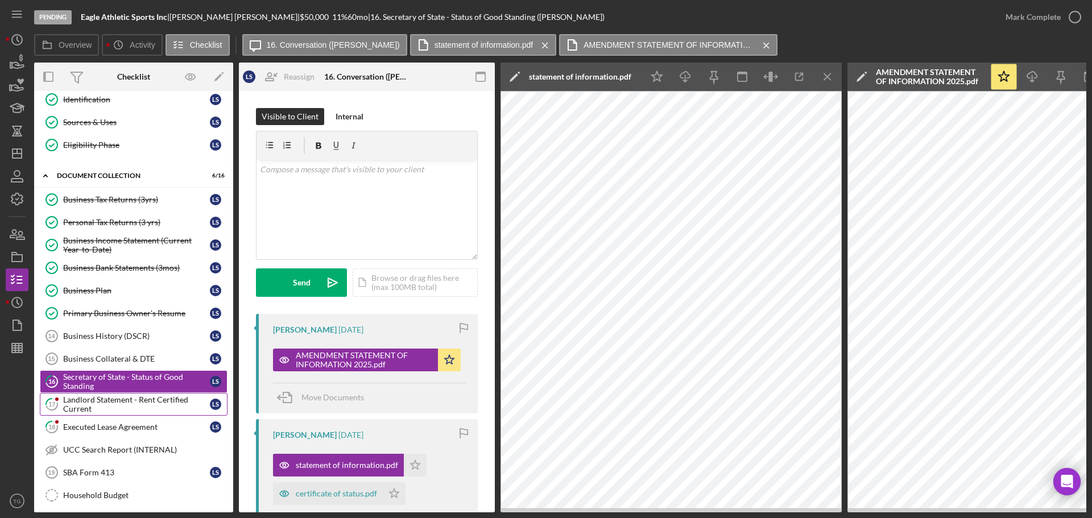
click at [147, 401] on div "Landlord Statement - Rent Certified Current" at bounding box center [136, 404] width 147 height 18
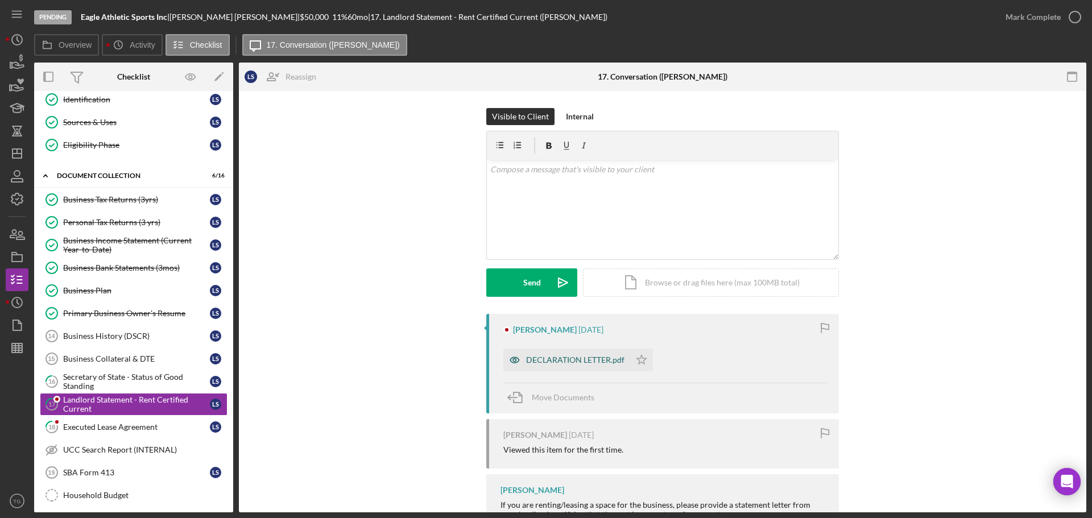
click at [572, 360] on div "DECLARATION LETTER.pdf" at bounding box center [575, 360] width 98 height 9
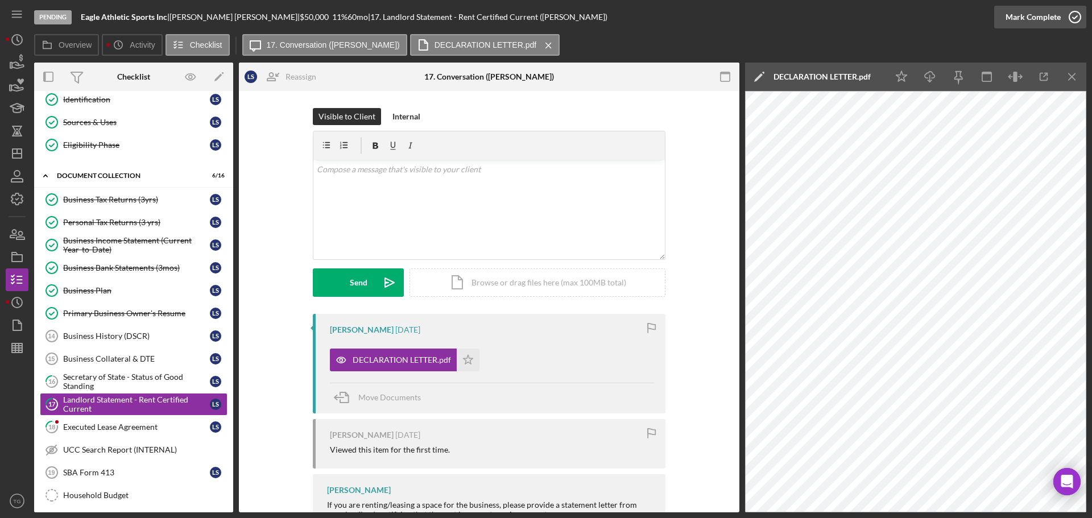
click at [1075, 16] on icon "button" at bounding box center [1075, 17] width 28 height 28
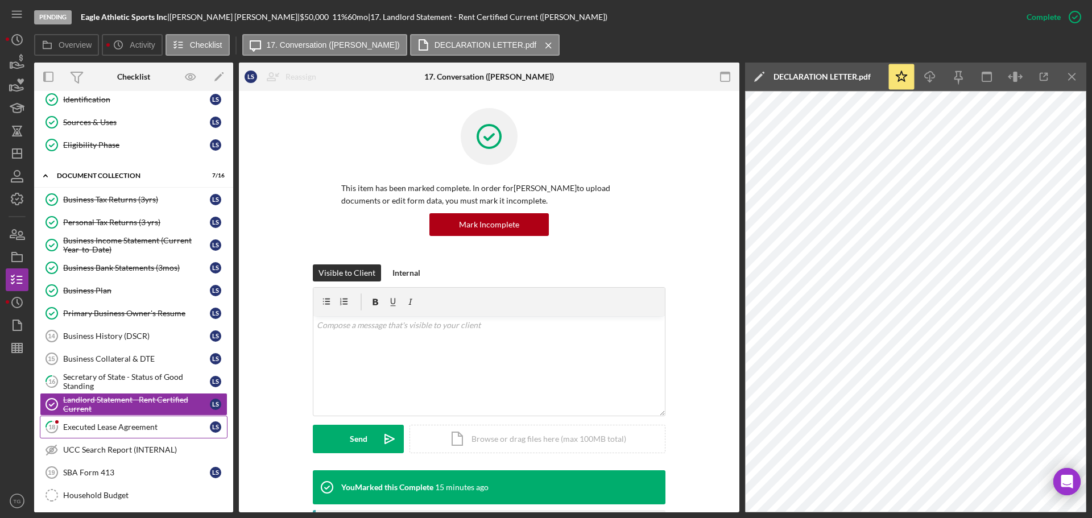
click at [145, 429] on div "Executed Lease Agreement" at bounding box center [136, 427] width 147 height 9
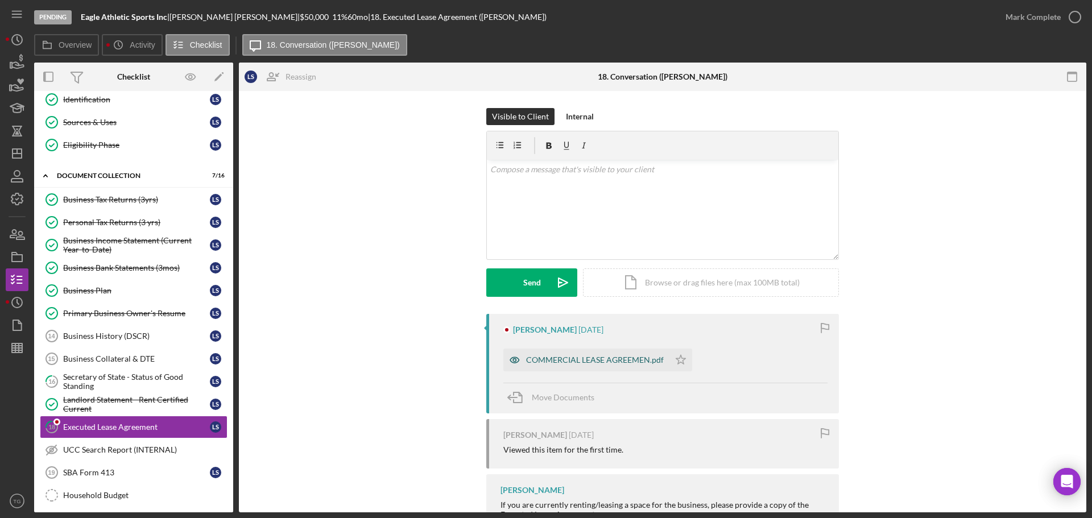
click at [613, 357] on div "COMMERCIAL LEASE AGREEMEN.pdf" at bounding box center [595, 360] width 138 height 9
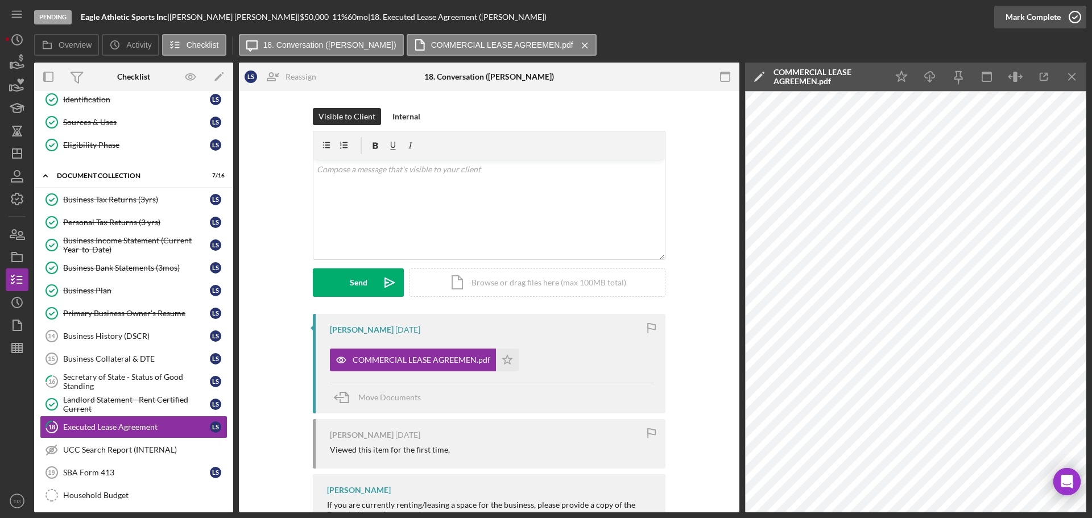
click at [1072, 13] on icon "button" at bounding box center [1075, 17] width 28 height 28
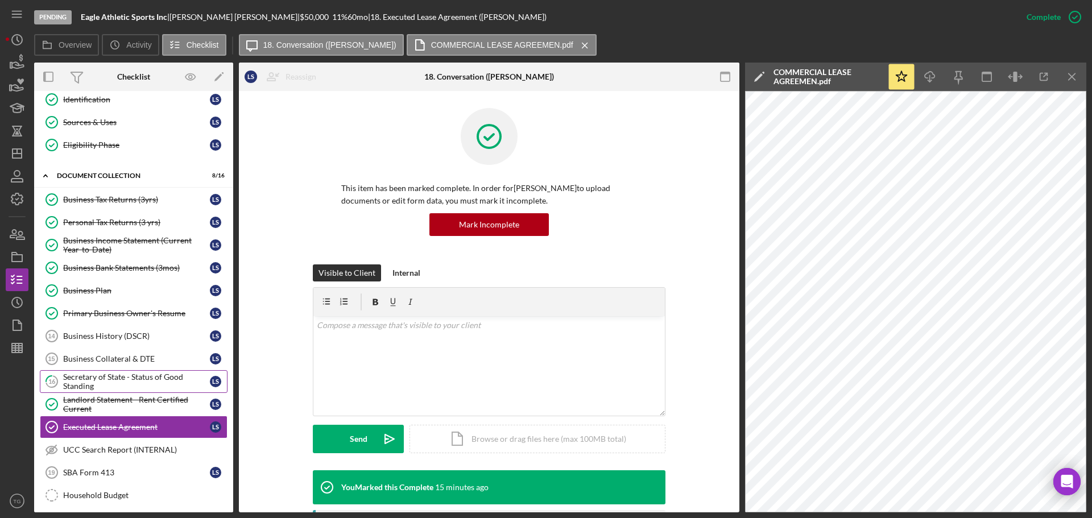
click at [121, 374] on div "Secretary of State - Status of Good Standing" at bounding box center [136, 382] width 147 height 18
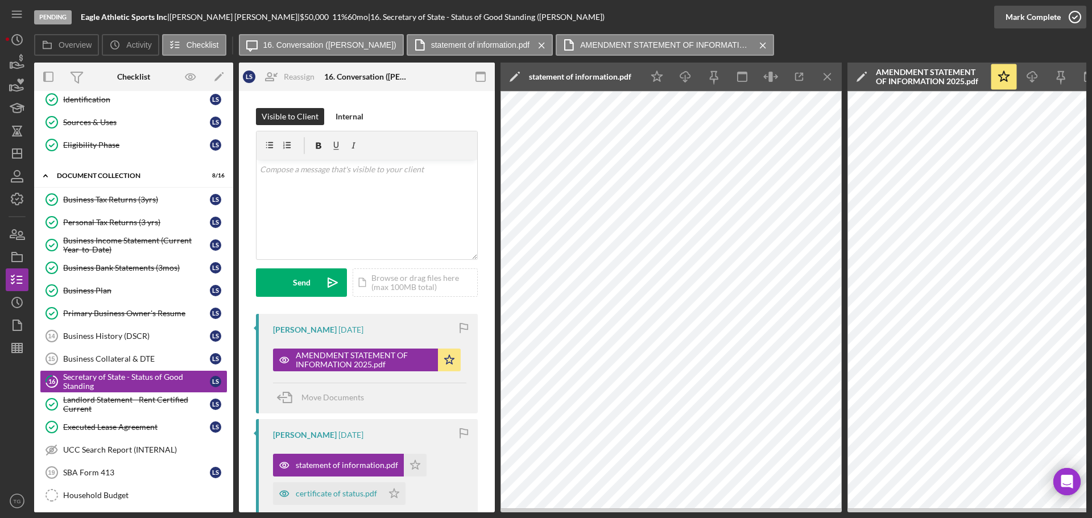
click at [1075, 18] on icon "button" at bounding box center [1075, 17] width 28 height 28
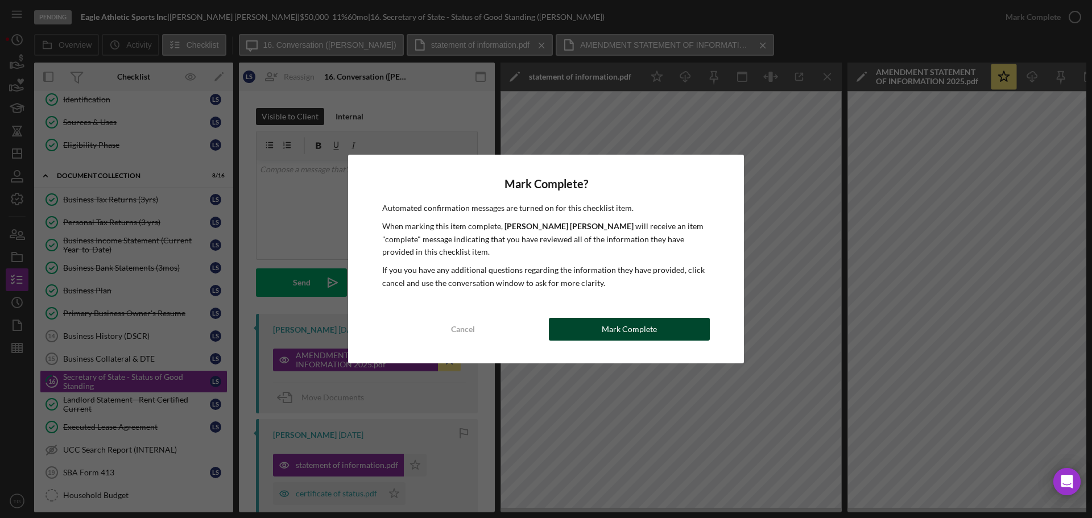
click at [592, 321] on button "Mark Complete" at bounding box center [629, 329] width 161 height 23
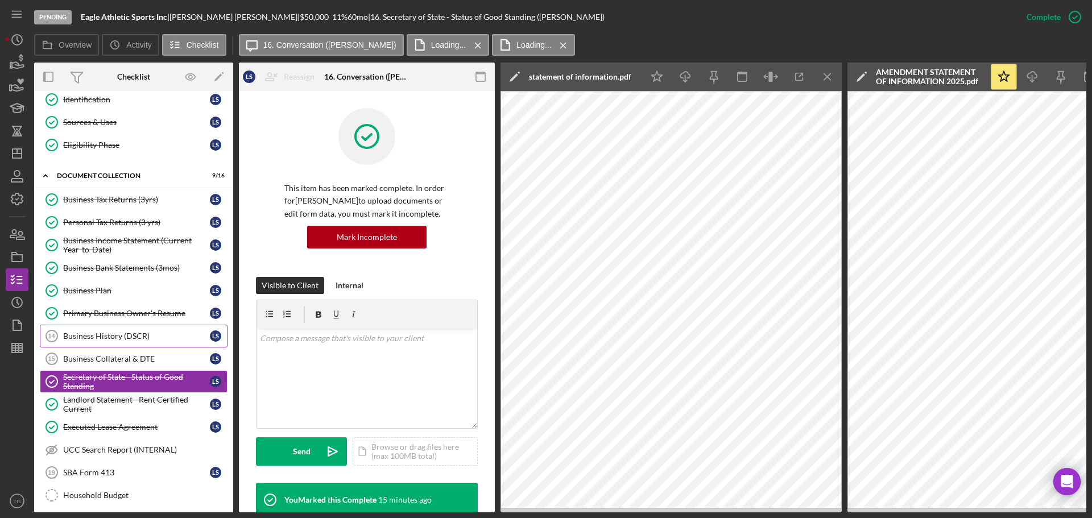
click at [133, 342] on link "Business History (DSCR) 14 Business History (DSCR) L S" at bounding box center [134, 336] width 188 height 23
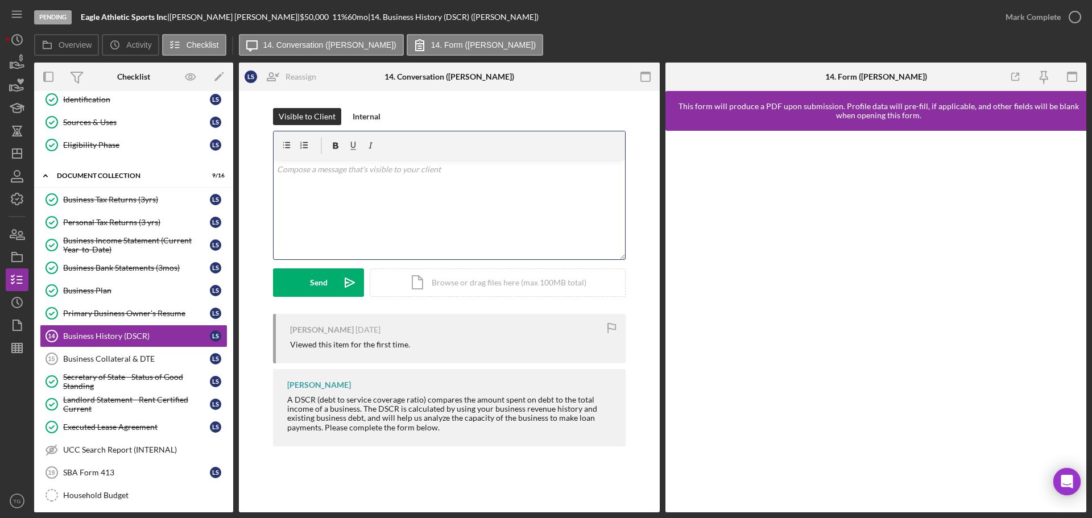
click at [361, 164] on p at bounding box center [449, 169] width 345 height 13
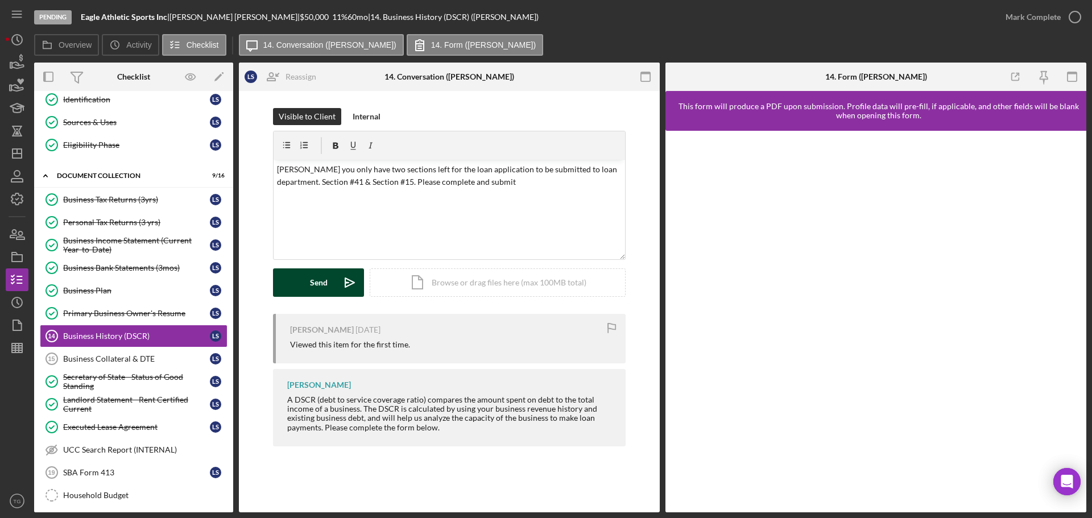
click at [316, 278] on div "Send" at bounding box center [319, 283] width 18 height 28
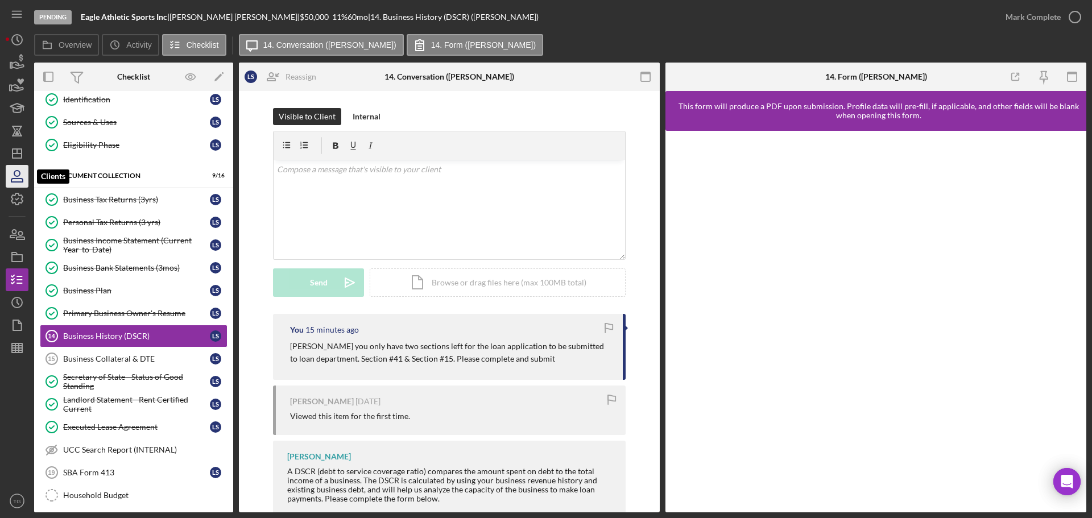
click at [15, 168] on icon "button" at bounding box center [17, 176] width 28 height 28
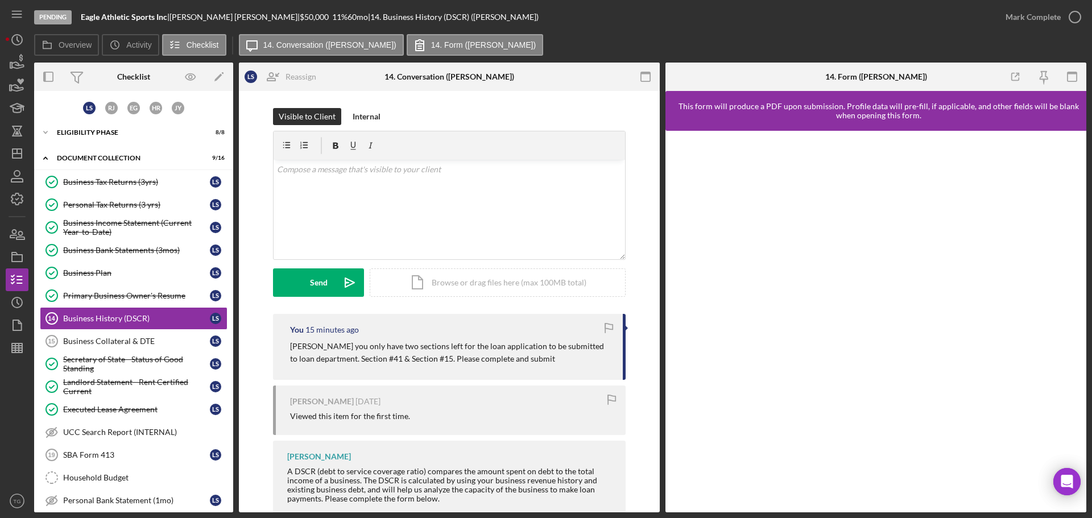
scroll to position [17, 0]
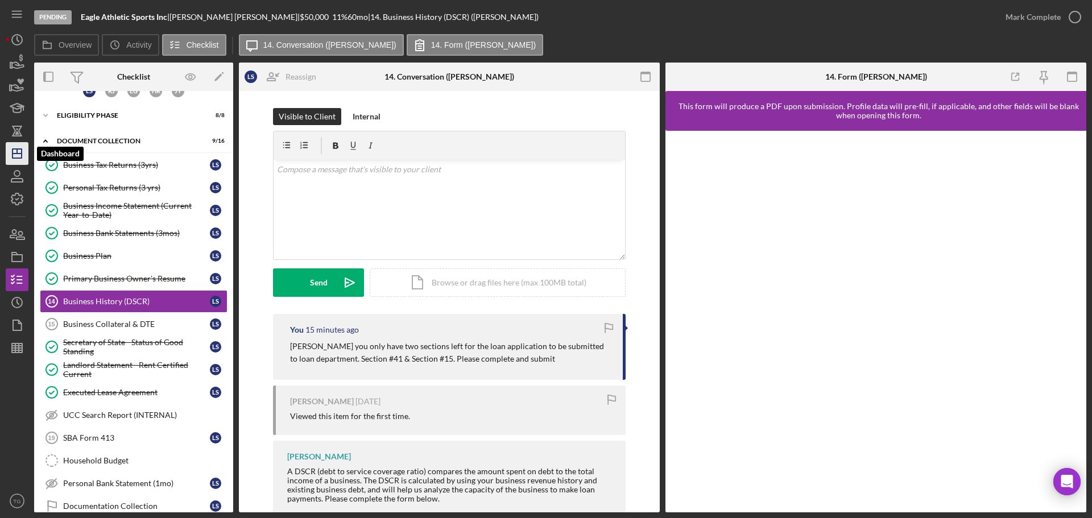
click at [19, 154] on line "button" at bounding box center [17, 154] width 9 height 0
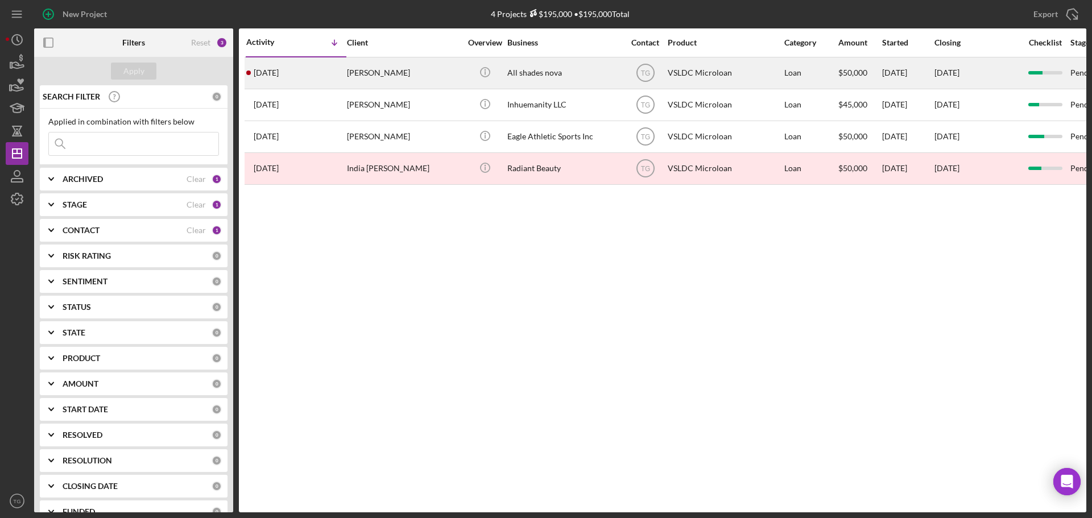
click at [338, 70] on div "[DATE] [PERSON_NAME]" at bounding box center [296, 73] width 100 height 30
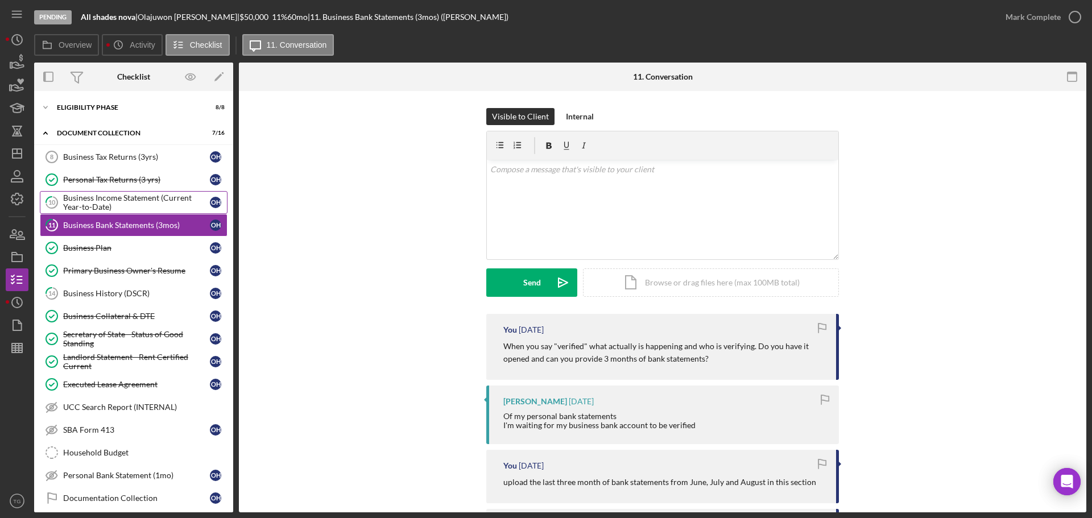
click at [149, 199] on div "Business Income Statement (Current Year-to-Date)" at bounding box center [136, 202] width 147 height 18
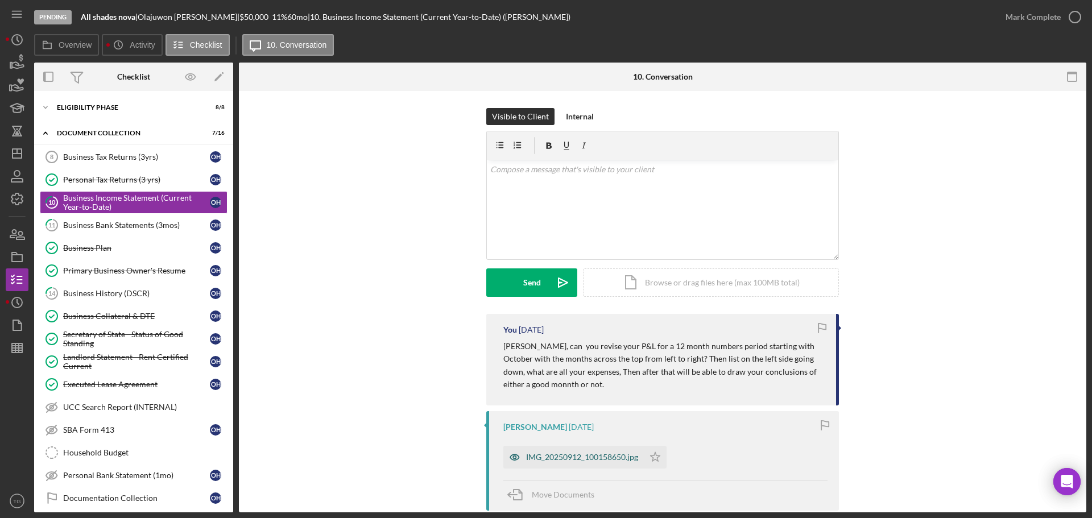
click at [613, 457] on div "IMG_20250912_100158650.jpg" at bounding box center [582, 457] width 112 height 9
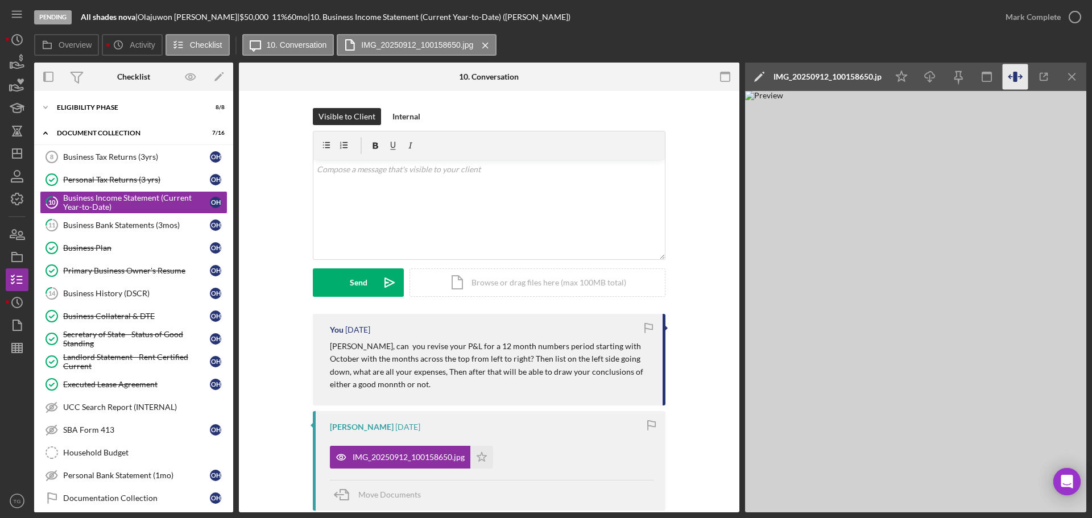
click at [1017, 75] on icon "button" at bounding box center [1015, 77] width 4 height 10
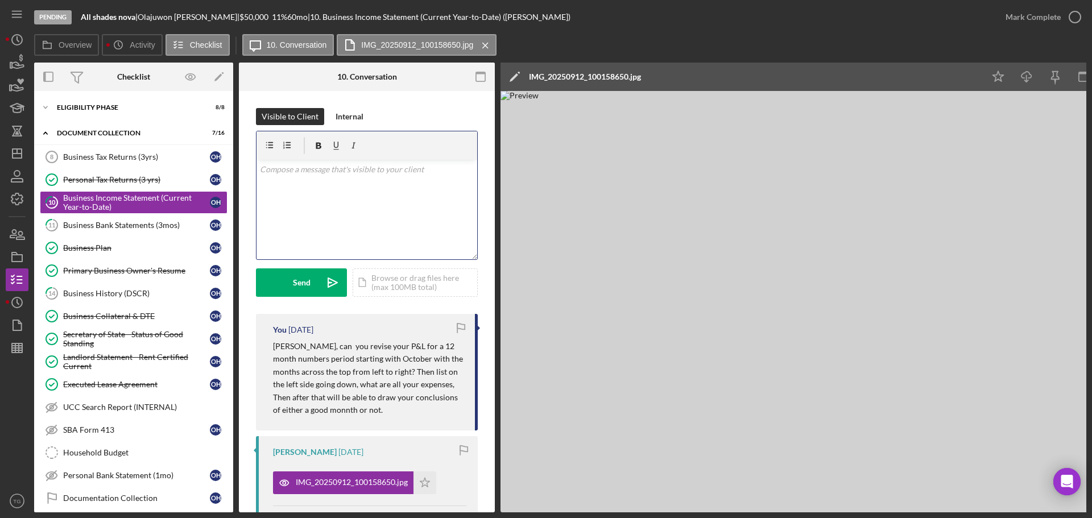
click at [286, 168] on p at bounding box center [367, 169] width 214 height 13
click at [461, 172] on p "Is this P&L from Jan to August or just for one month?" at bounding box center [367, 169] width 214 height 13
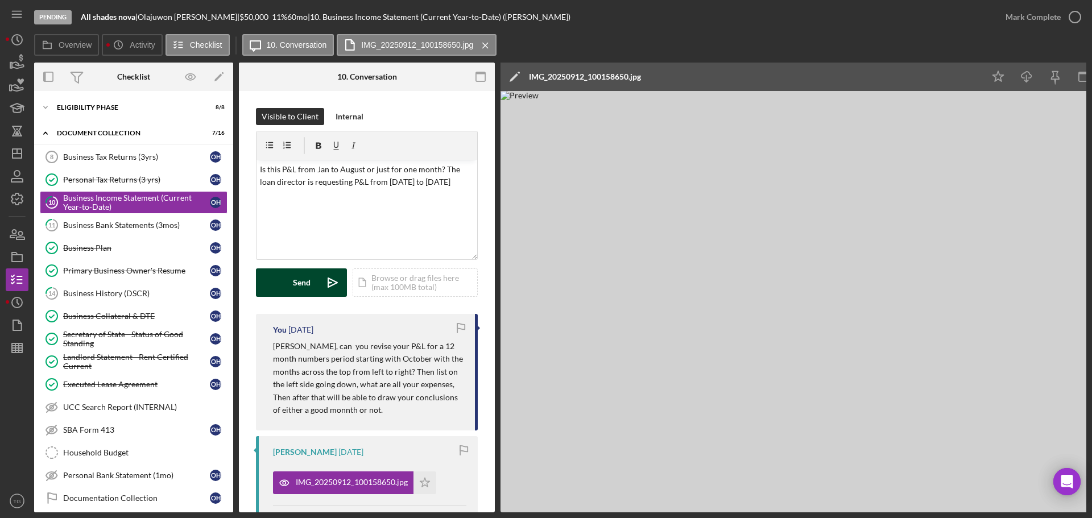
click at [300, 288] on div "Send" at bounding box center [302, 283] width 18 height 28
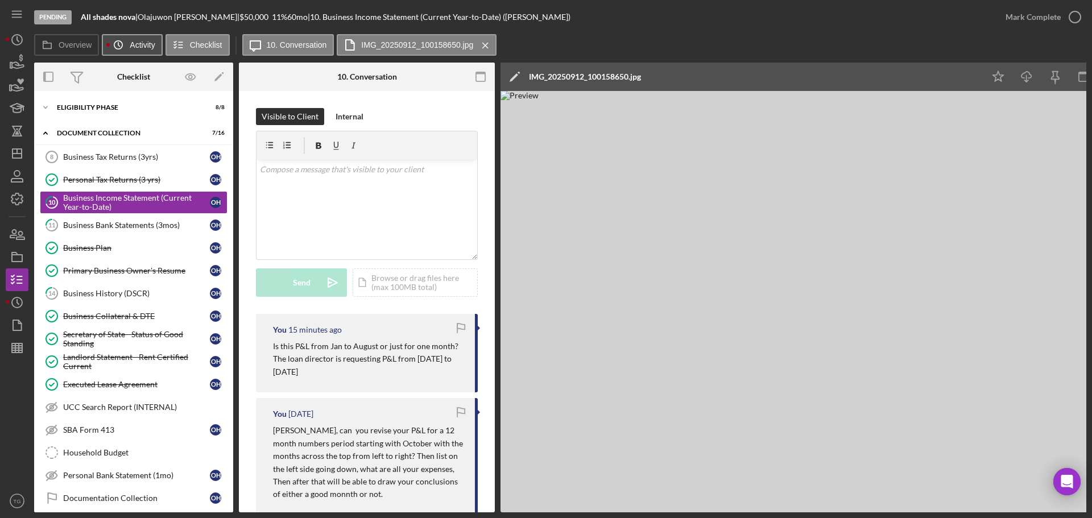
click at [129, 47] on icon "Icon/History" at bounding box center [118, 45] width 23 height 23
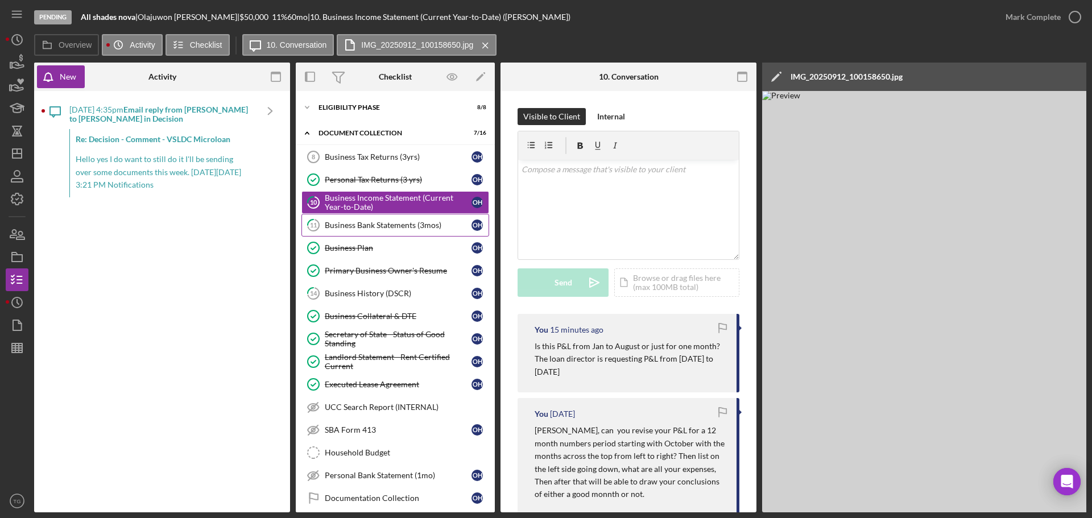
click at [384, 230] on link "11 Business Bank Statements (3mos) O H" at bounding box center [396, 225] width 188 height 23
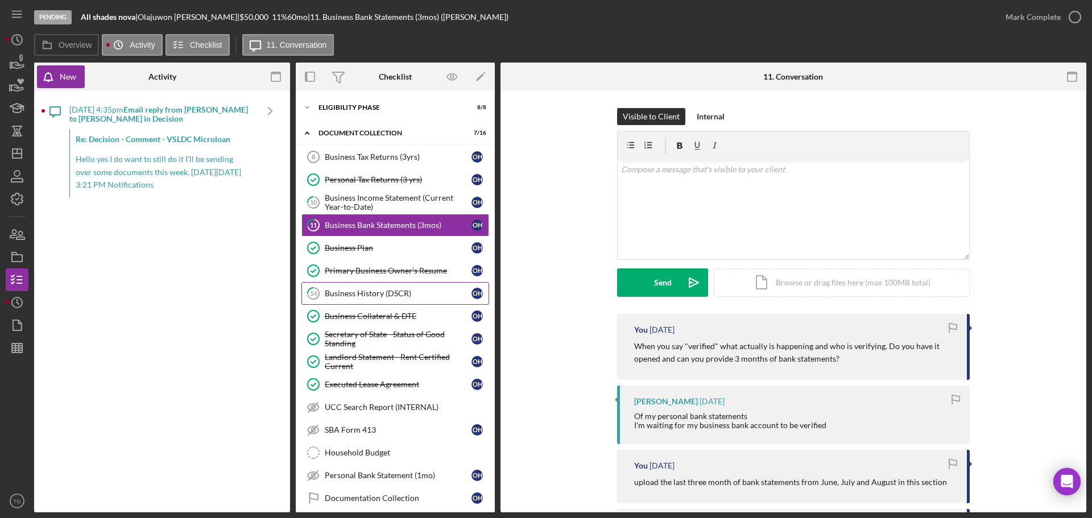
click at [343, 289] on div "Business History (DSCR)" at bounding box center [398, 293] width 147 height 9
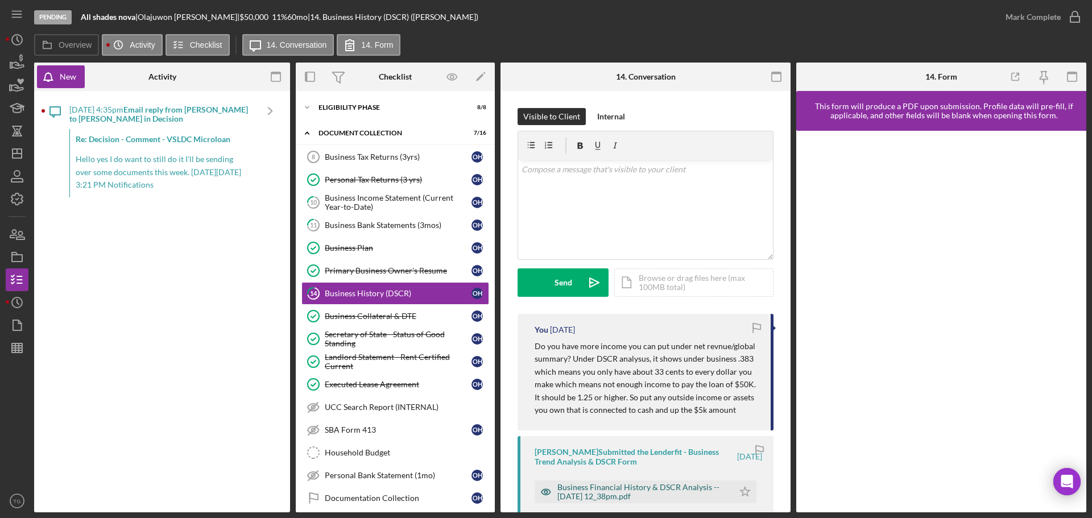
click at [620, 482] on div "Business Financial History & DSCR Analysis -- [DATE] 12_38pm.pdf" at bounding box center [634, 492] width 199 height 23
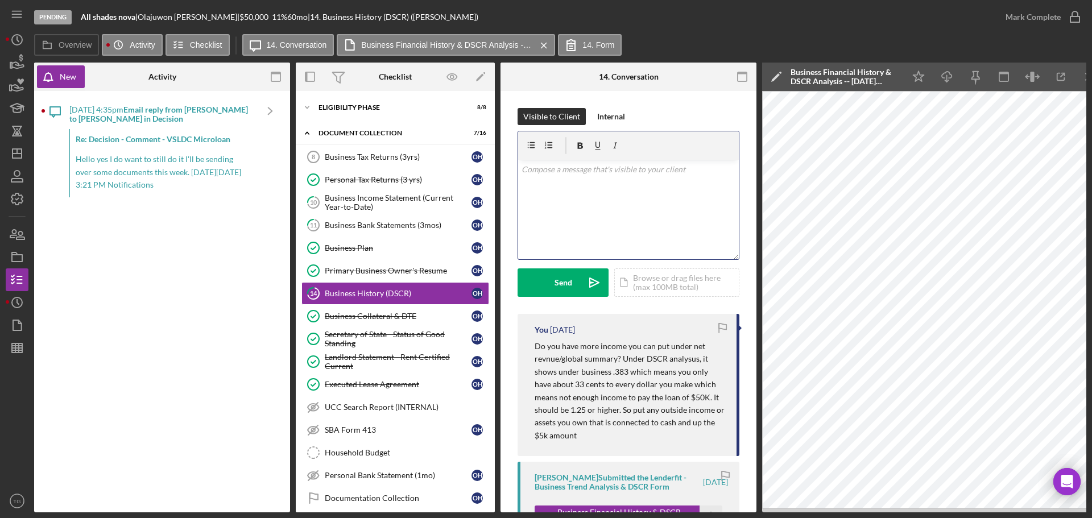
click at [564, 169] on p at bounding box center [629, 169] width 214 height 13
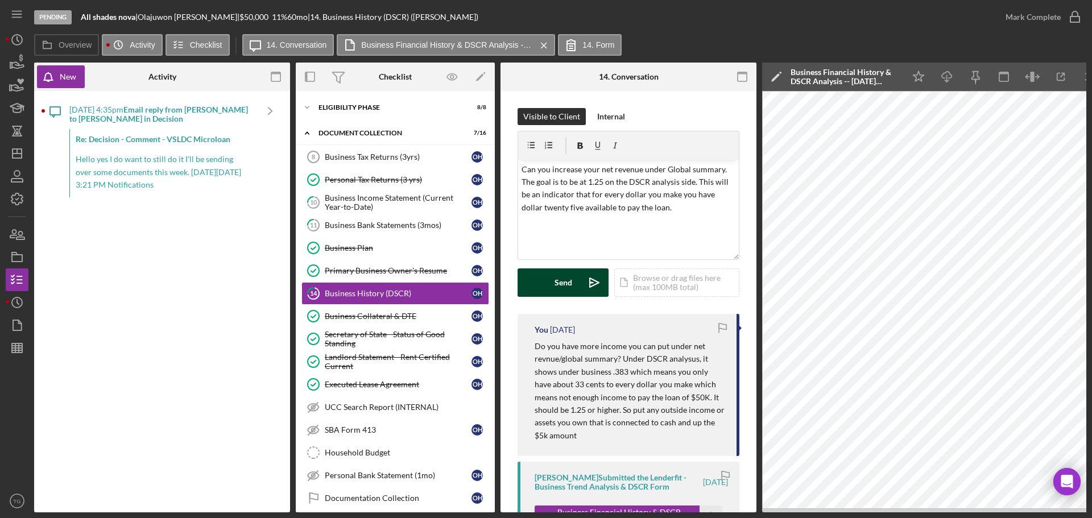
click at [545, 290] on button "Send Icon/icon-invite-send" at bounding box center [563, 283] width 91 height 28
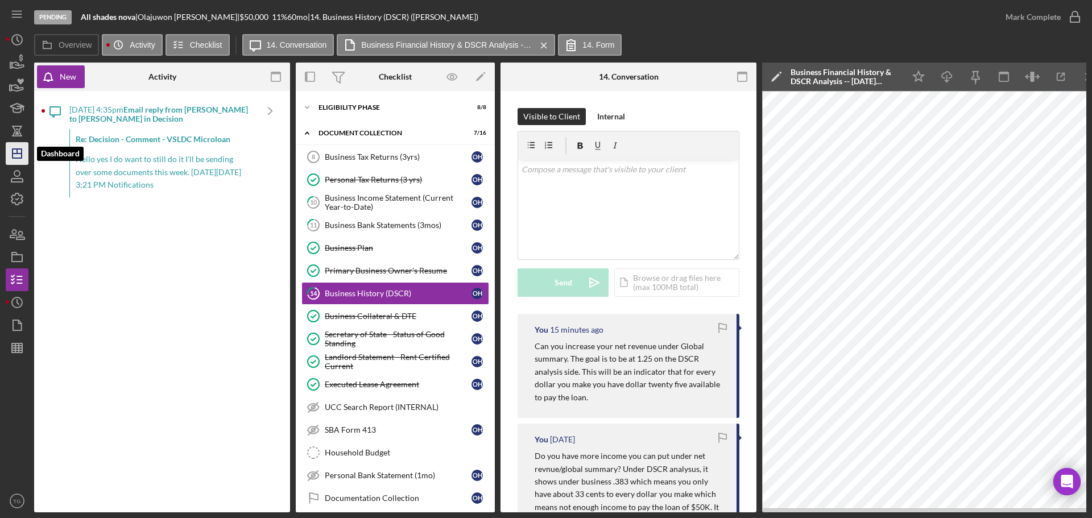
click at [14, 156] on icon "Icon/Dashboard" at bounding box center [17, 153] width 28 height 28
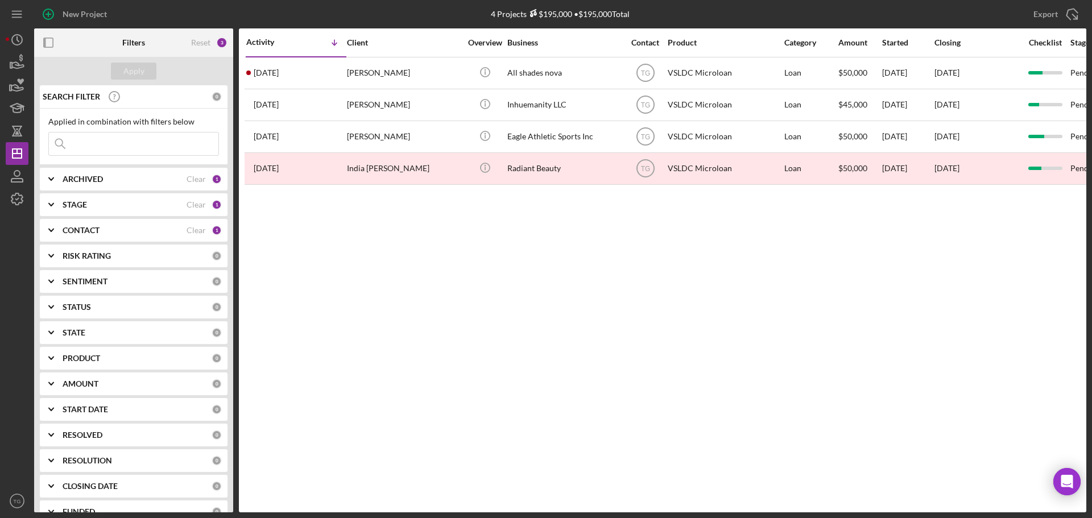
click at [221, 43] on div "3" at bounding box center [221, 42] width 11 height 11
click at [188, 179] on div "Clear" at bounding box center [196, 179] width 19 height 9
click at [189, 202] on div "Clear" at bounding box center [196, 204] width 19 height 9
click at [195, 227] on div "Clear" at bounding box center [196, 230] width 19 height 9
